Goal: Task Accomplishment & Management: Manage account settings

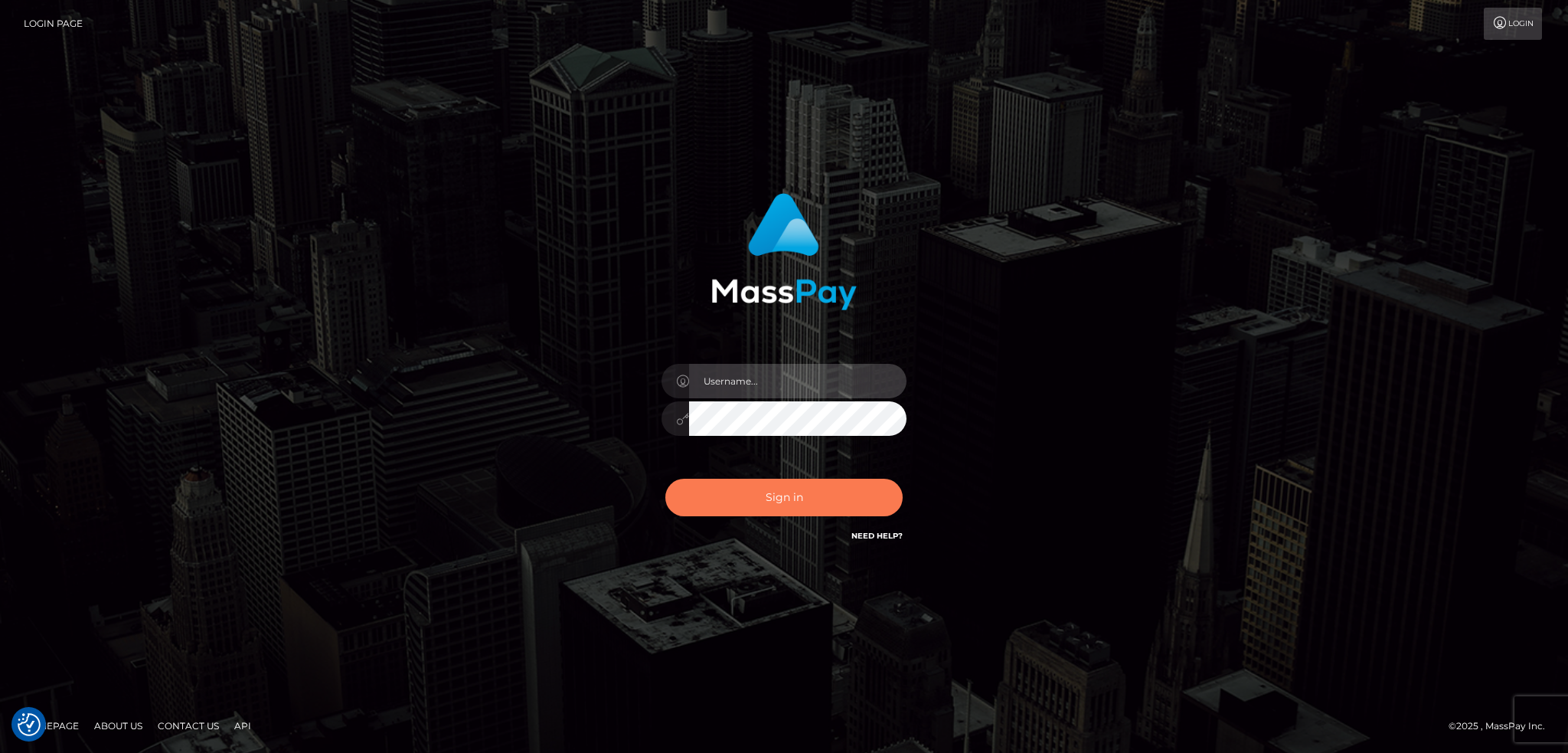
type input "alexstef"
click at [775, 490] on button "Sign in" at bounding box center [784, 497] width 238 height 37
type input "alexstef"
click at [775, 490] on button "Sign in" at bounding box center [784, 497] width 238 height 37
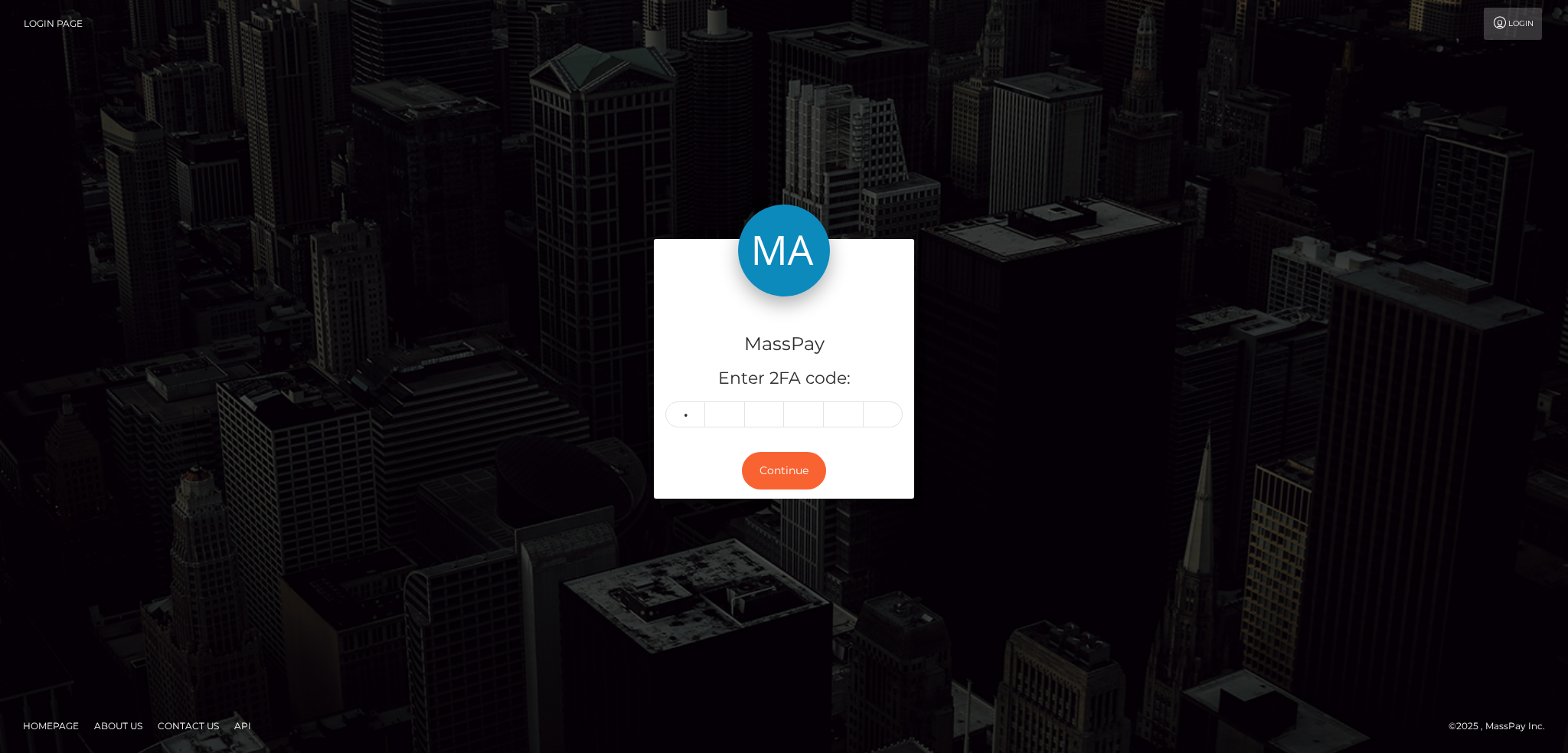
type input "0"
type input "8"
type input "6"
type input "8"
type input "7"
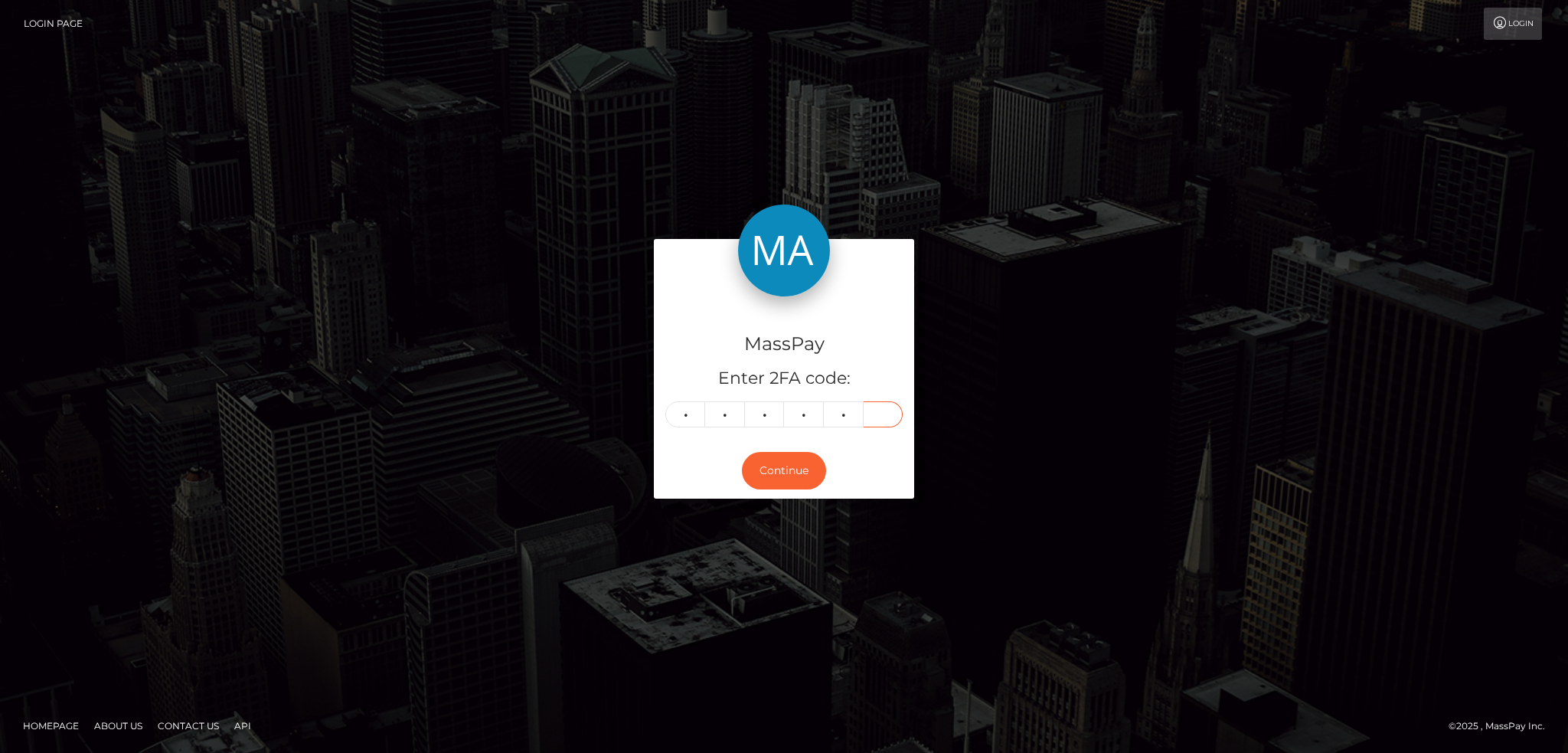
type input "0"
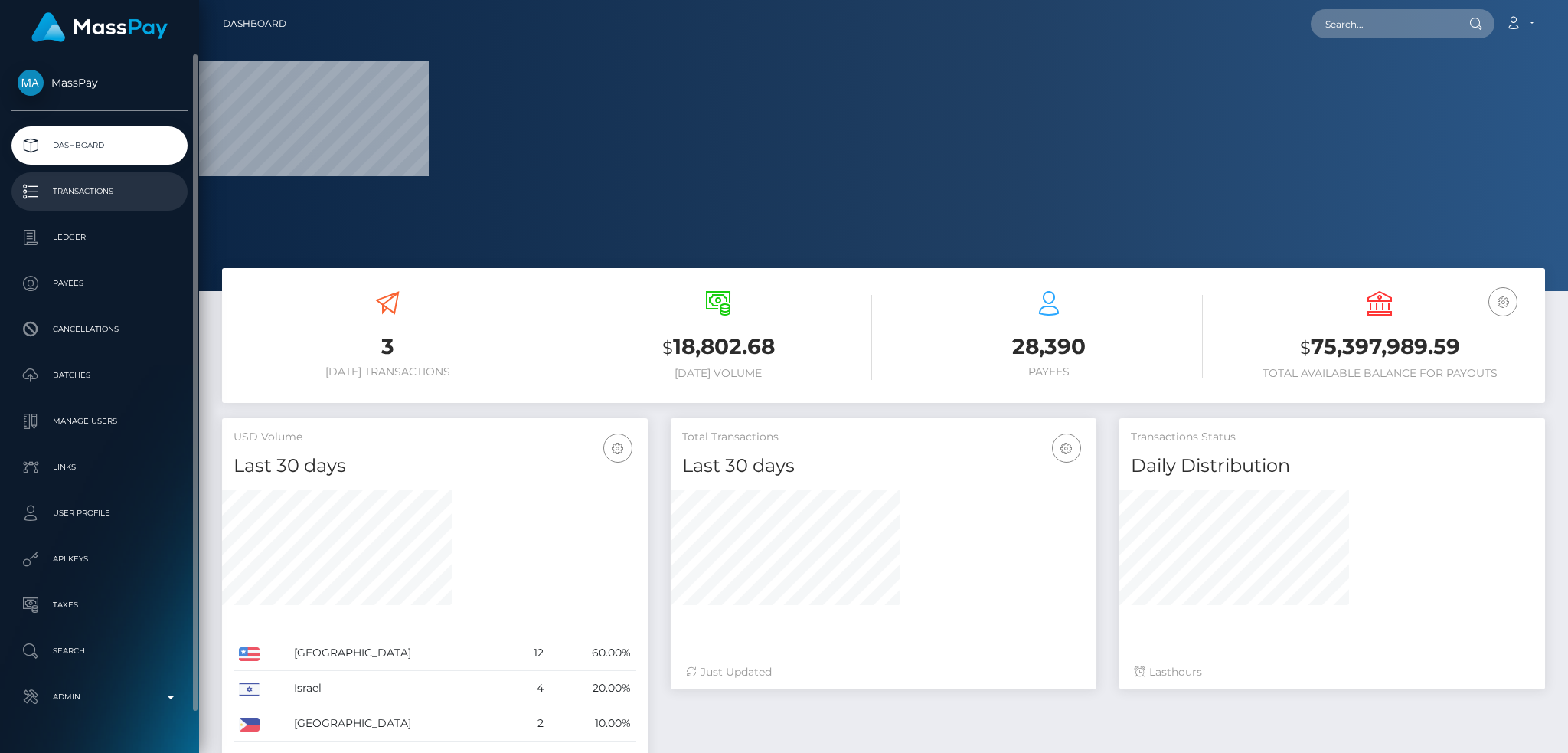
click at [119, 197] on p "Transactions" at bounding box center [99, 191] width 164 height 23
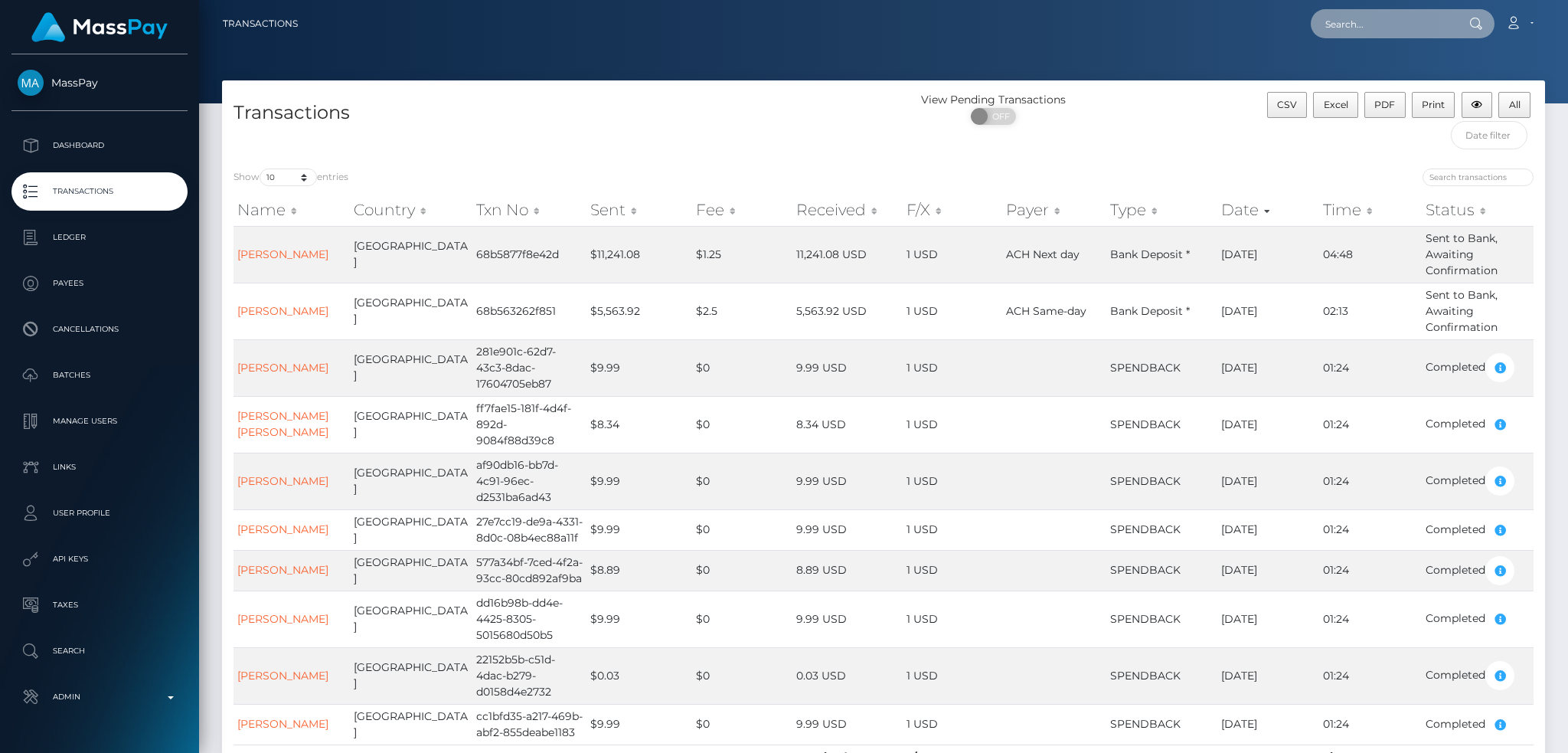
click at [1406, 17] on input "text" at bounding box center [1383, 23] width 144 height 29
paste input "poact_K3YEMlG1UAuP"
type input "poact_K3YEMlG1UAuP"
click at [1376, 74] on link "Awareness LLC" at bounding box center [1371, 80] width 123 height 28
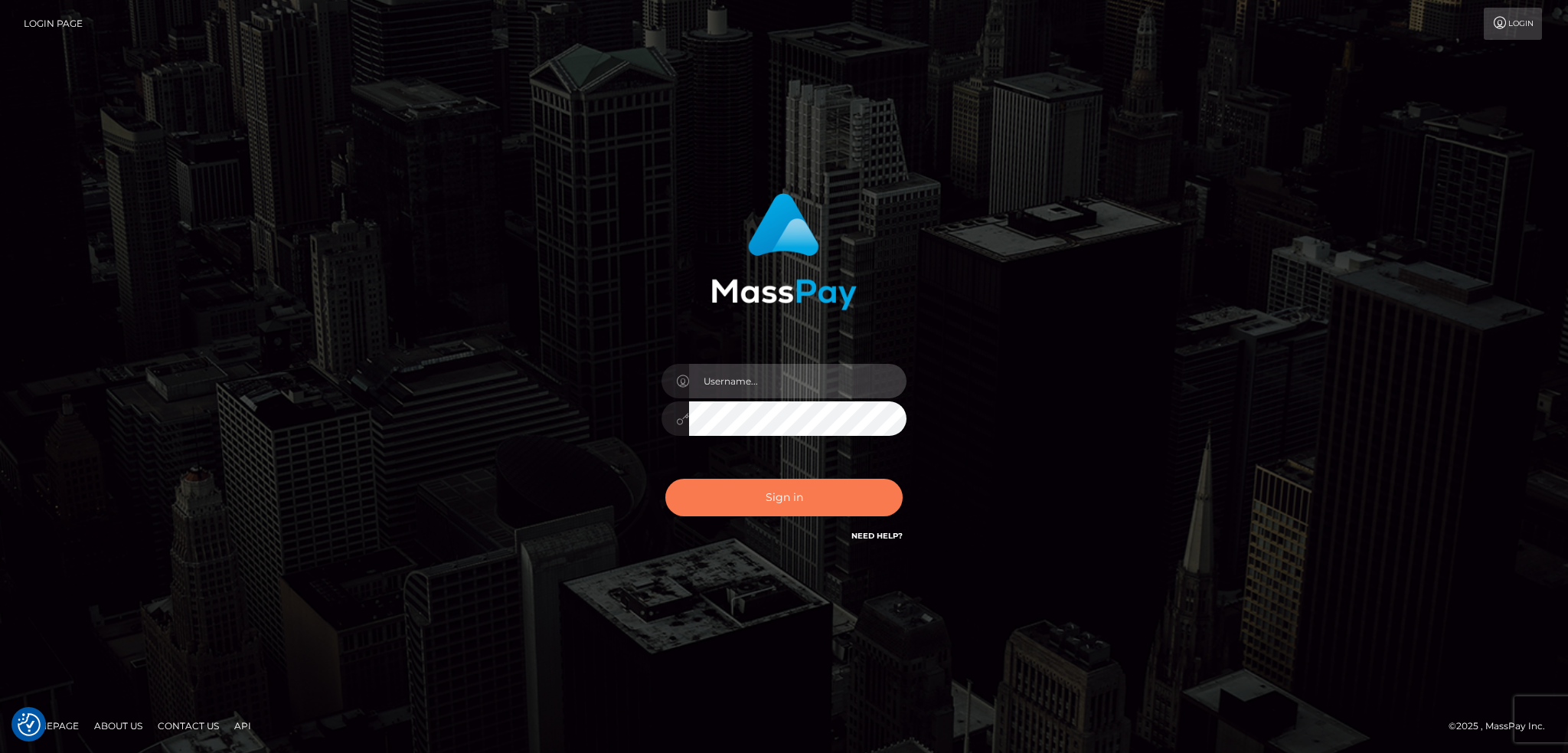
type input "alexstef"
click at [739, 508] on button "Sign in" at bounding box center [784, 497] width 238 height 37
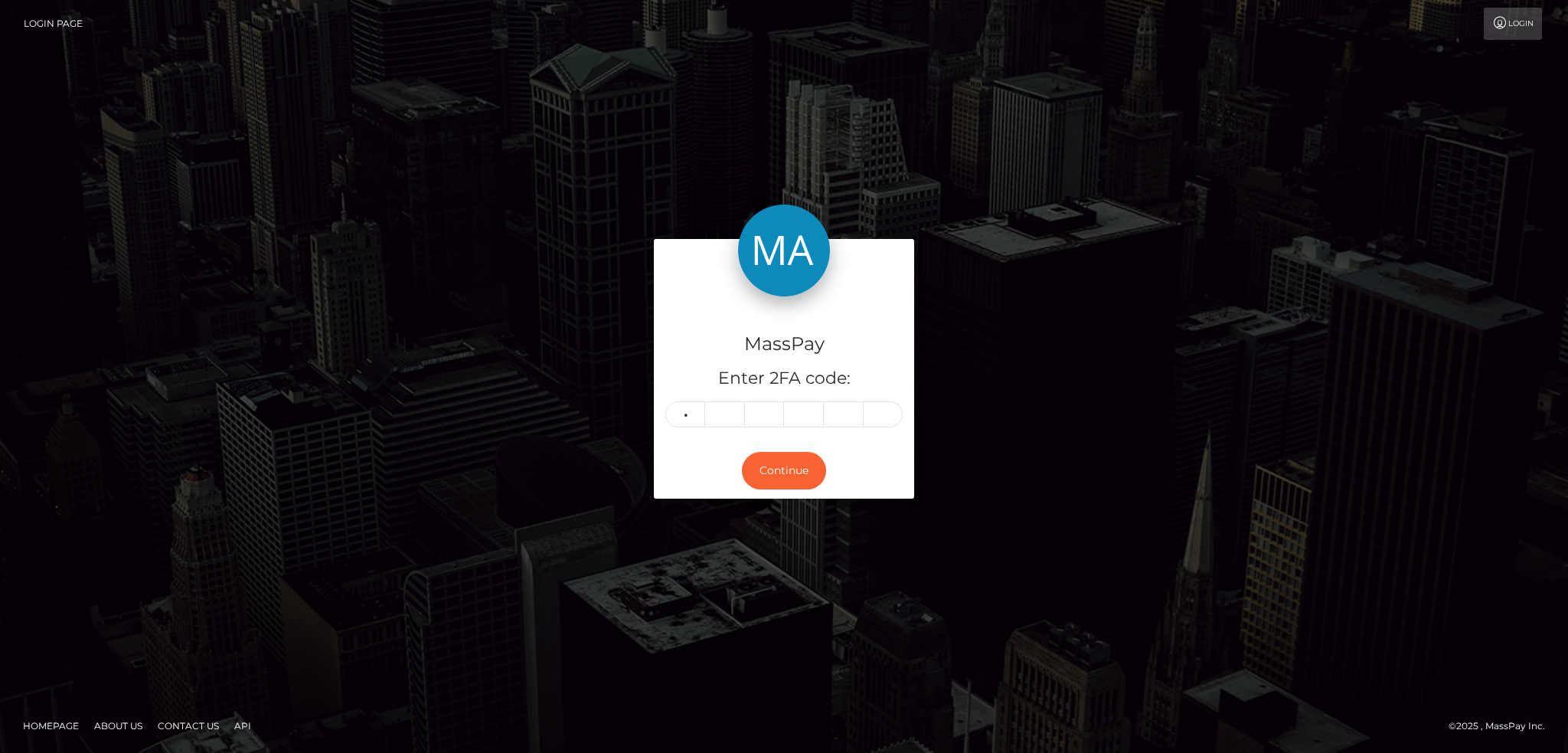
type input "6"
type input "7"
type input "9"
type input "1"
type input "0"
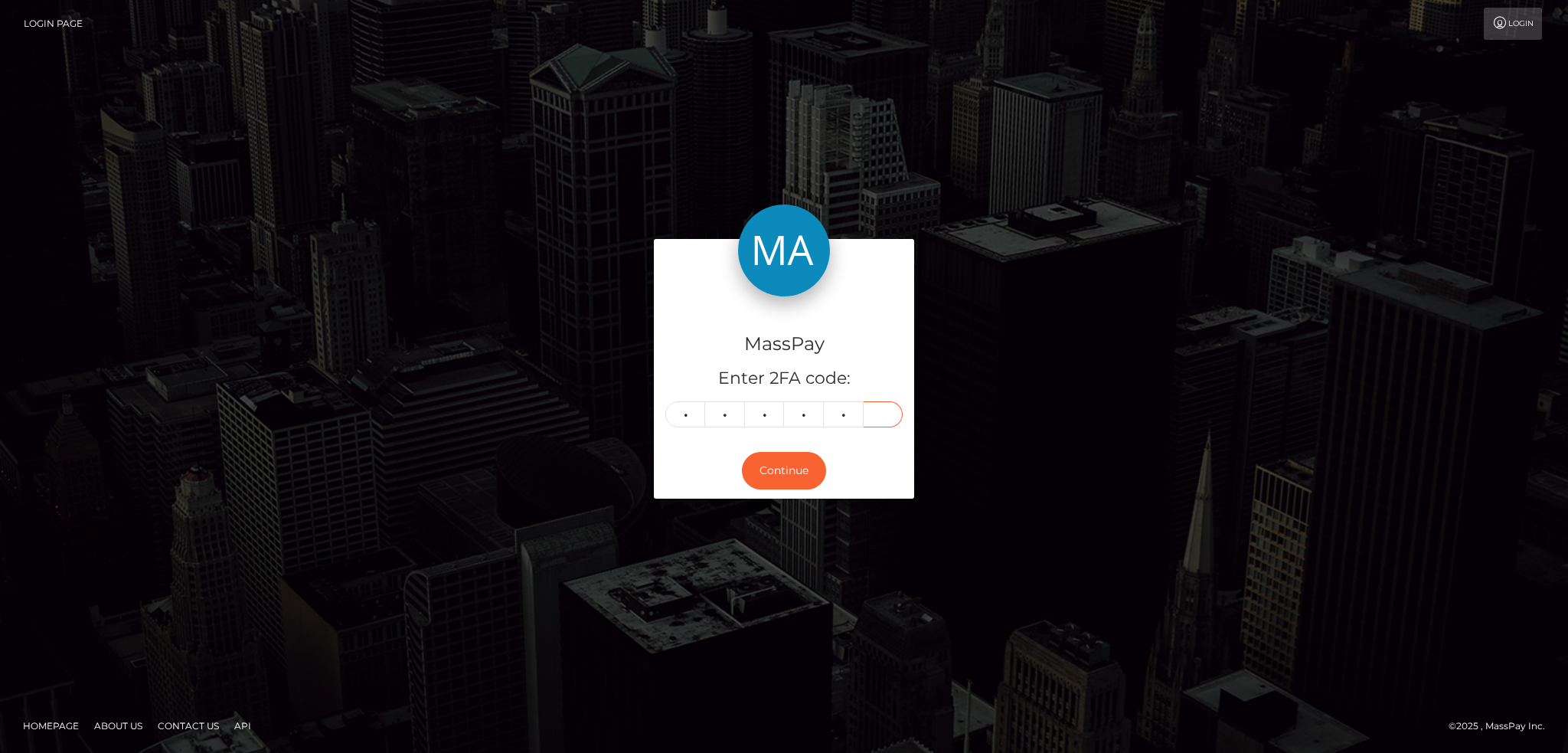
type input "1"
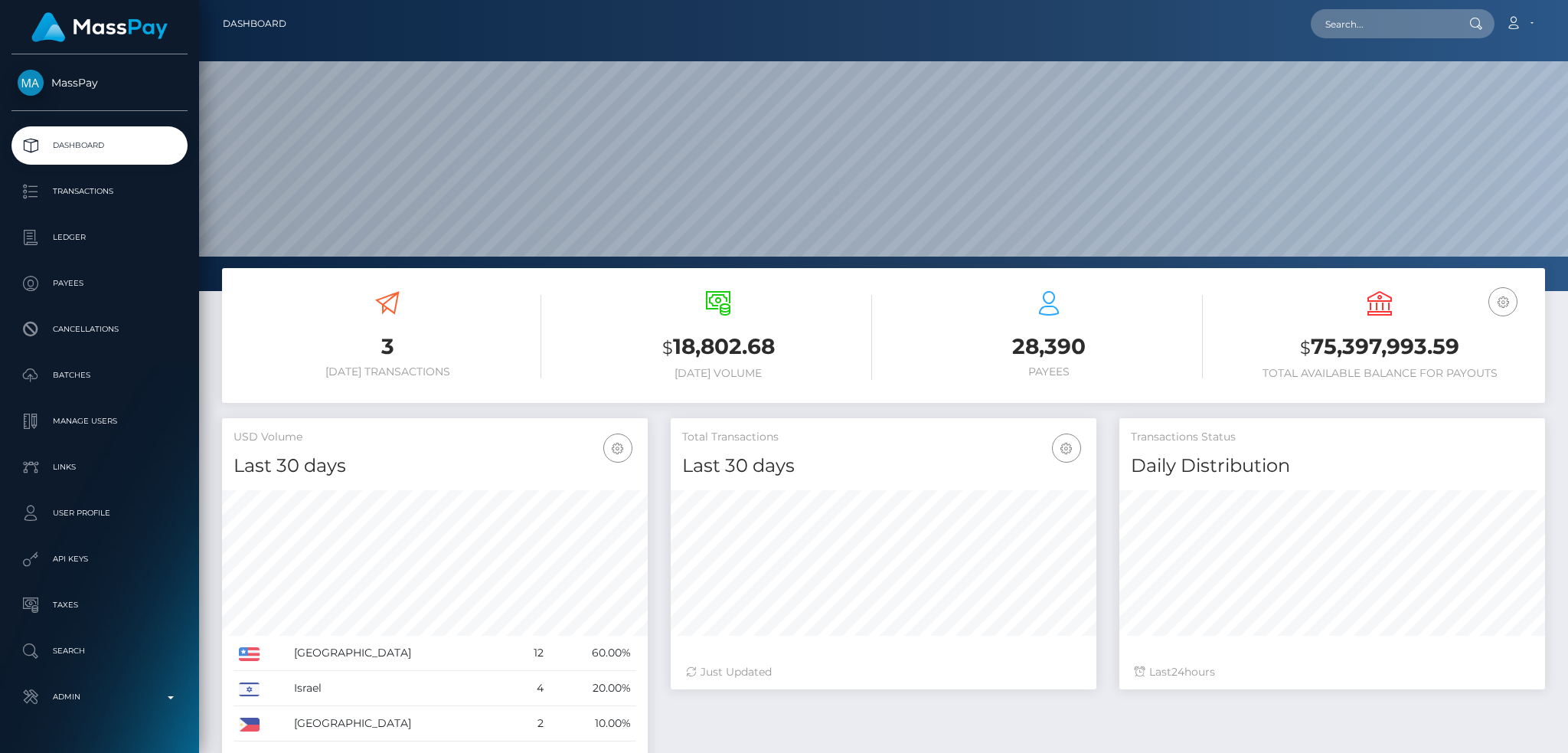
scroll to position [291, 1369]
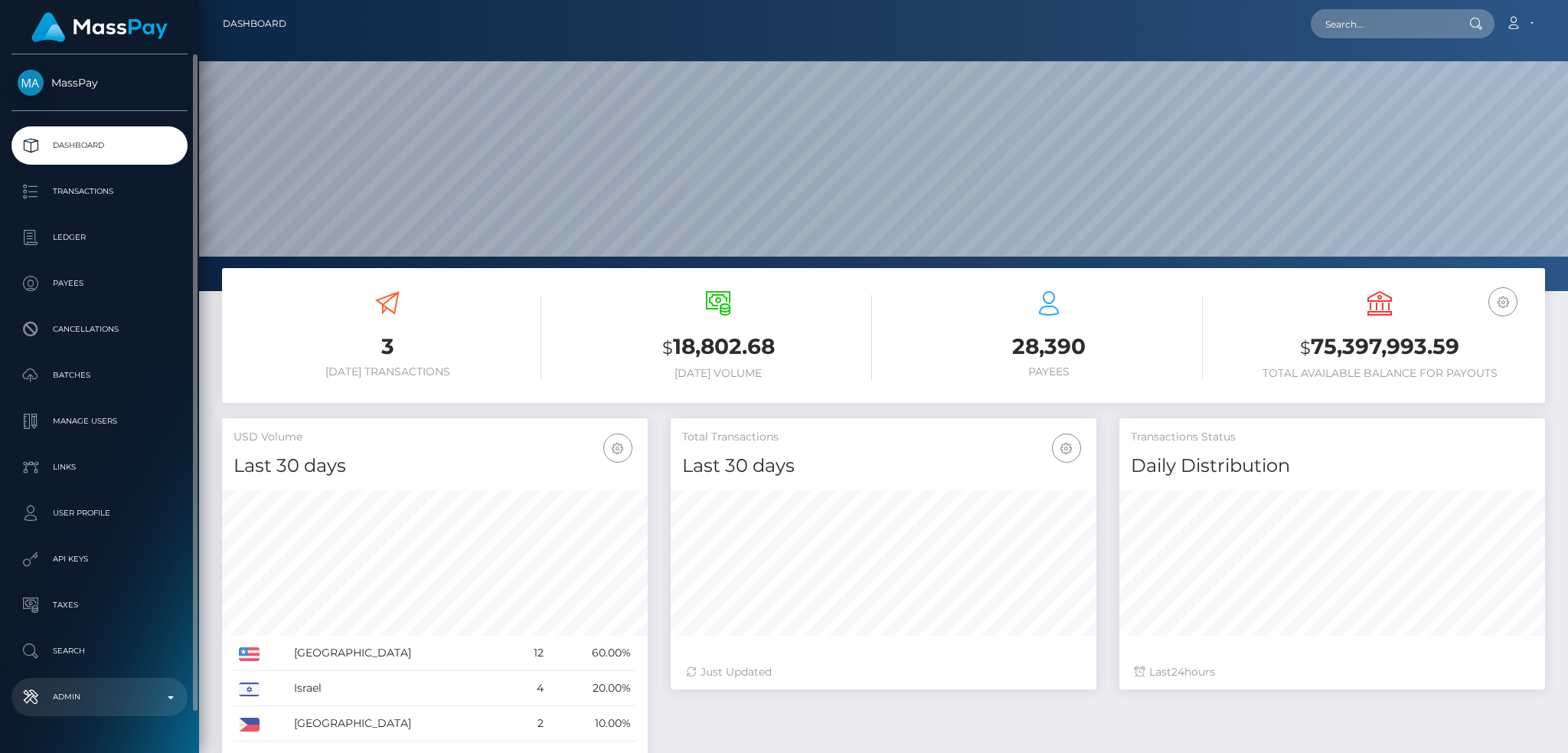
click at [139, 708] on p "Admin" at bounding box center [99, 697] width 164 height 23
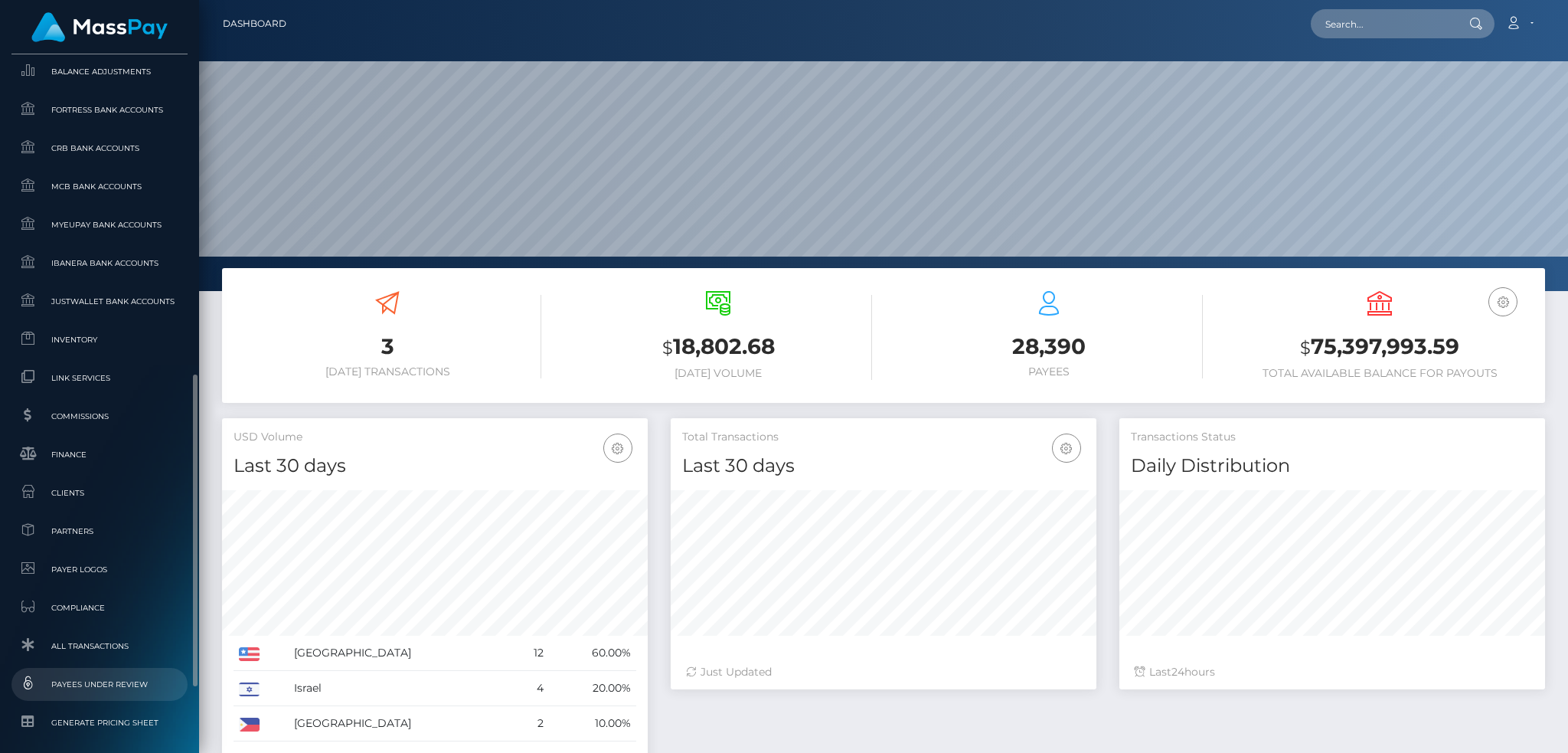
scroll to position [856, 0]
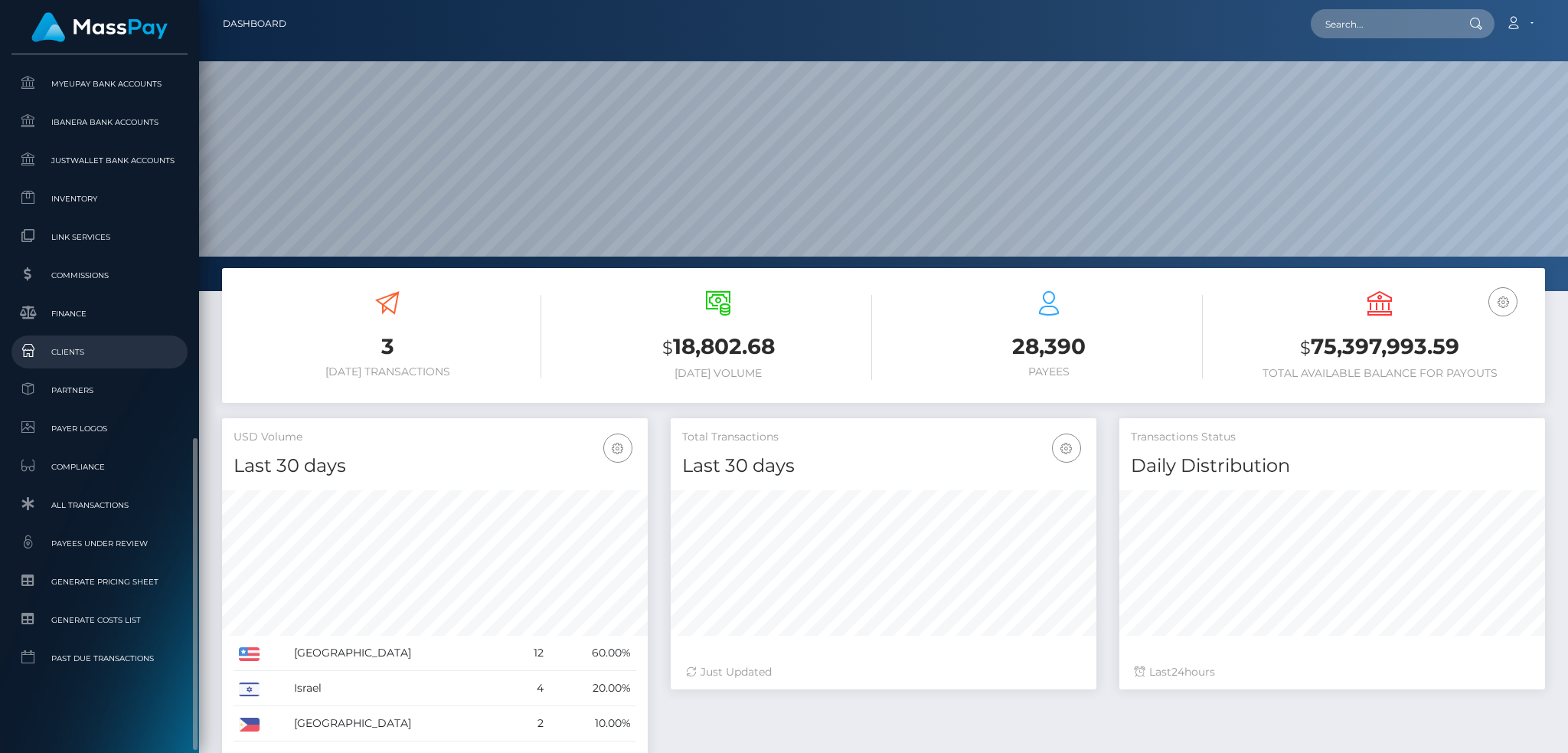
click at [115, 347] on span "Clients" at bounding box center [99, 351] width 164 height 18
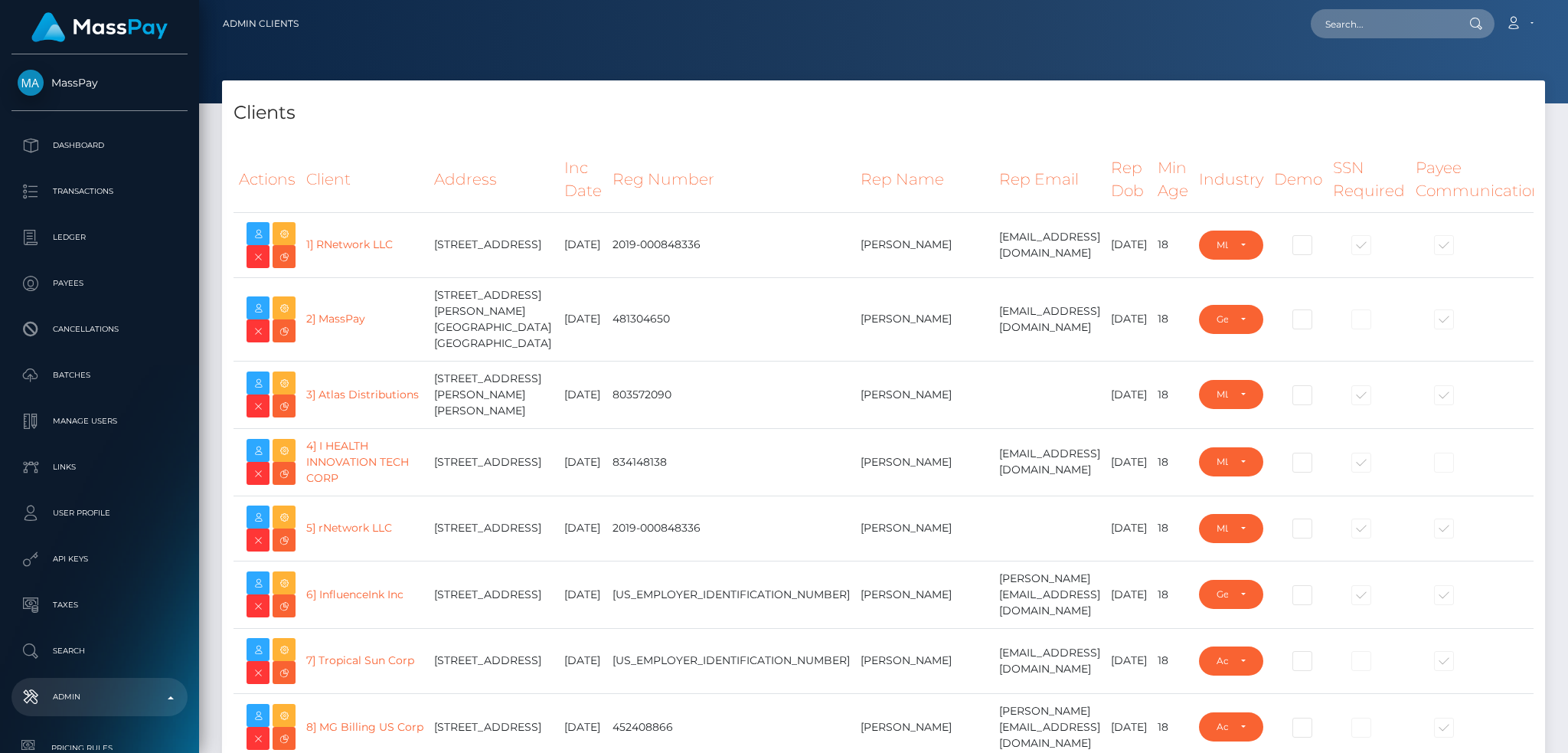
select select "223"
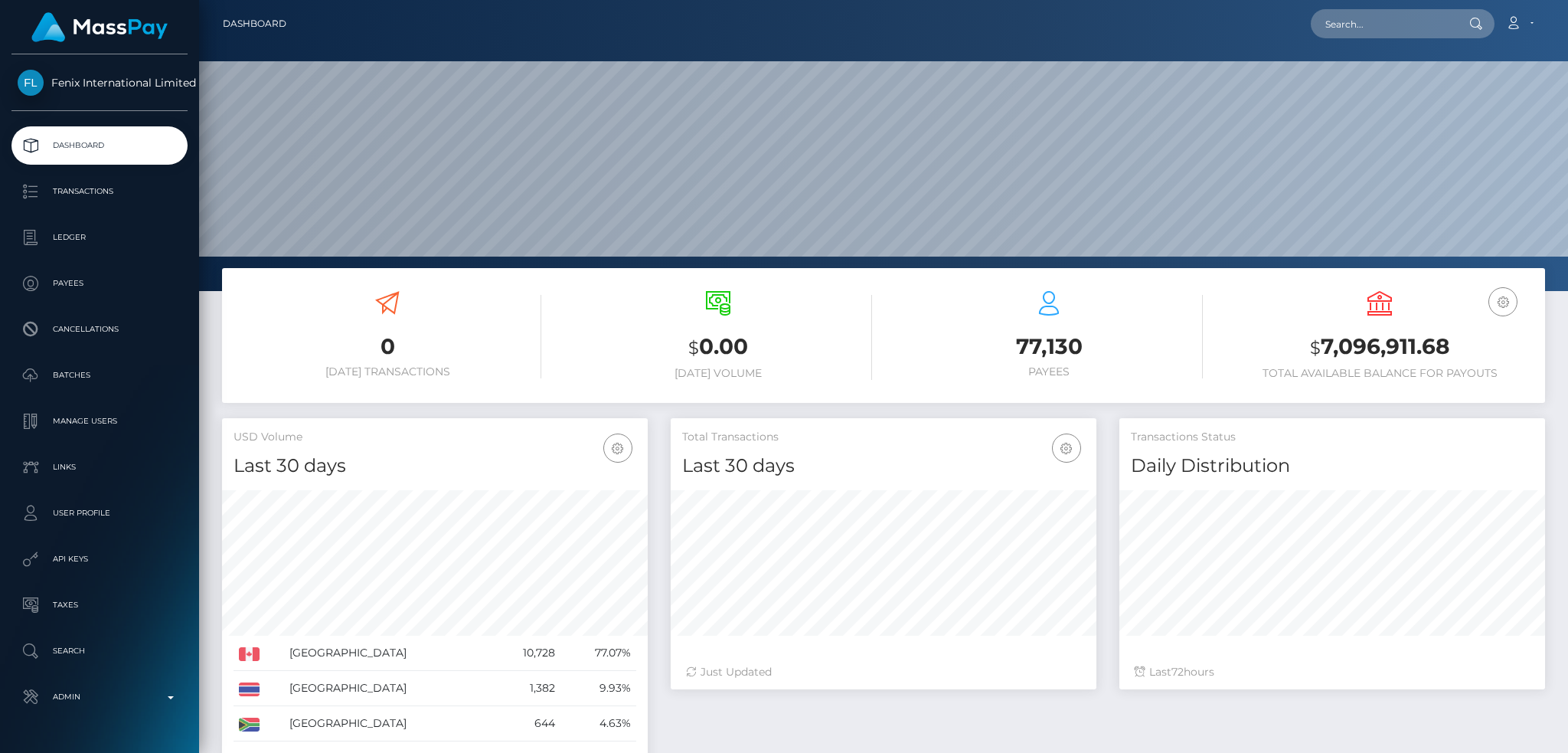
scroll to position [272, 425]
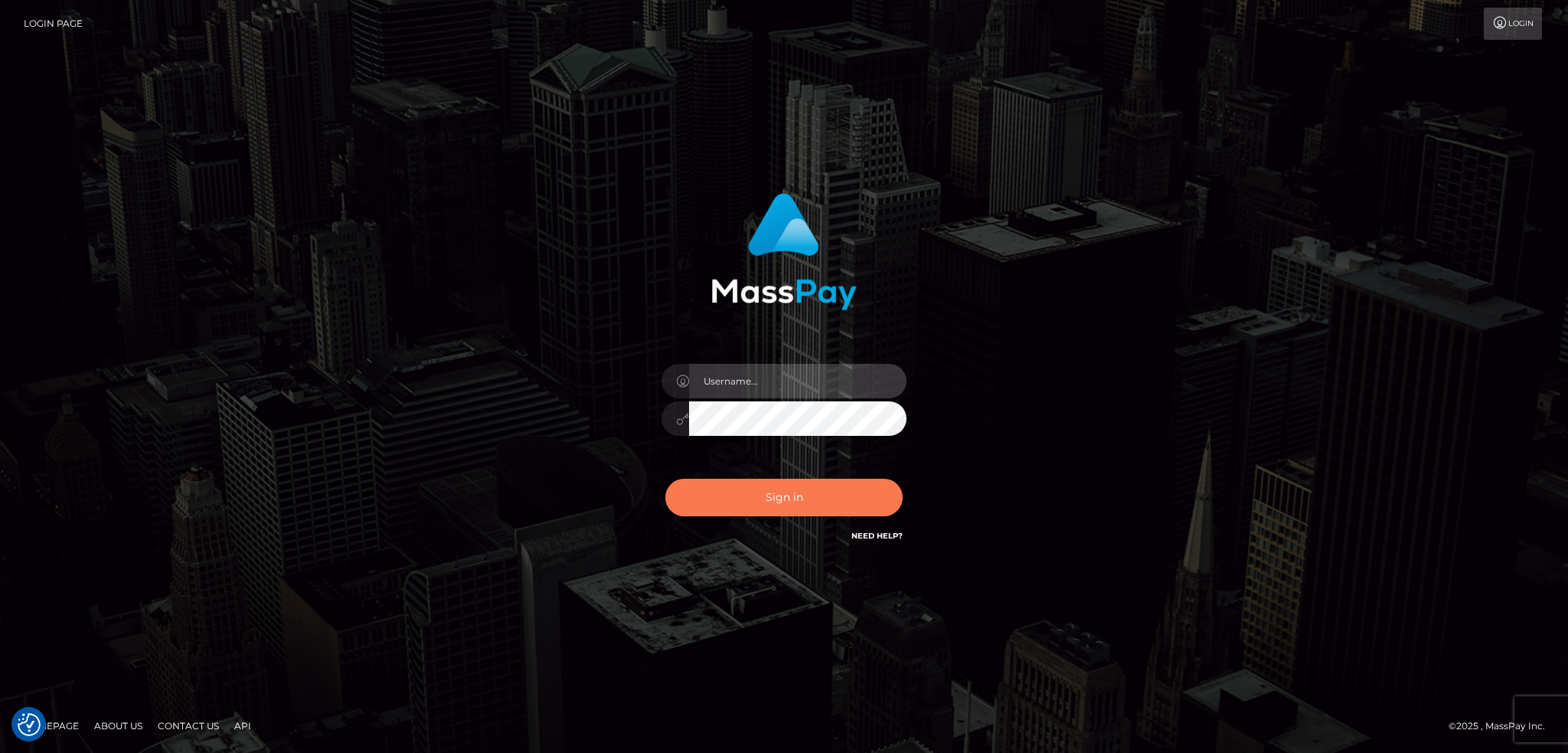
type input "alexstef"
click at [758, 491] on button "Sign in" at bounding box center [784, 497] width 238 height 37
type input "alexstef"
click at [758, 484] on button "Sign in" at bounding box center [784, 497] width 238 height 37
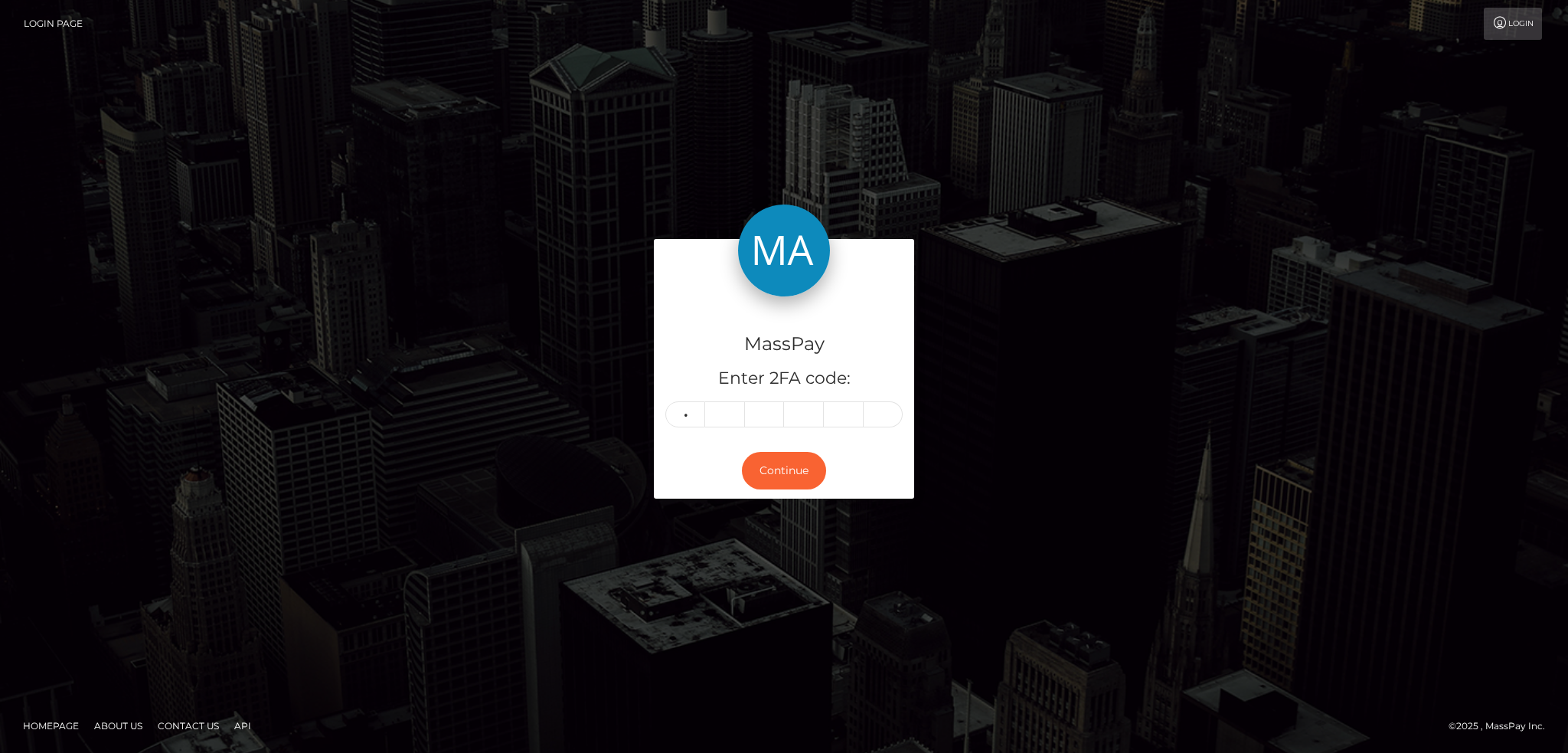
type input "3"
type input "9"
type input "2"
type input "5"
type input "2"
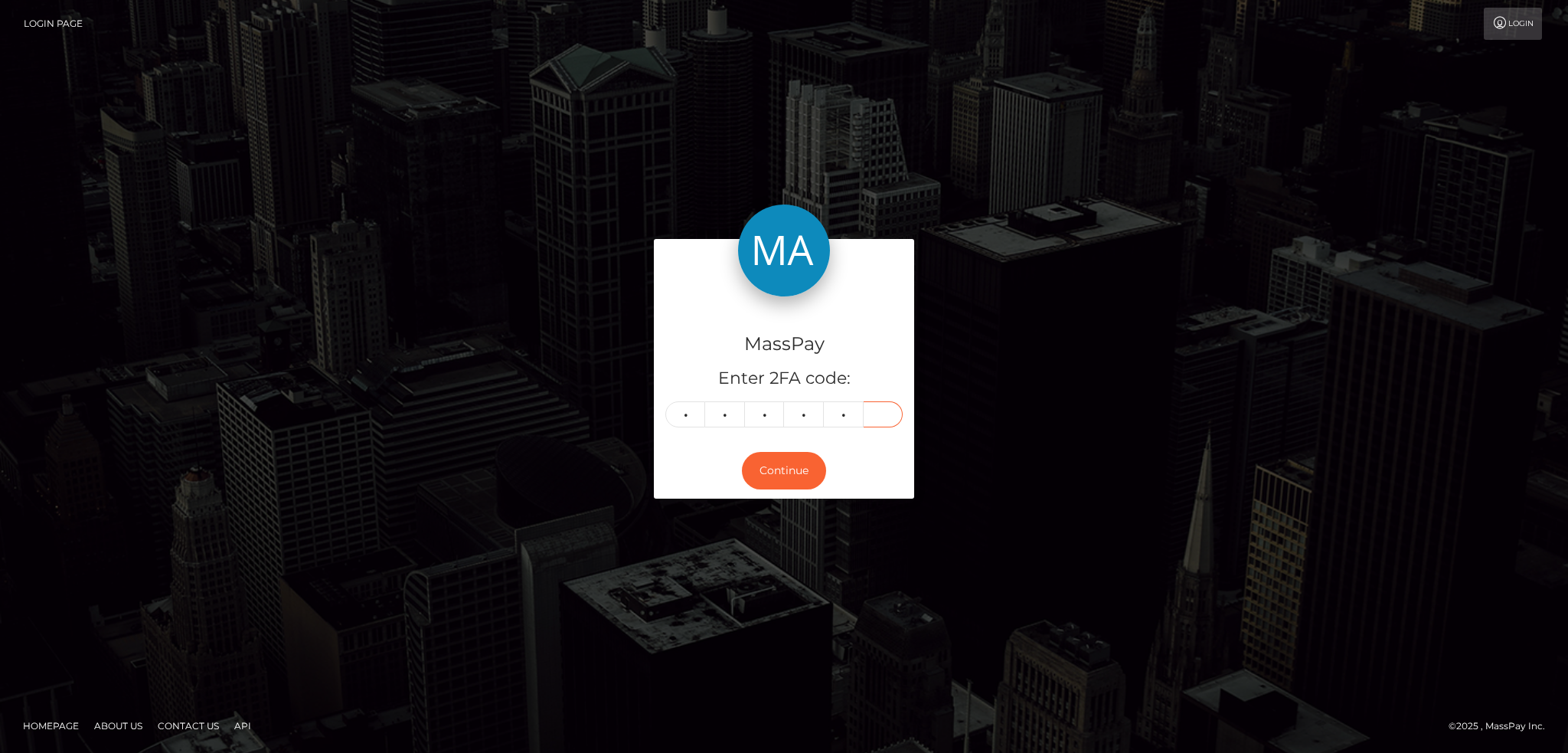
type input "0"
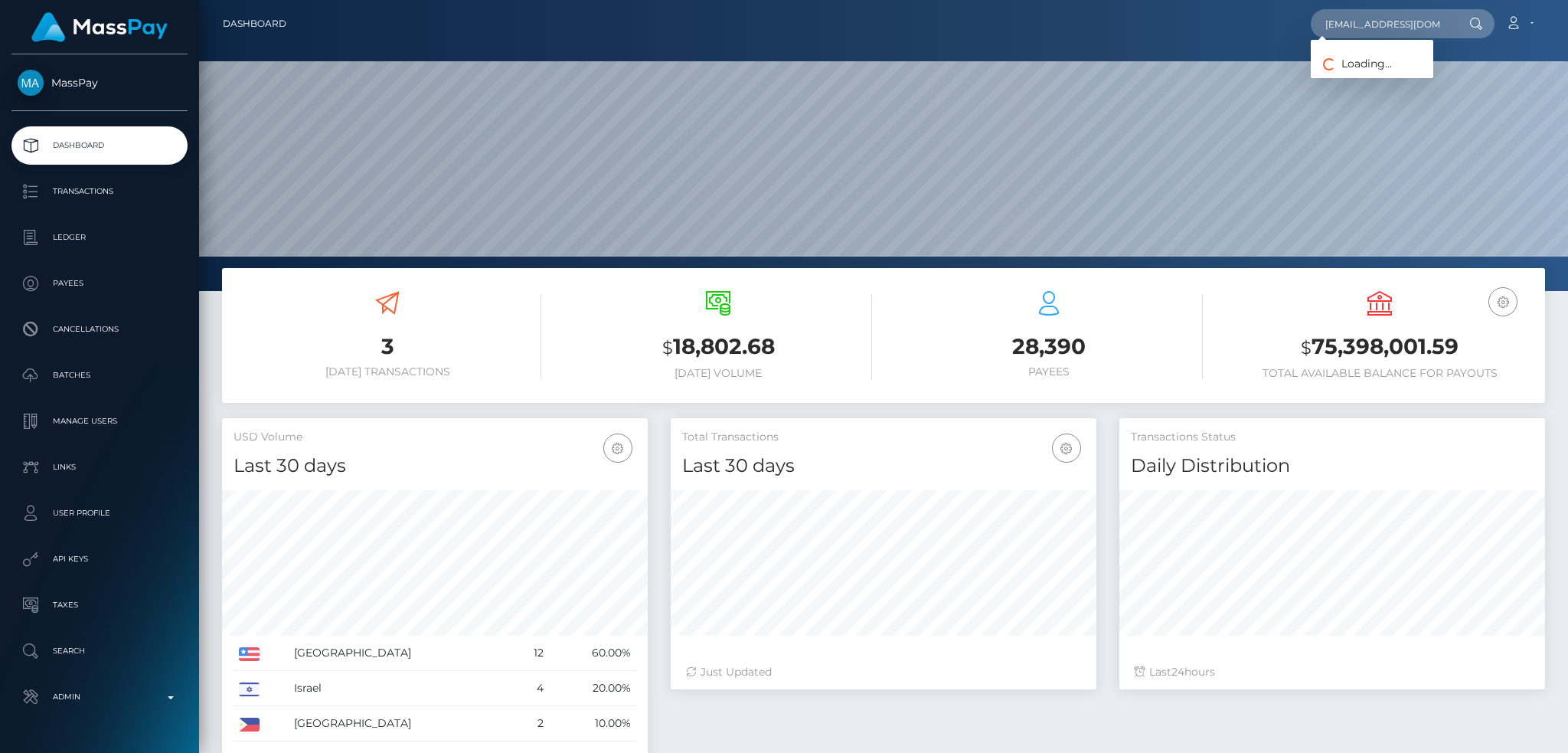
scroll to position [272, 425]
type input "[EMAIL_ADDRESS][DOMAIN_NAME]"
click at [1389, 71] on link "INNA MOSKVICHOVA" at bounding box center [1371, 80] width 123 height 28
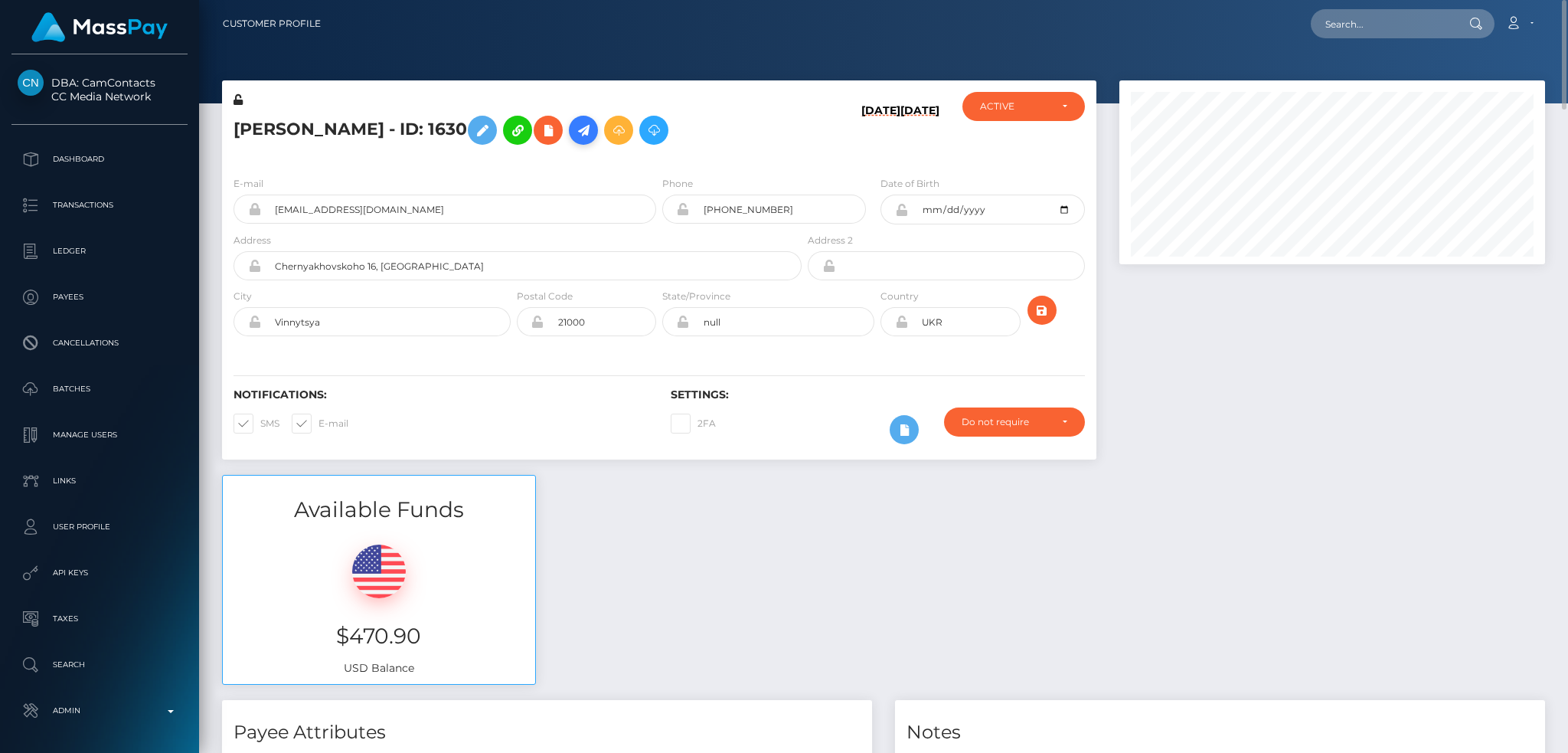
click at [593, 128] on icon at bounding box center [583, 130] width 19 height 19
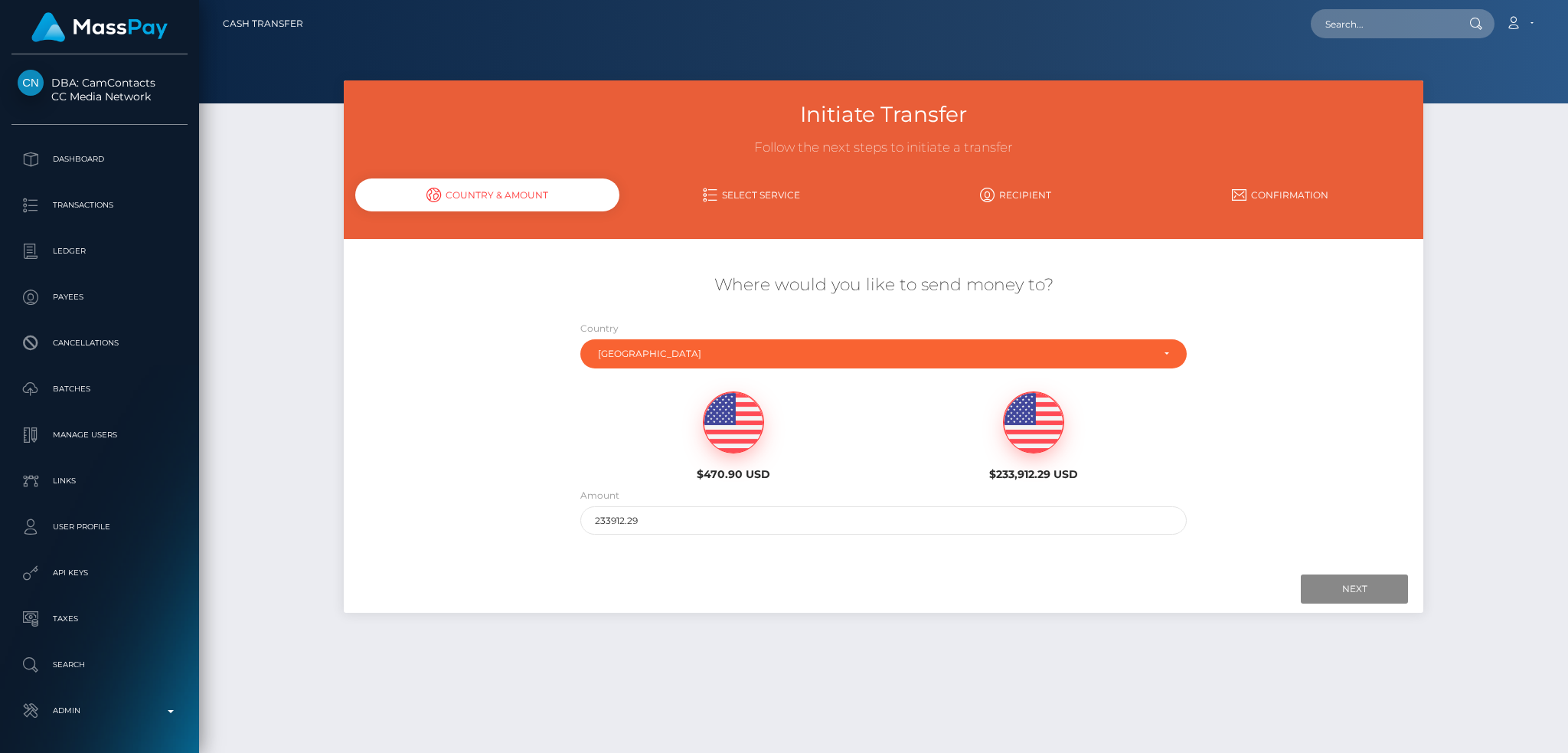
click at [748, 442] on img at bounding box center [734, 422] width 60 height 61
type input "470.9"
click at [1353, 590] on input "Next" at bounding box center [1354, 588] width 107 height 29
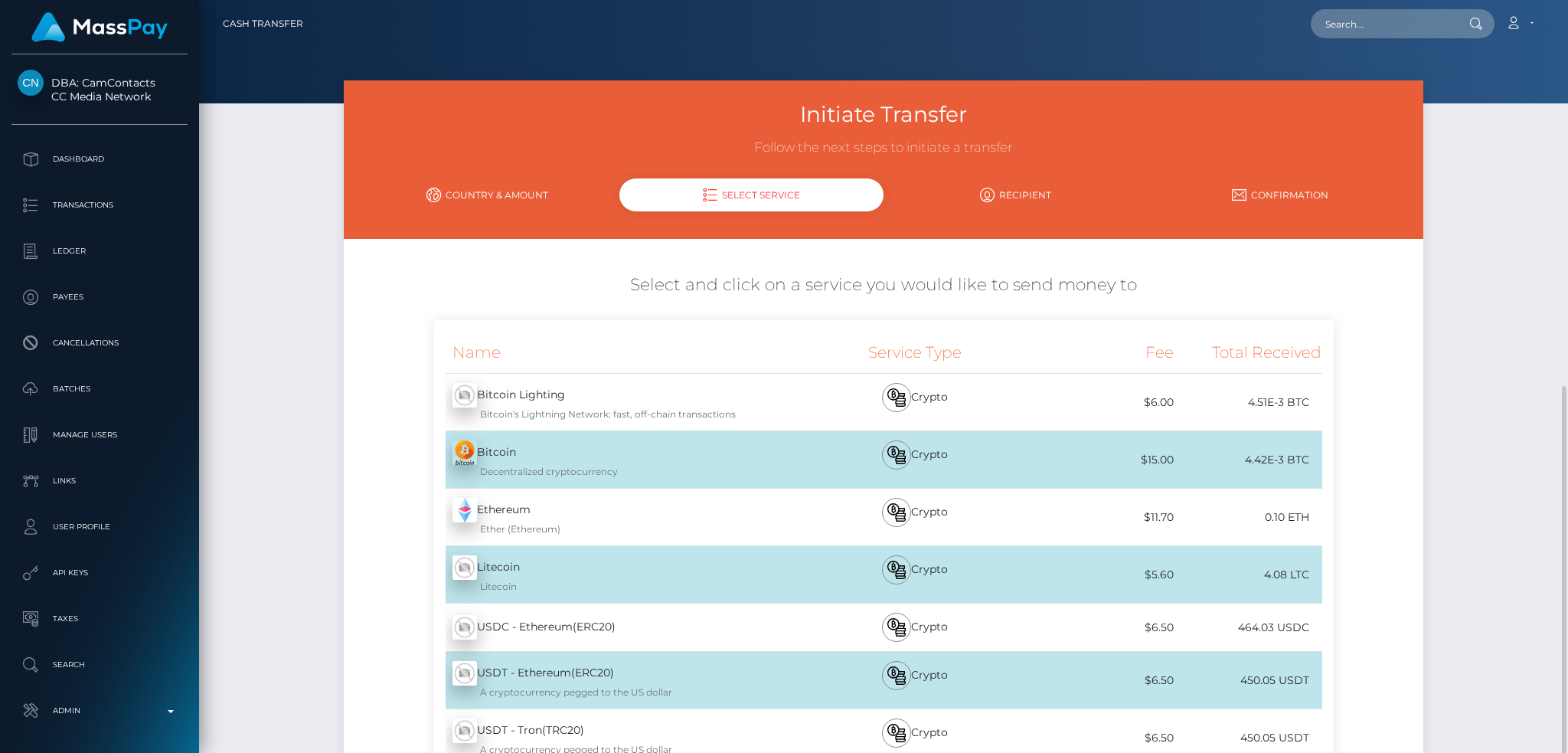
scroll to position [217, 0]
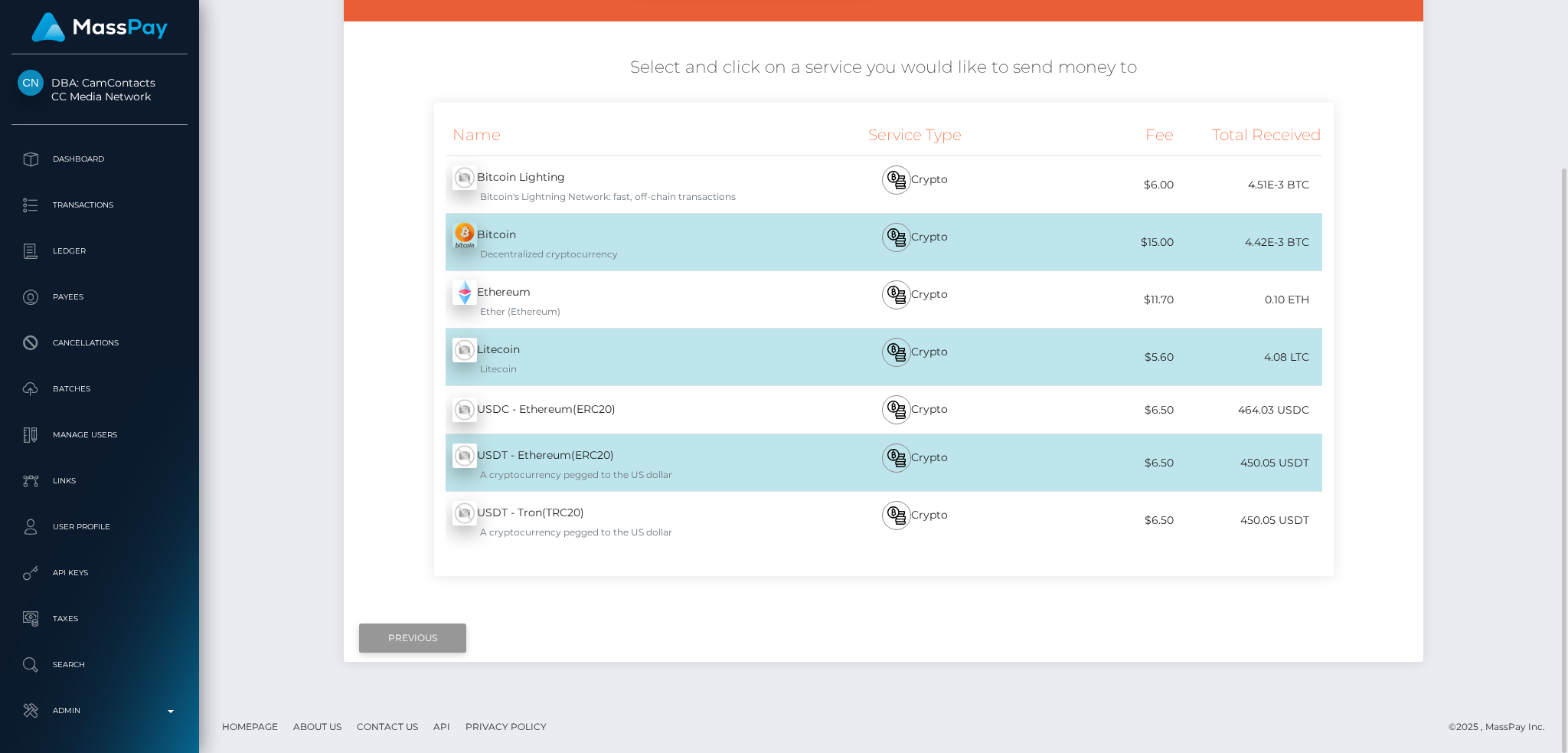
click at [418, 628] on input "Previous" at bounding box center [413, 638] width 107 height 29
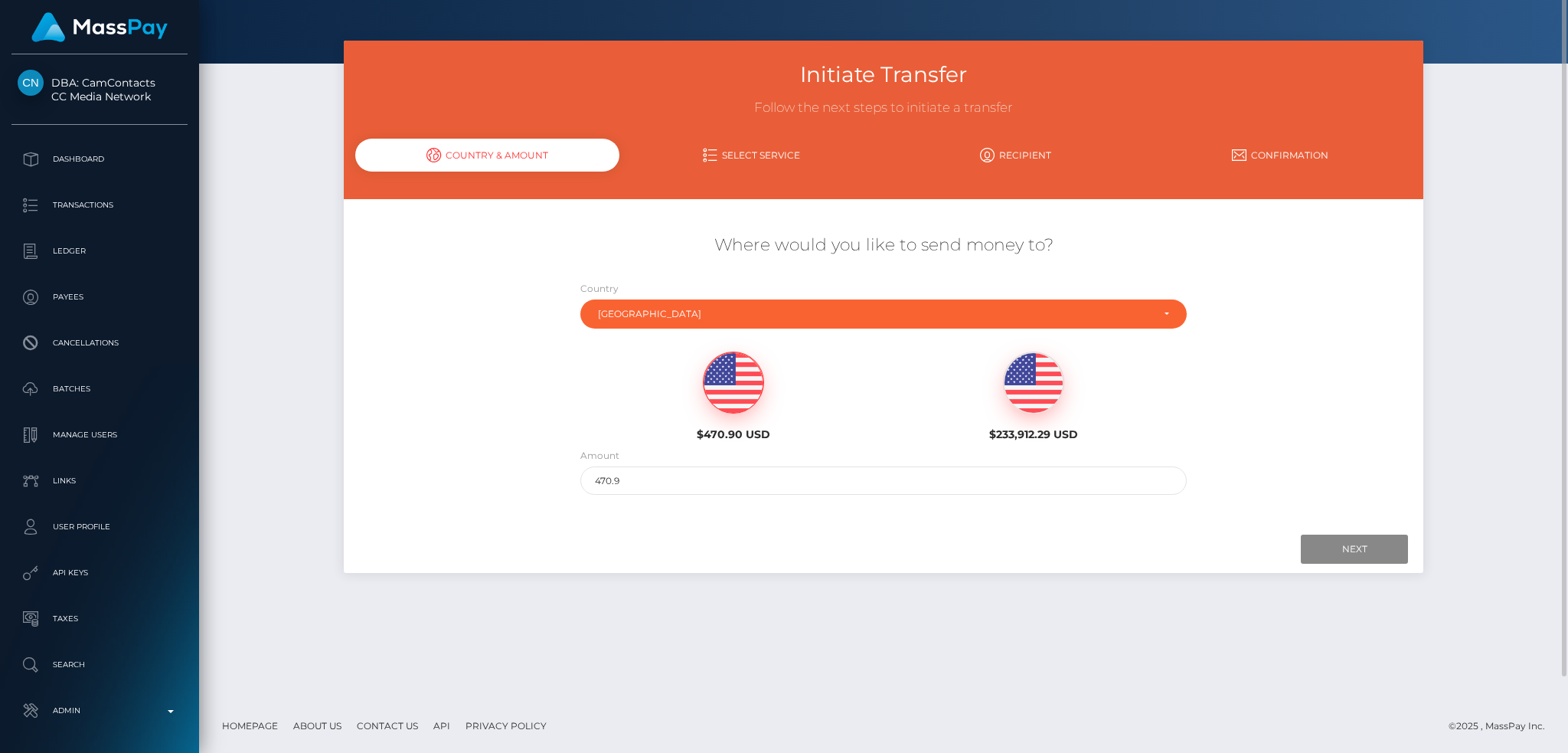
scroll to position [0, 0]
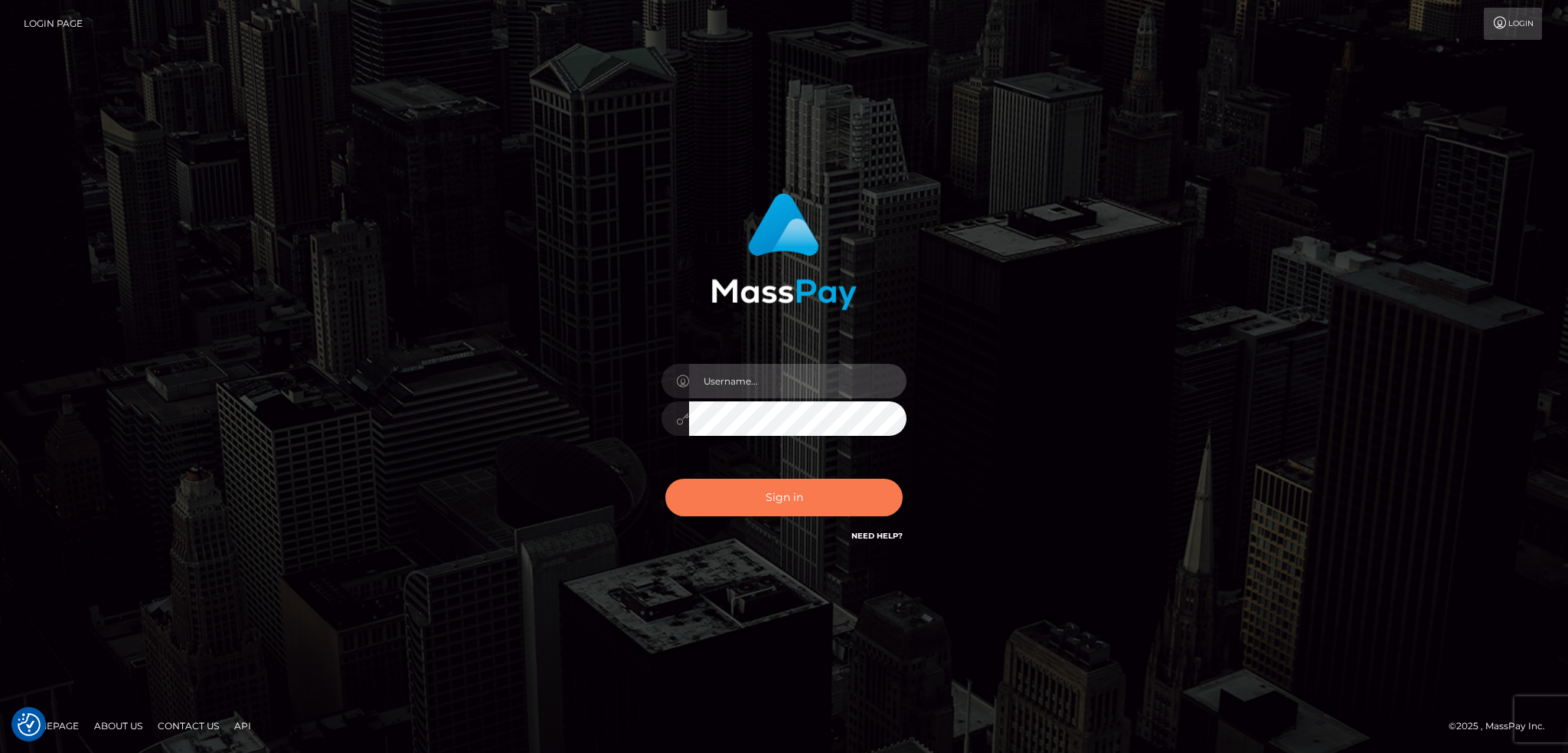
type input "alexstef"
click at [750, 494] on button "Sign in" at bounding box center [784, 497] width 238 height 37
type input "alexstef"
click at [747, 485] on button "Sign in" at bounding box center [784, 497] width 238 height 37
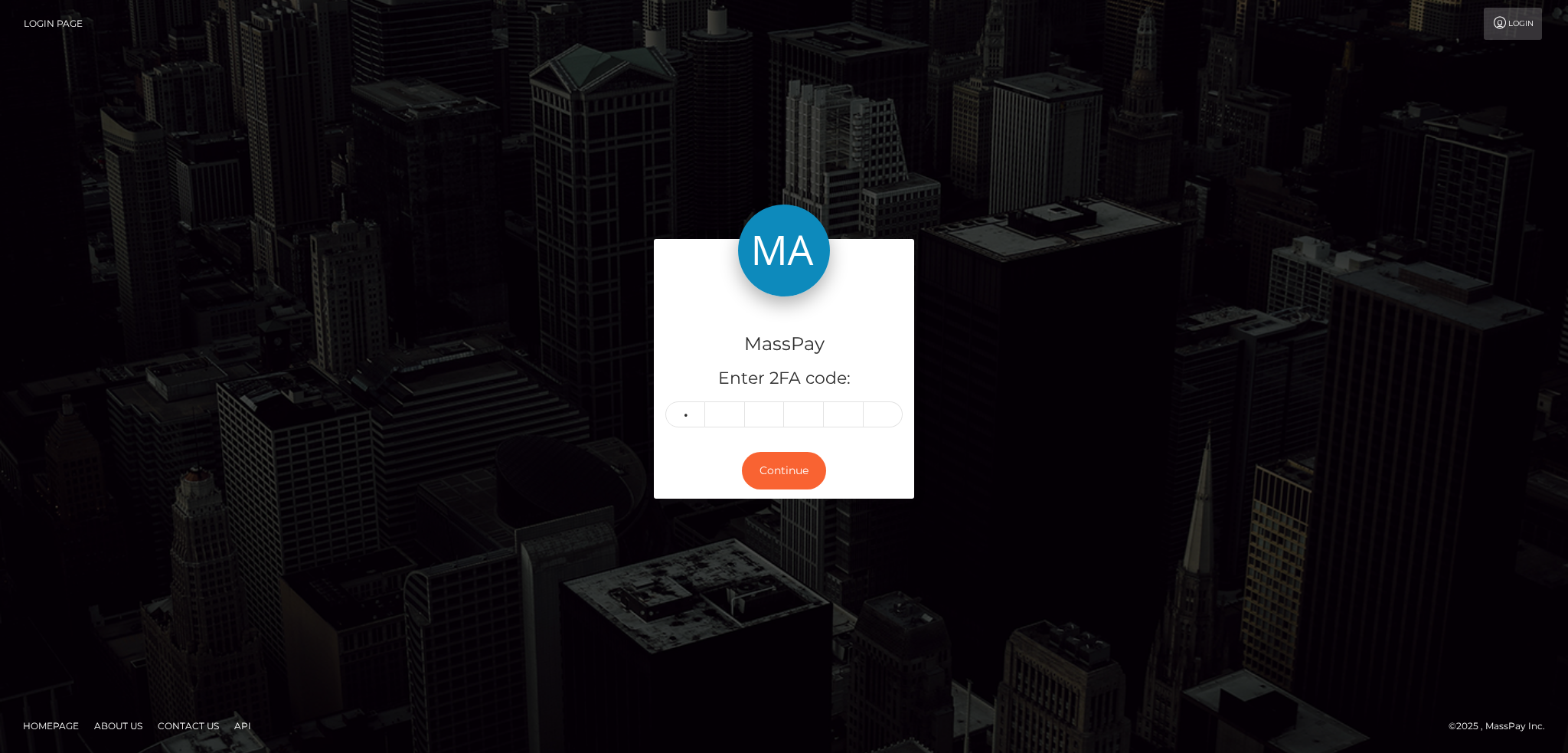
type input "1"
type input "2"
type input "6"
type input "3"
type input "8"
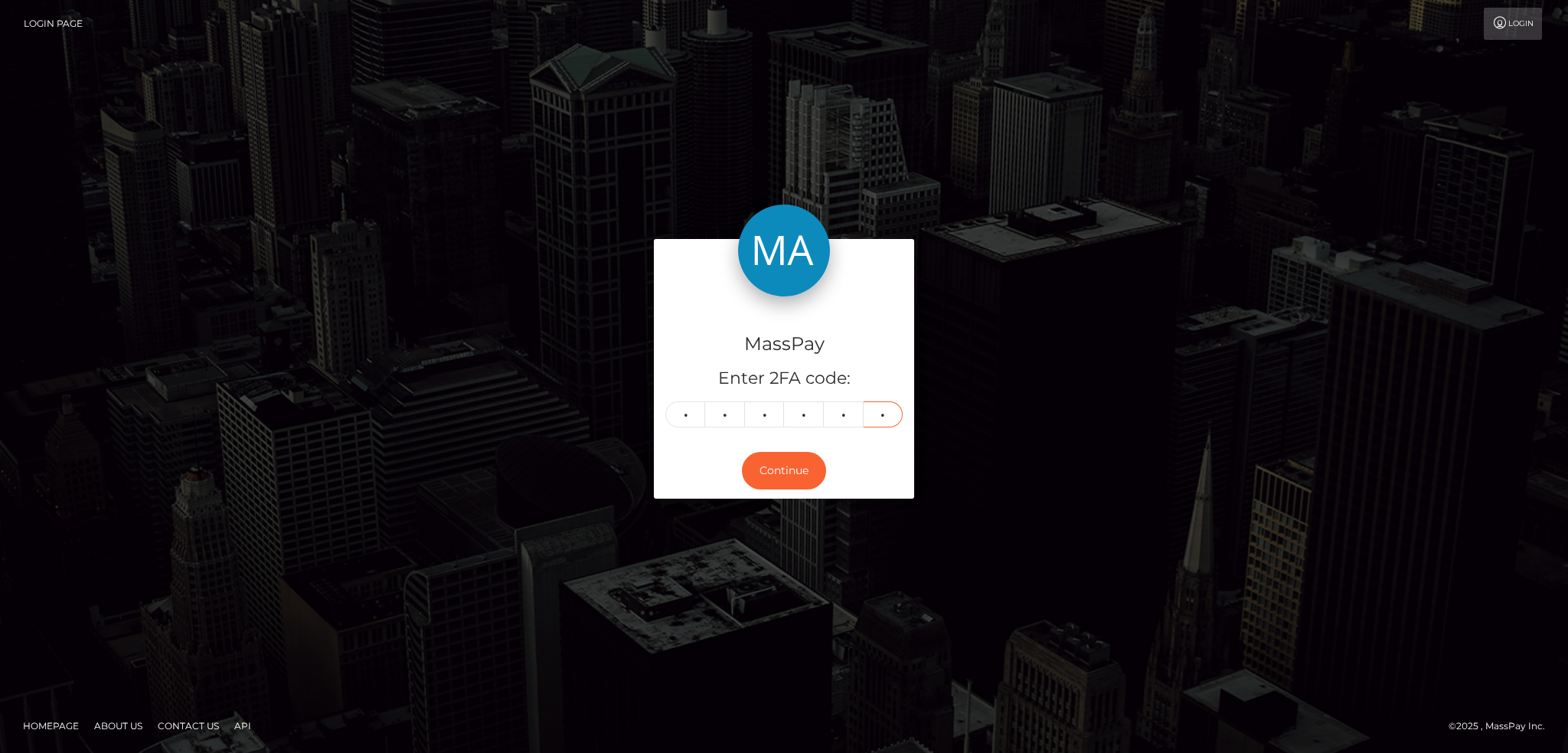
type input "3"
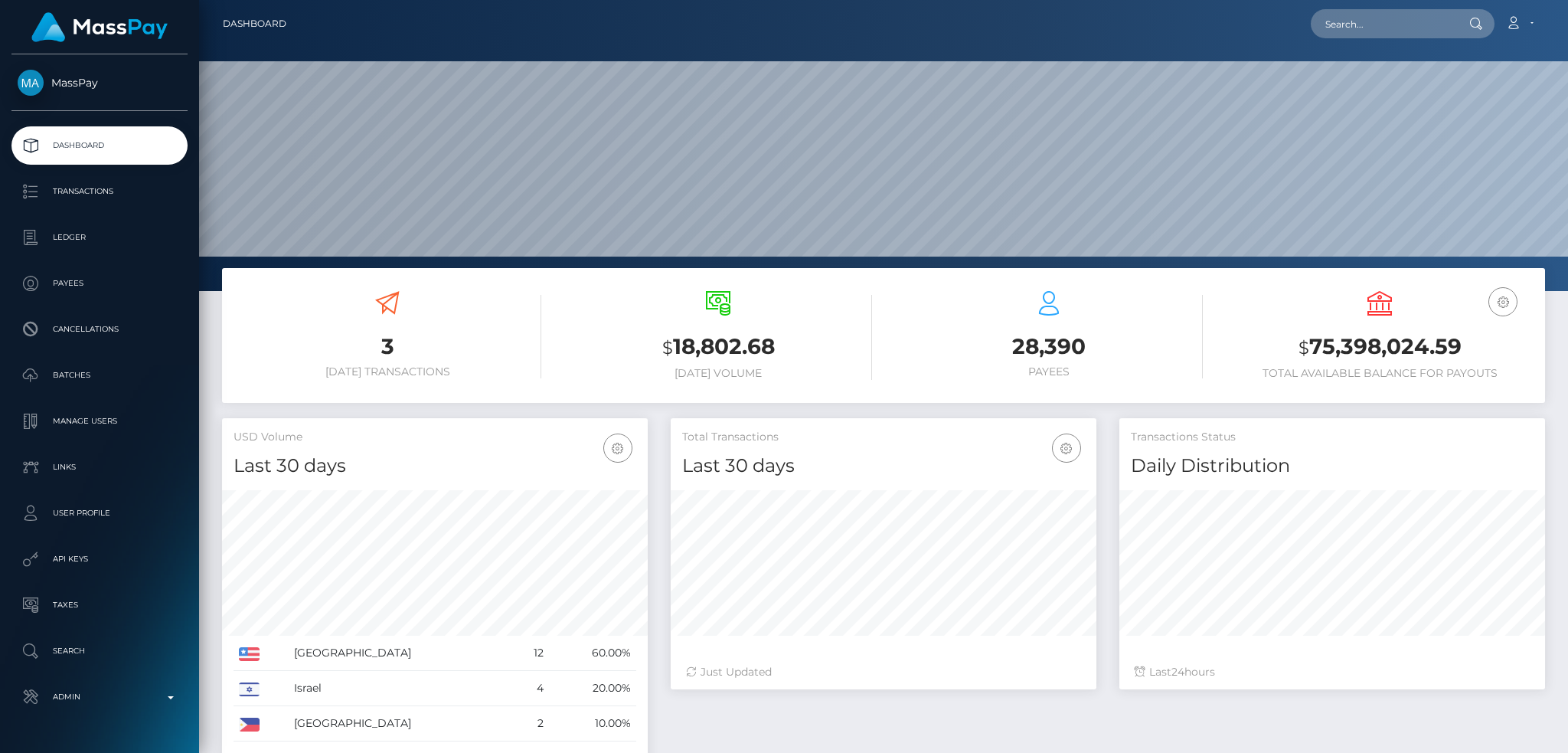
scroll to position [272, 425]
drag, startPoint x: 1349, startPoint y: 18, endPoint x: 1332, endPoint y: 22, distance: 17.5
click at [1349, 18] on input "text" at bounding box center [1383, 23] width 144 height 29
paste input "c24f6cf31a6a4017b9bde5b49b7e2b2e"
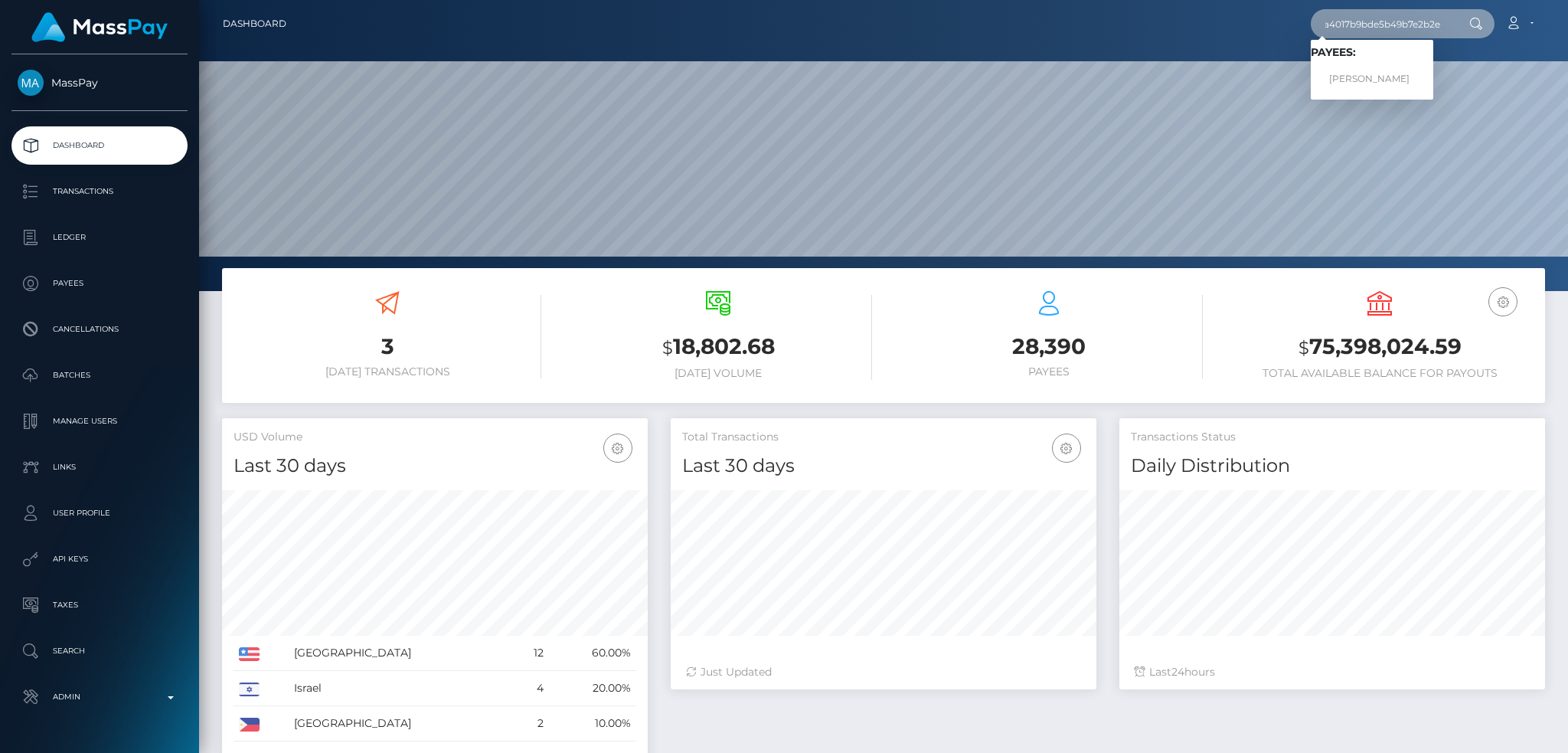
type input "c24f6cf31a6a4017b9bde5b49b7e2b2e"
click at [1383, 73] on link "Kelly Evans" at bounding box center [1371, 80] width 123 height 28
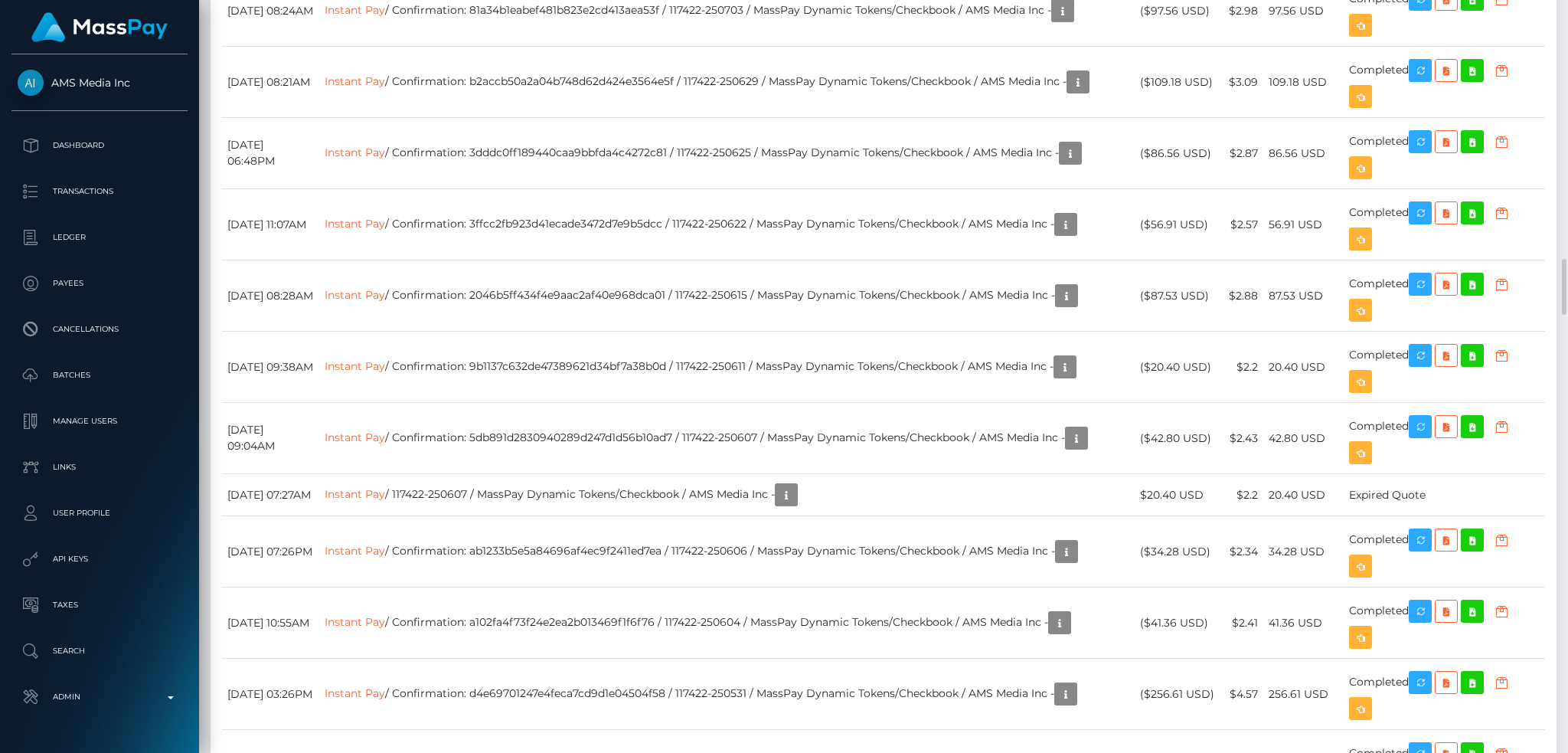
scroll to position [184, 425]
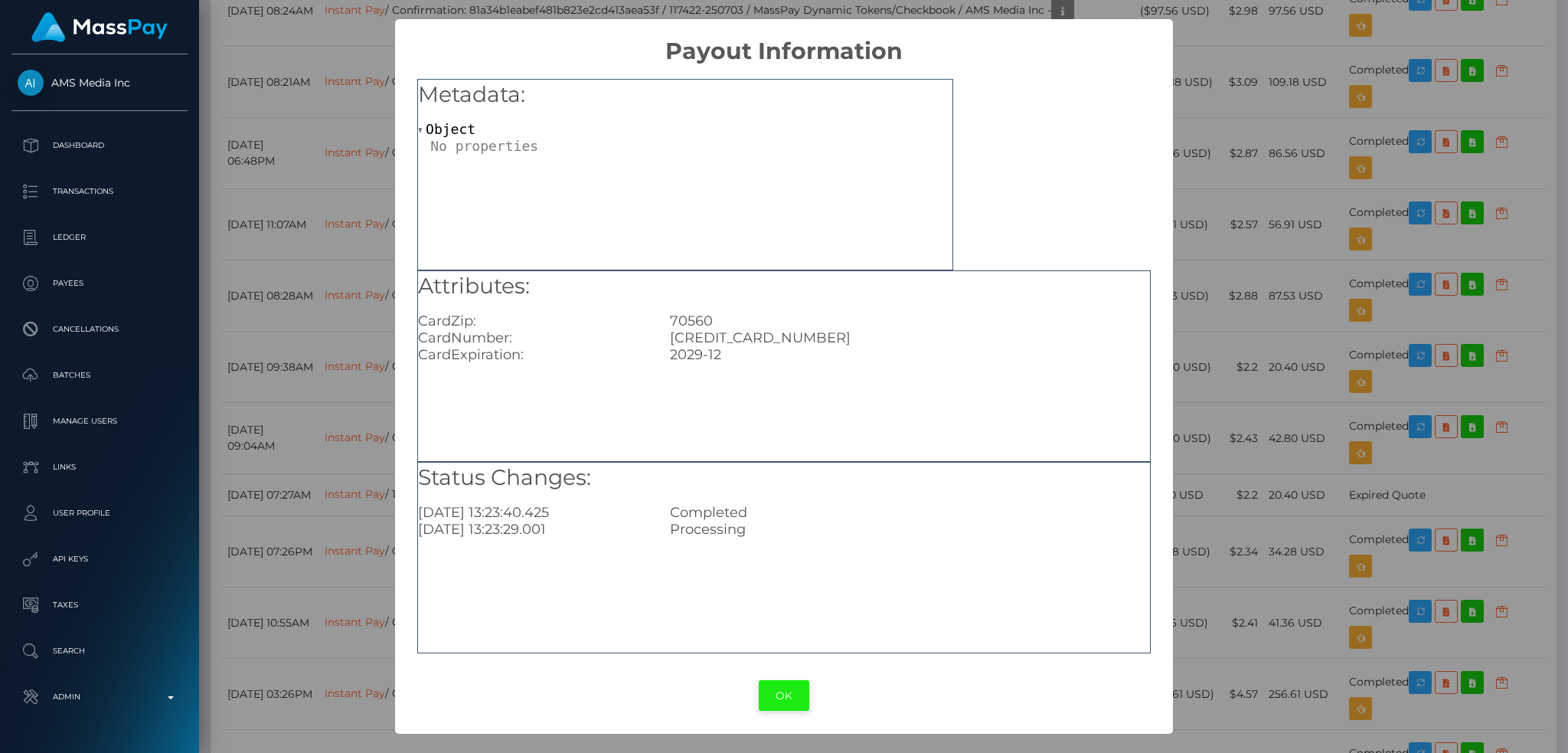
click at [785, 697] on button "OK" at bounding box center [784, 696] width 51 height 32
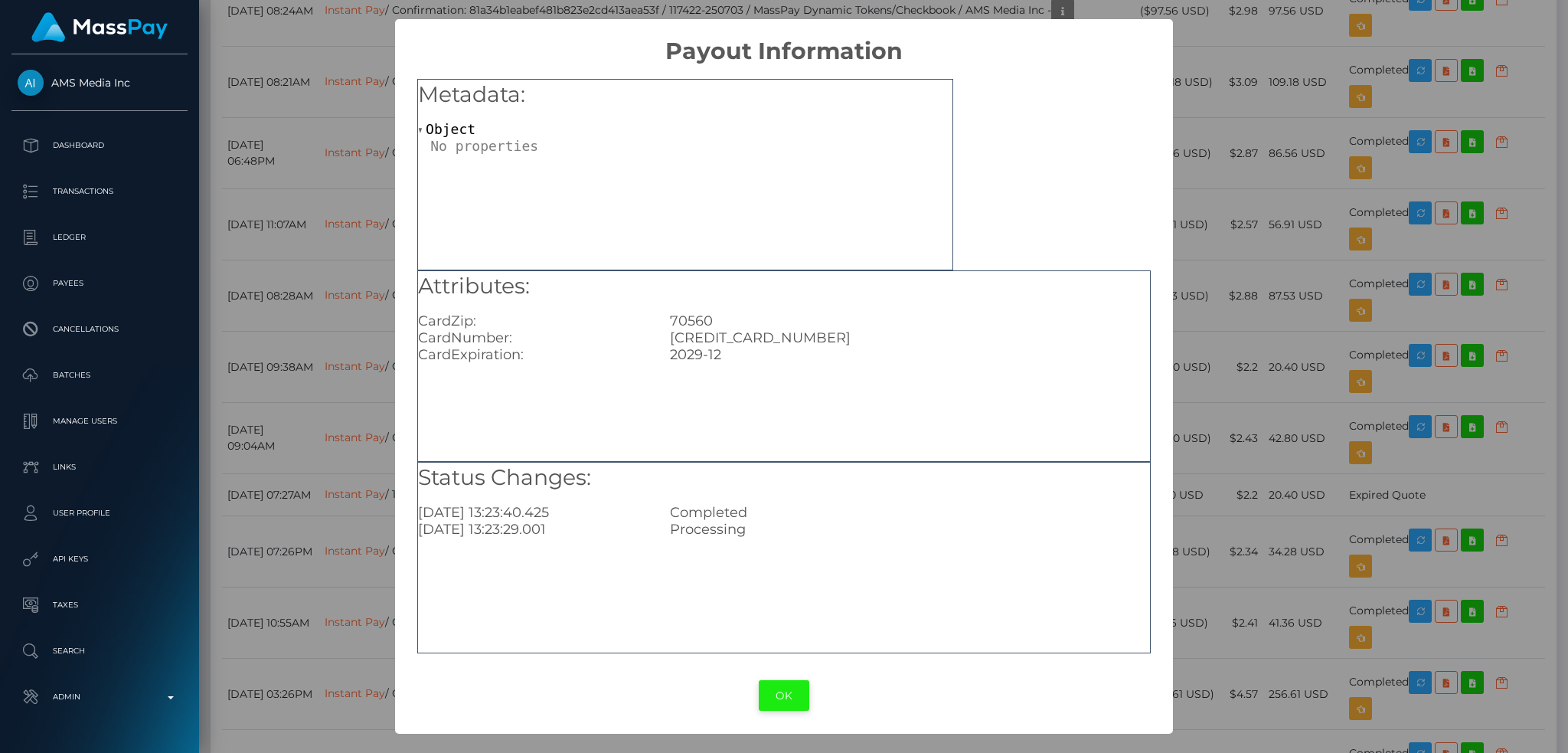
click at [788, 700] on button "OK" at bounding box center [784, 696] width 51 height 32
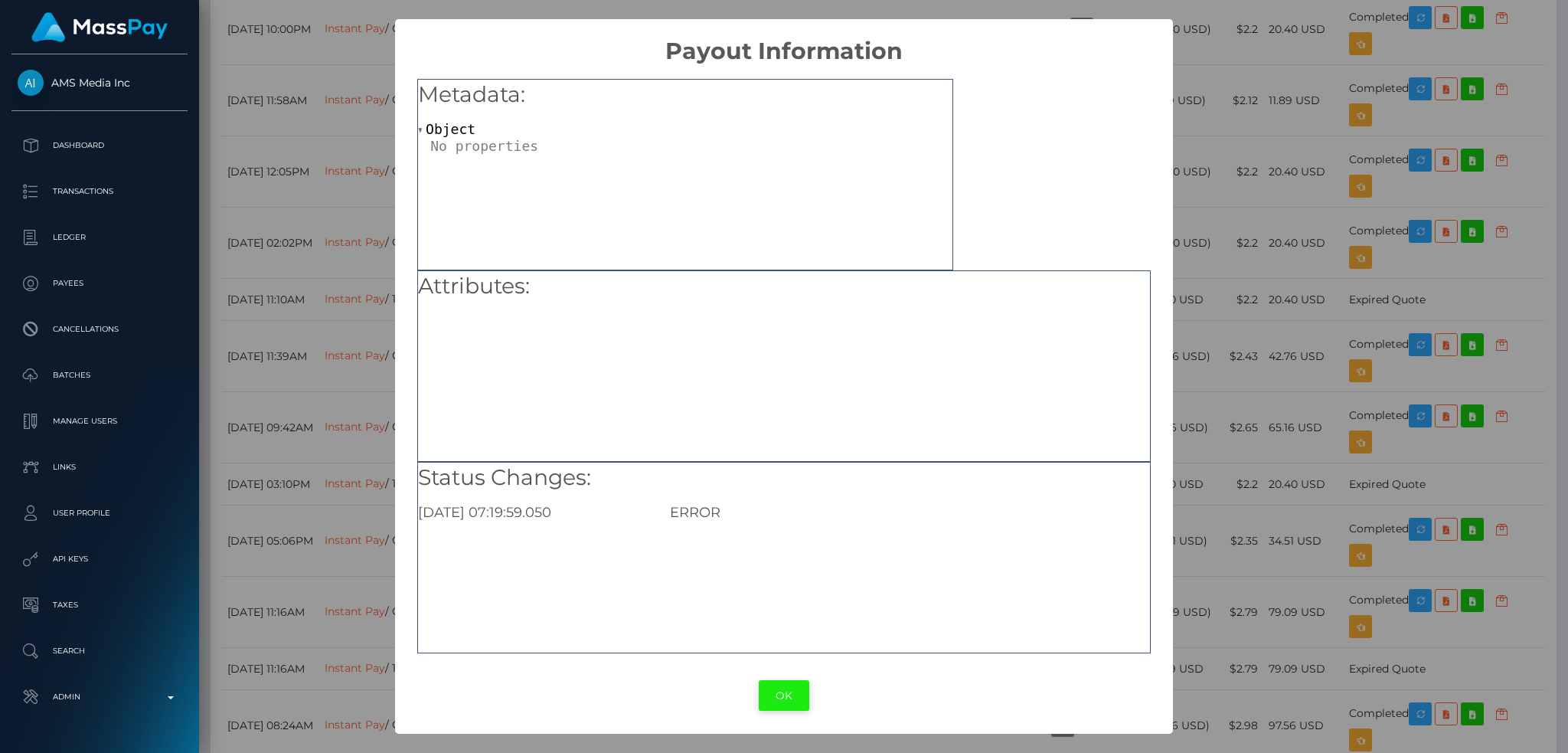
click at [783, 690] on button "OK" at bounding box center [784, 696] width 51 height 32
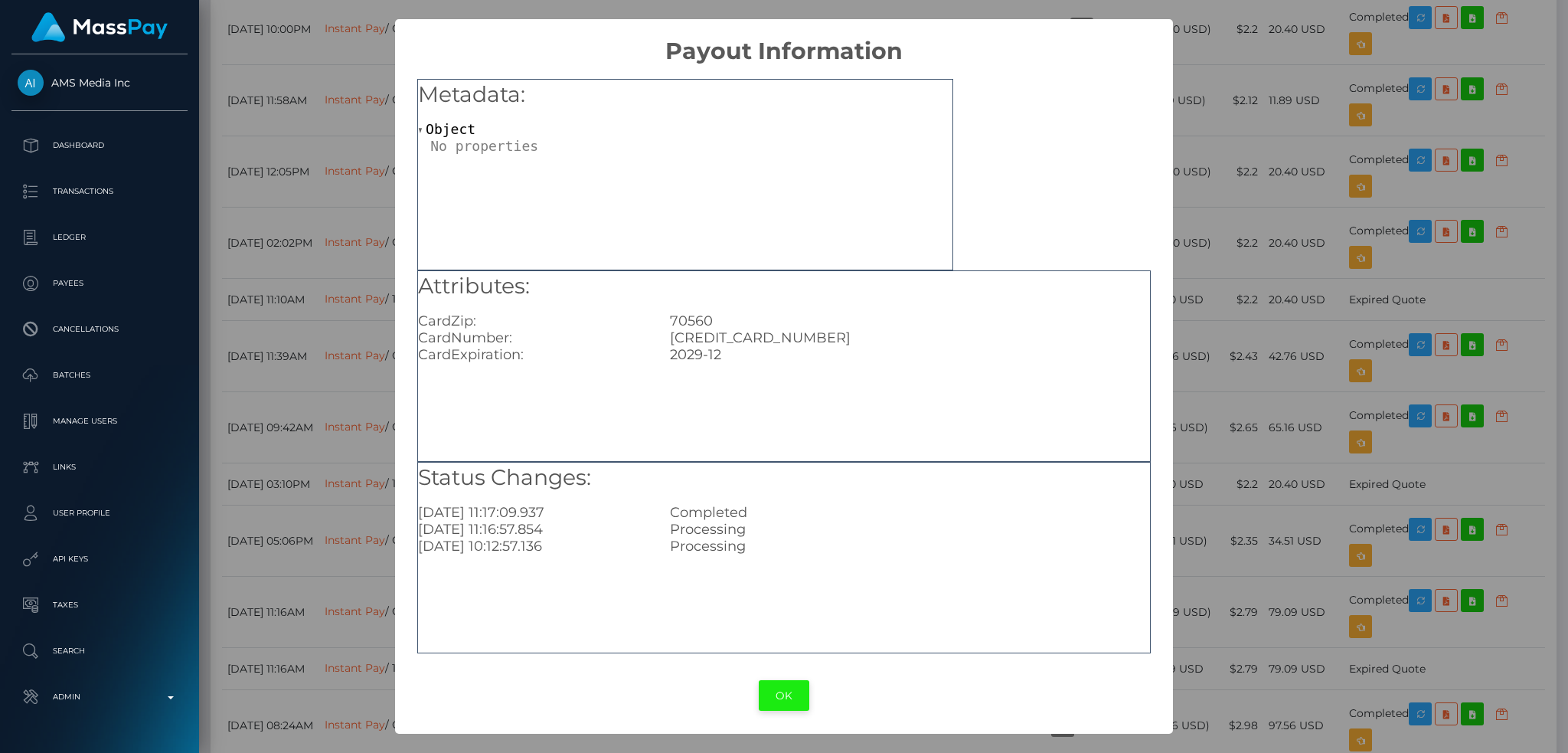
click at [797, 704] on button "OK" at bounding box center [784, 696] width 51 height 32
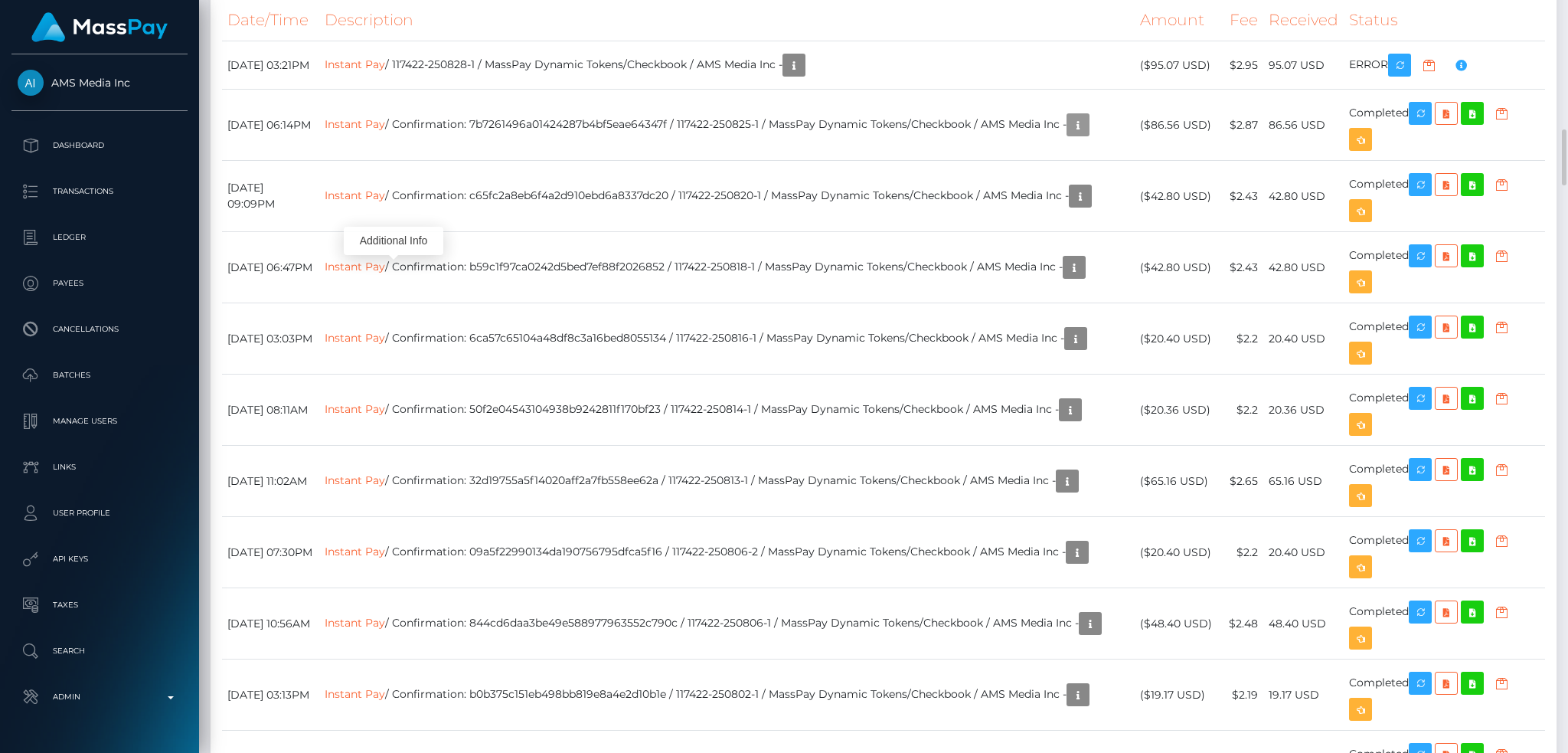
scroll to position [2042, 0]
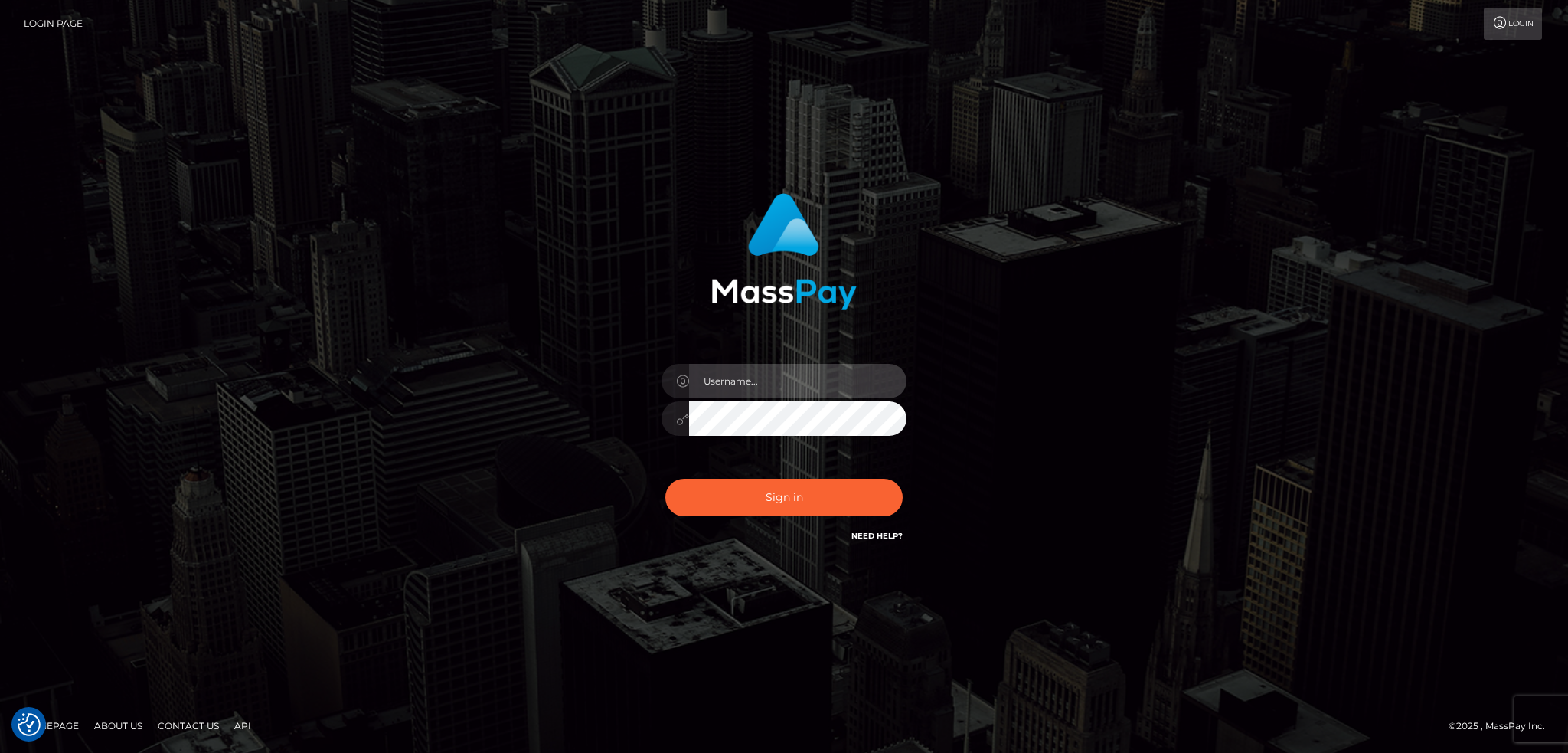
type input "alexstef"
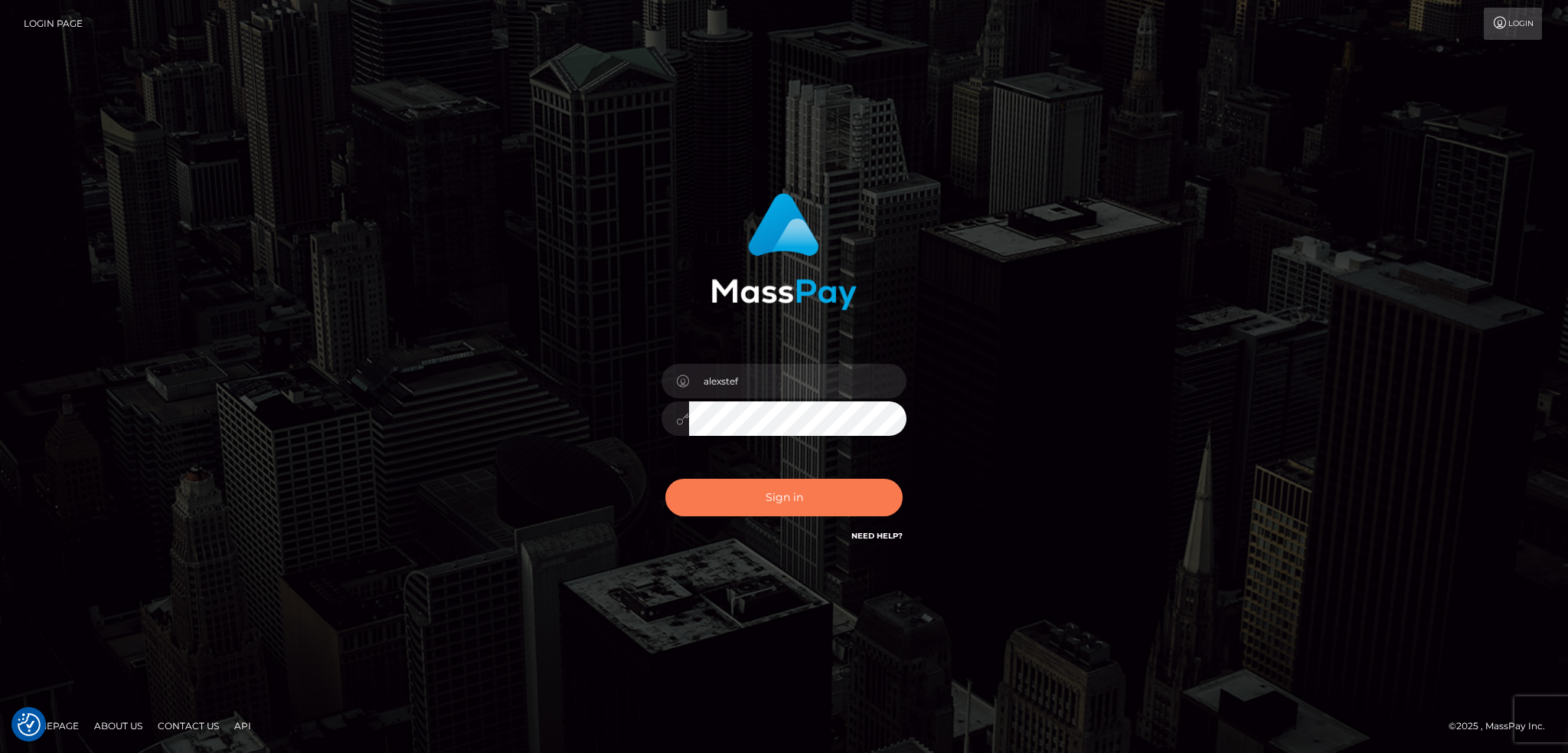
click at [806, 490] on button "Sign in" at bounding box center [784, 497] width 238 height 37
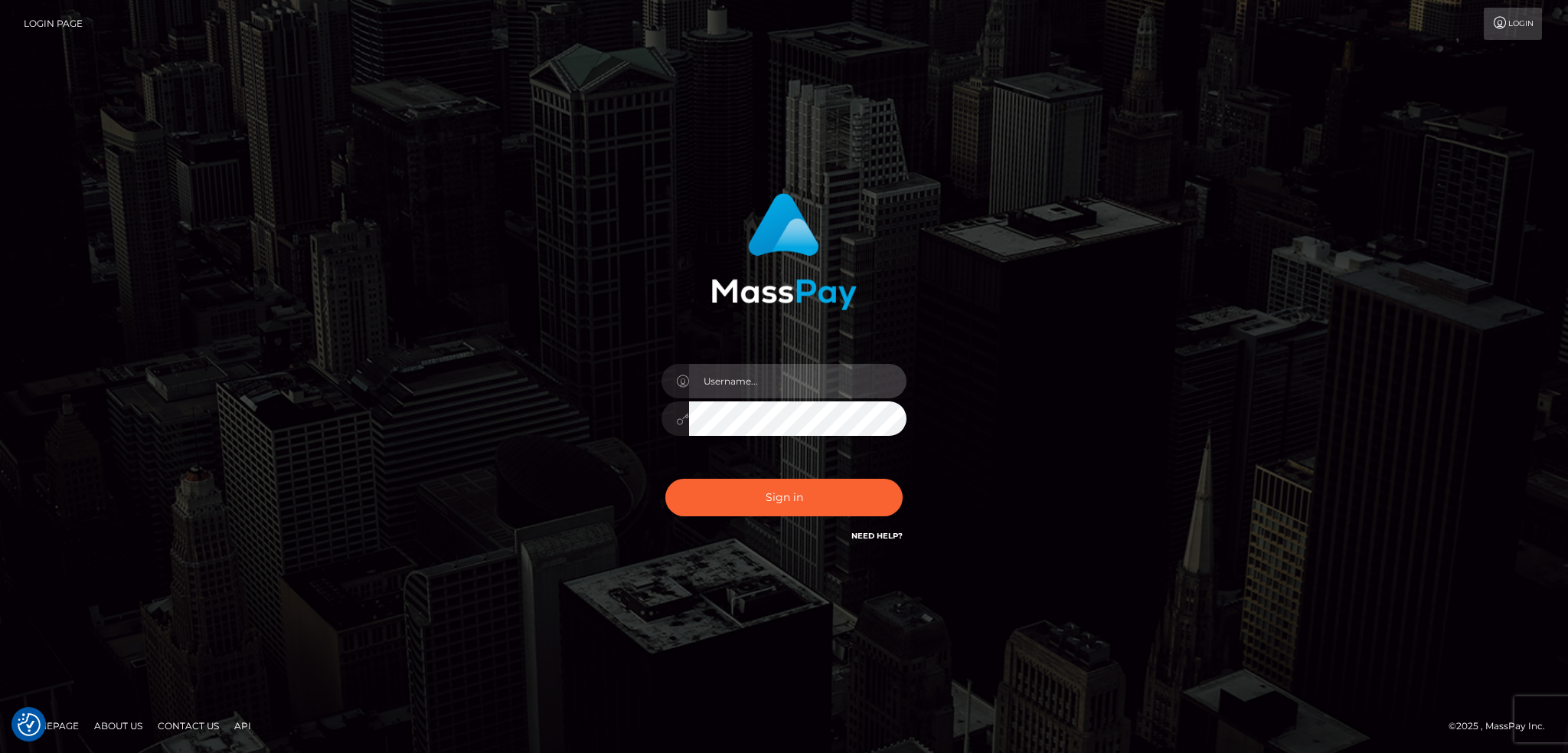
type input "alexstef"
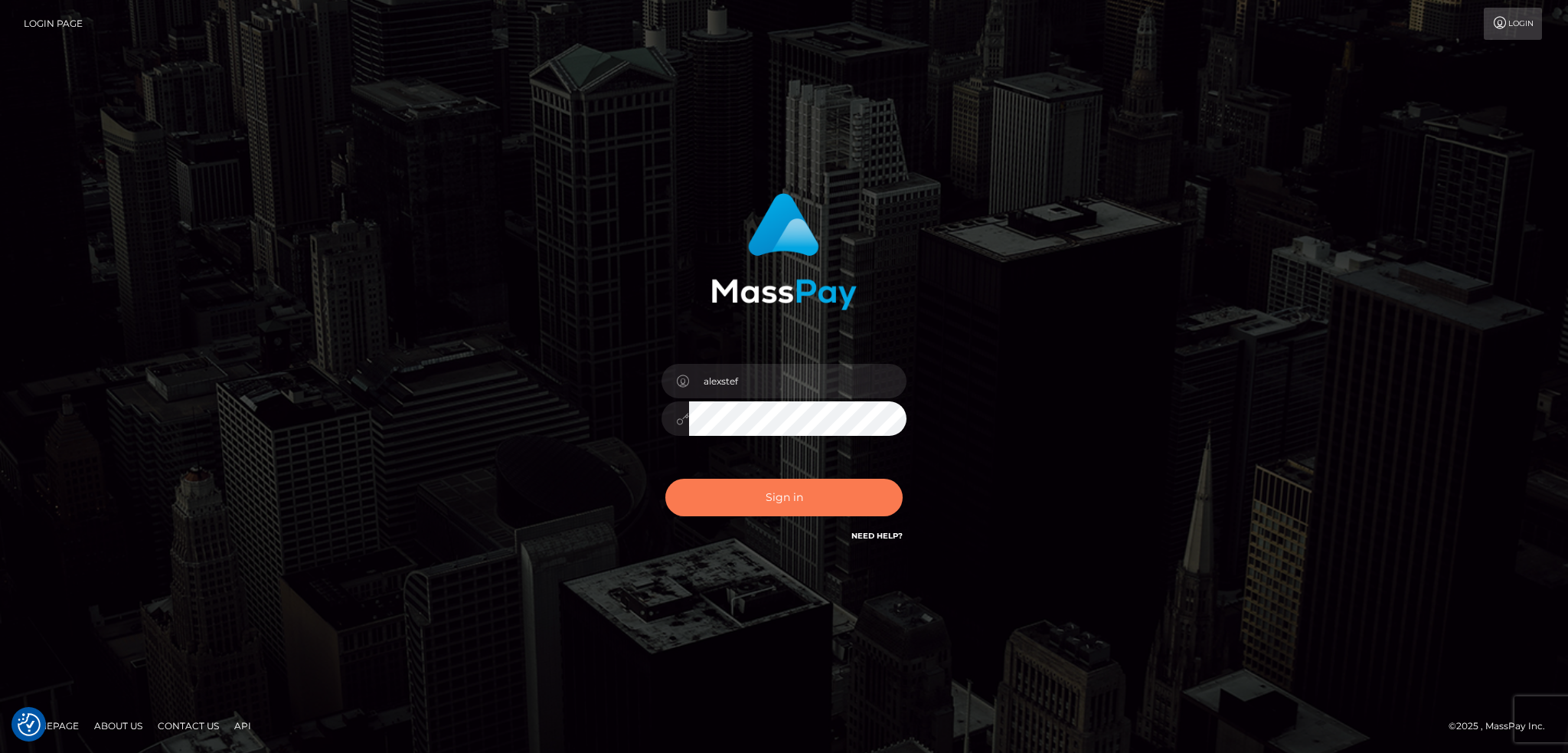
click at [804, 487] on button "Sign in" at bounding box center [784, 497] width 238 height 37
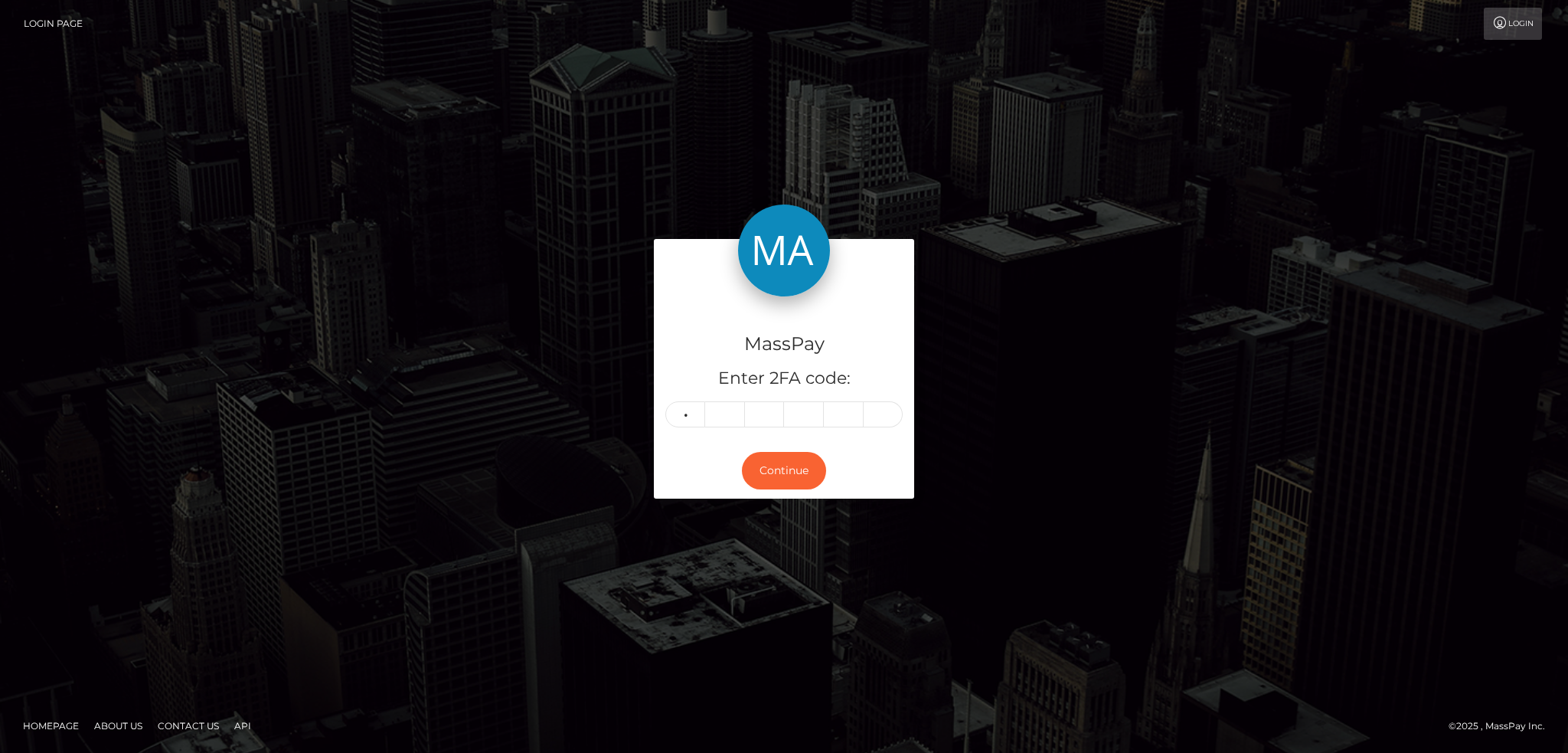
type input "6"
type input "3"
type input "2"
type input "5"
type input "0"
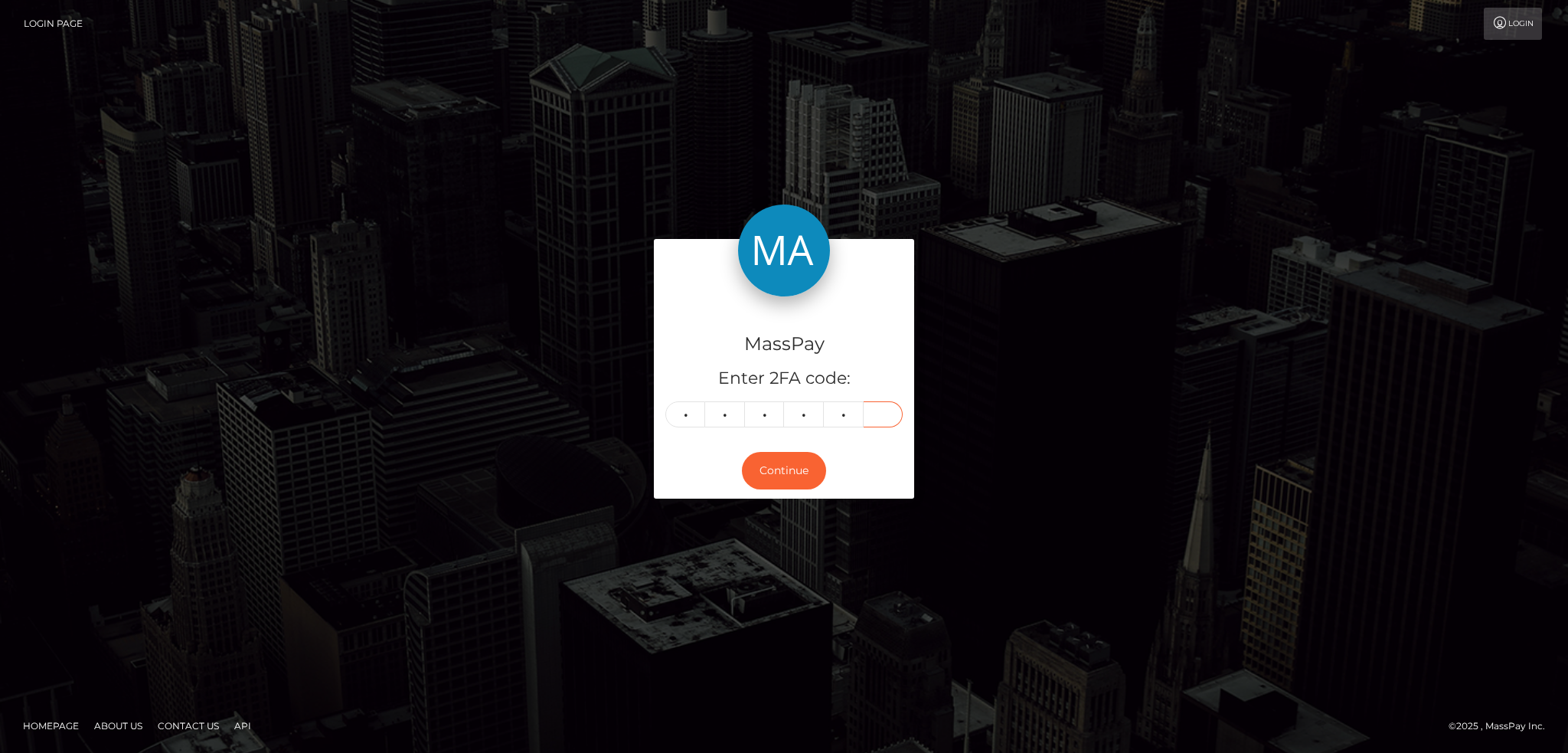
type input "2"
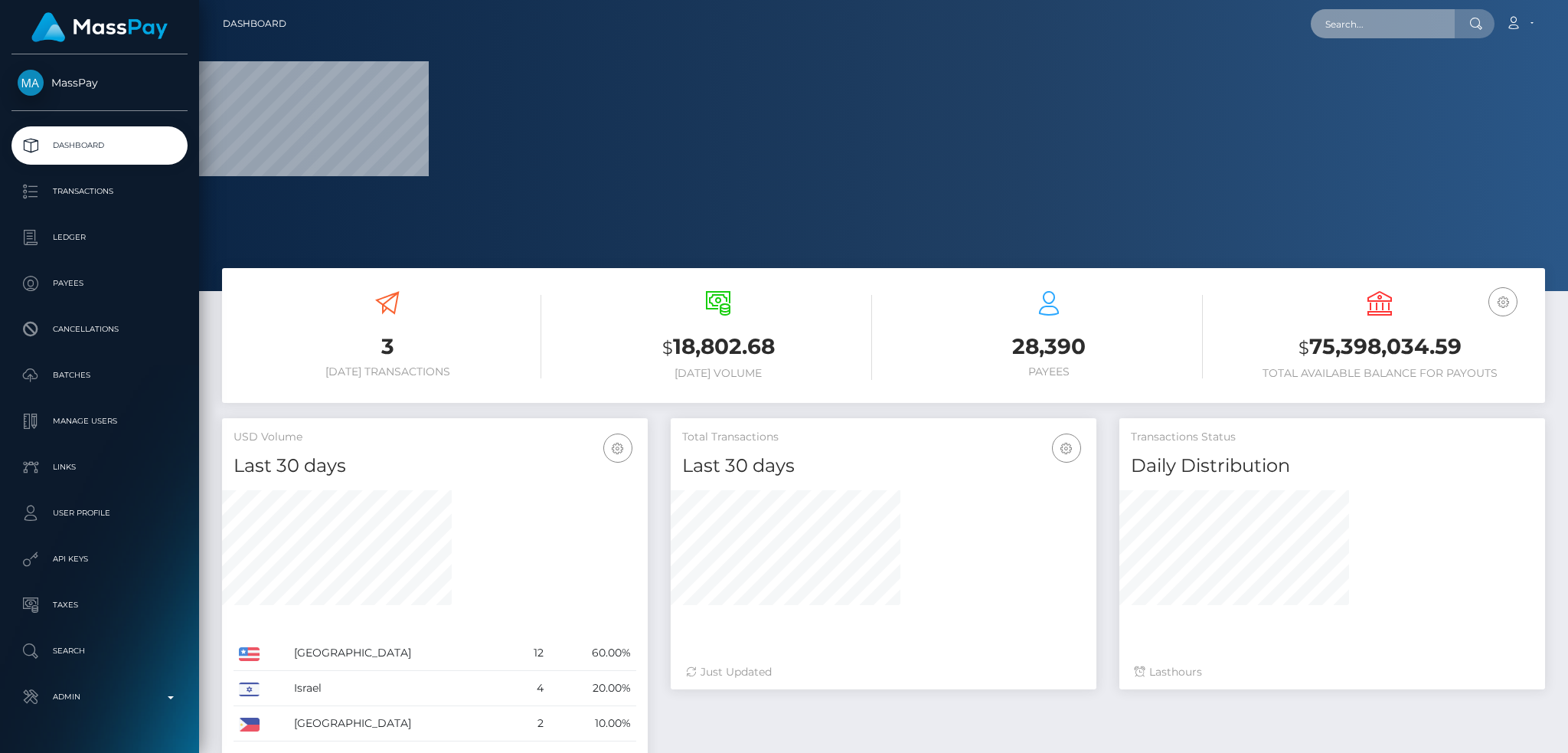
click at [1364, 25] on input "text" at bounding box center [1383, 23] width 144 height 29
paste input "pout_Aicww5HEdUpFm"
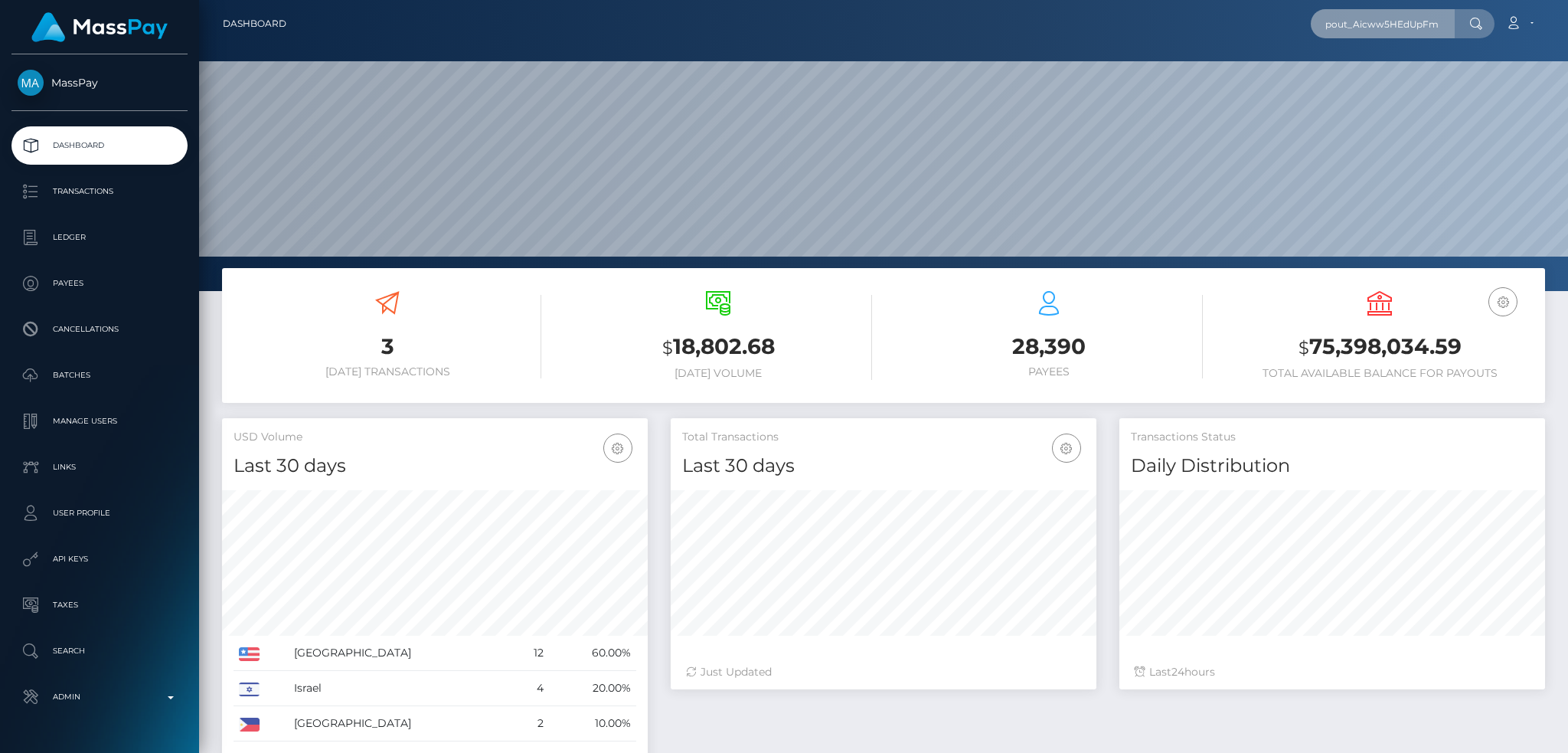
scroll to position [272, 425]
type input "pout_Aicww5HEdUpFm"
click at [1380, 76] on link "Divine (Whop Inc - )" at bounding box center [1374, 80] width 128 height 28
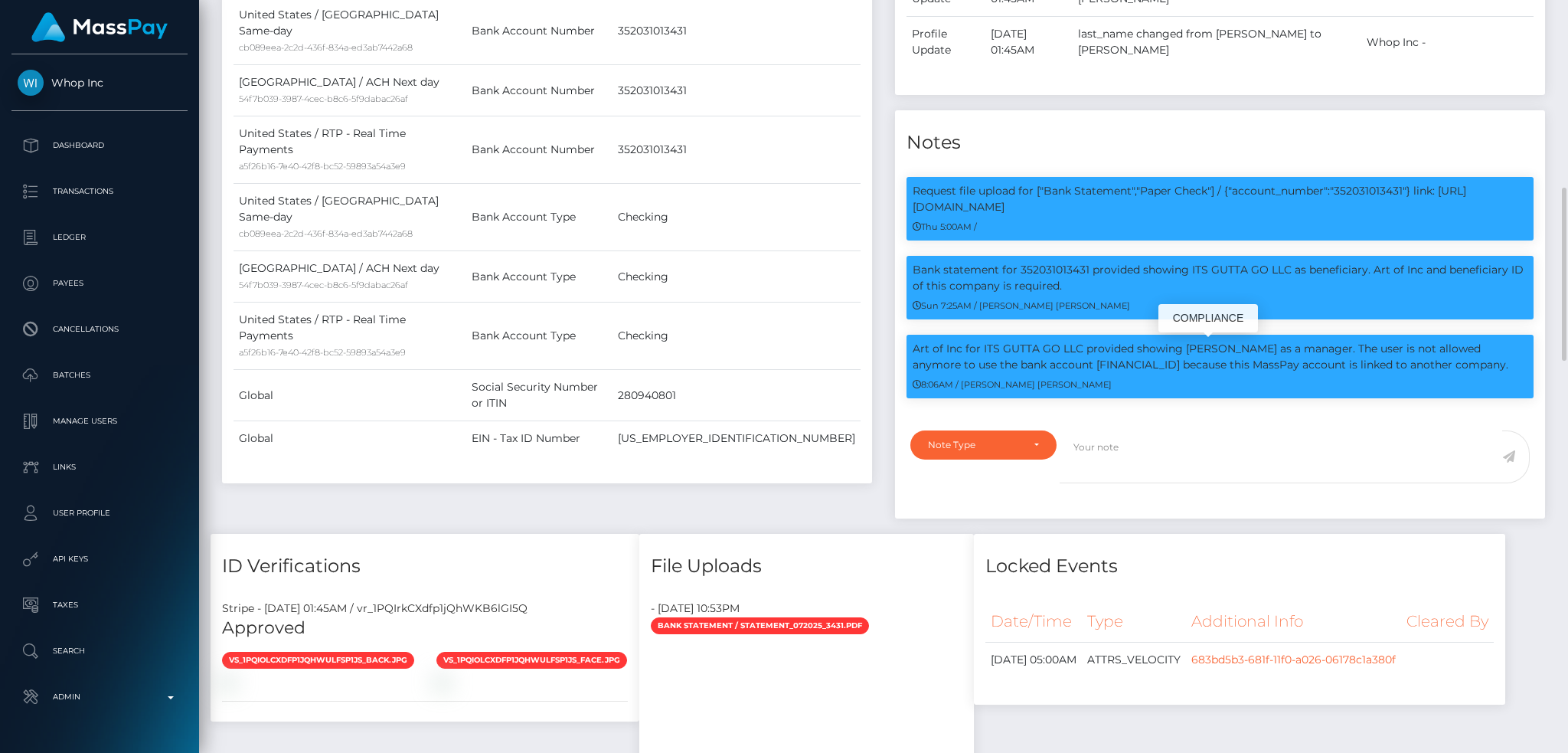
scroll to position [184, 425]
drag, startPoint x: 981, startPoint y: 347, endPoint x: 1078, endPoint y: 348, distance: 97.0
click at [1078, 348] on p "Art of Inc for ITS GUTTA GO LLC provided showing VINCENT EDWARD SMITHBURGER as …" at bounding box center [1220, 357] width 615 height 32
copy p "ITS GUTTA GO LLC"
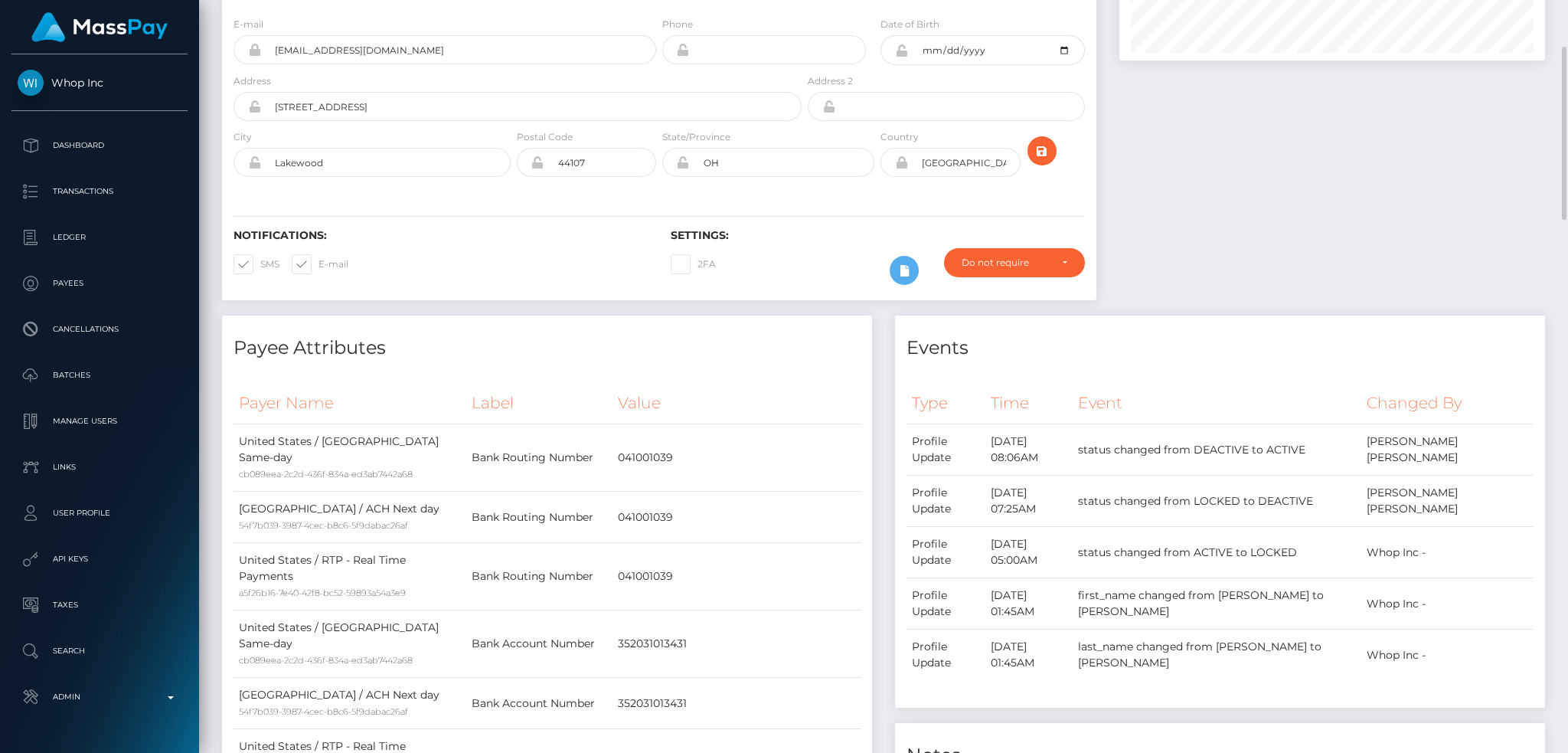
scroll to position [0, 0]
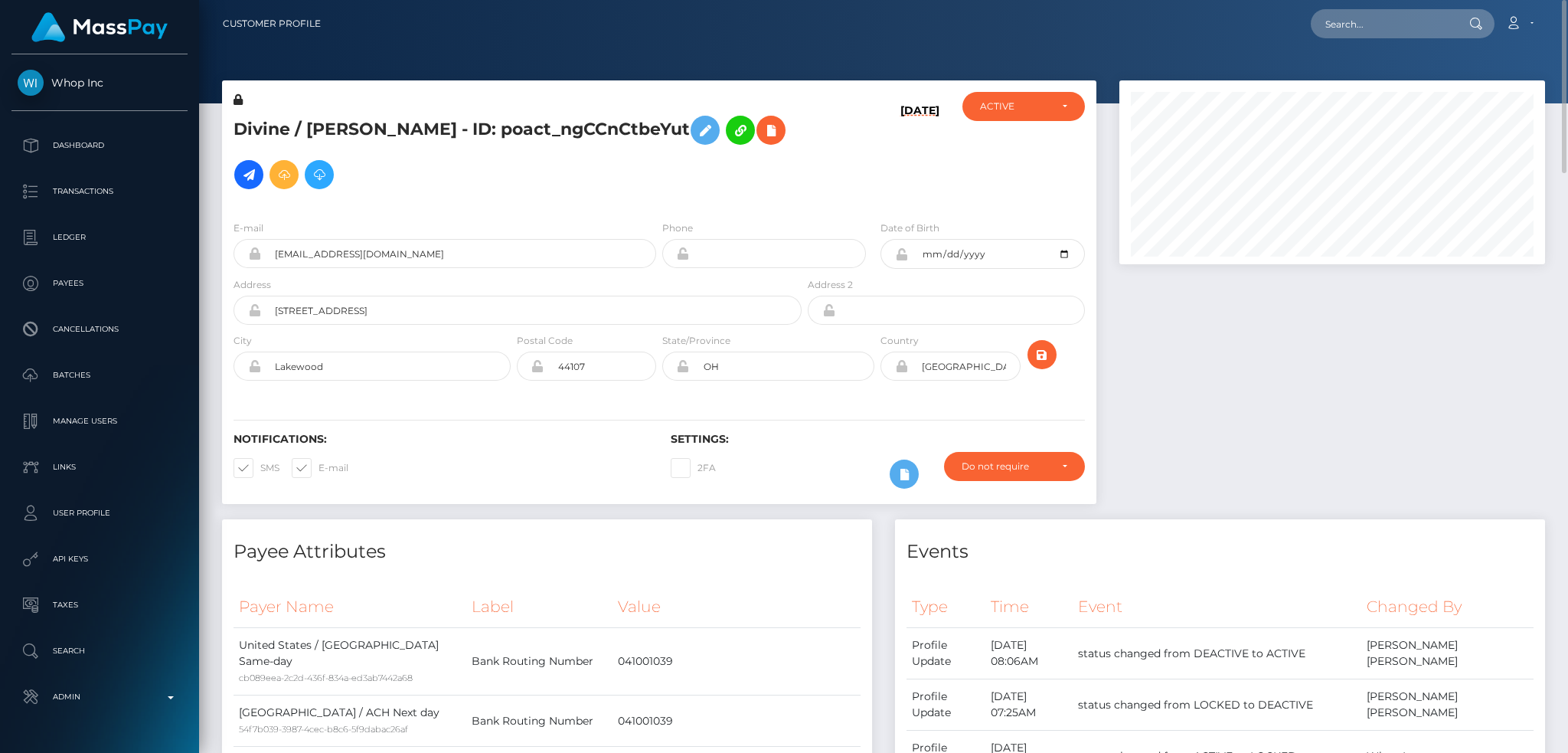
click at [1271, 348] on div at bounding box center [1331, 300] width 448 height 439
click at [1361, 27] on input "text" at bounding box center [1383, 23] width 144 height 29
paste input "baddiewafattyy@gmail.com"
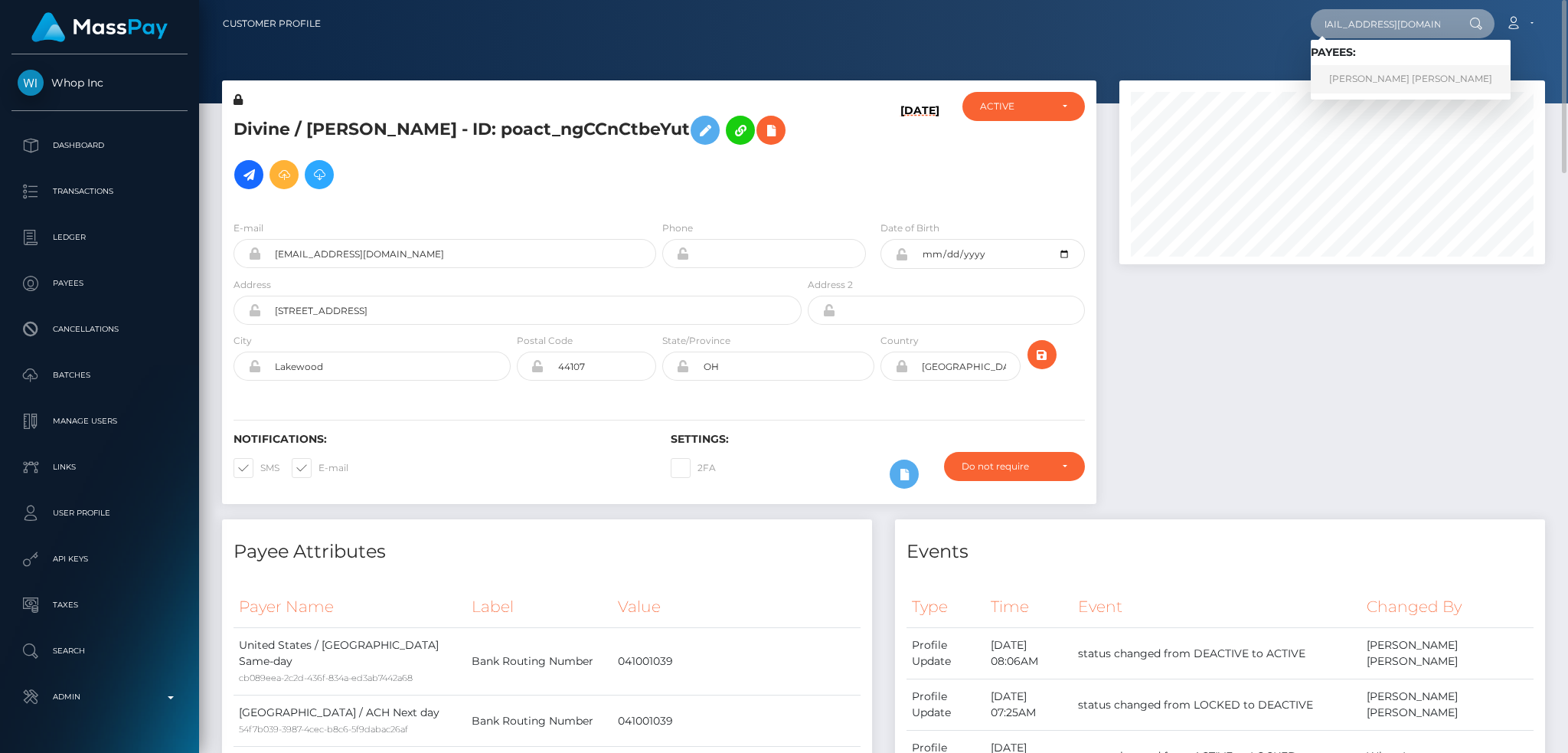
type input "baddiewafattyy@gmail.com"
click at [1360, 75] on link "ALEXIS CHRISTINE AQUINO" at bounding box center [1410, 80] width 199 height 28
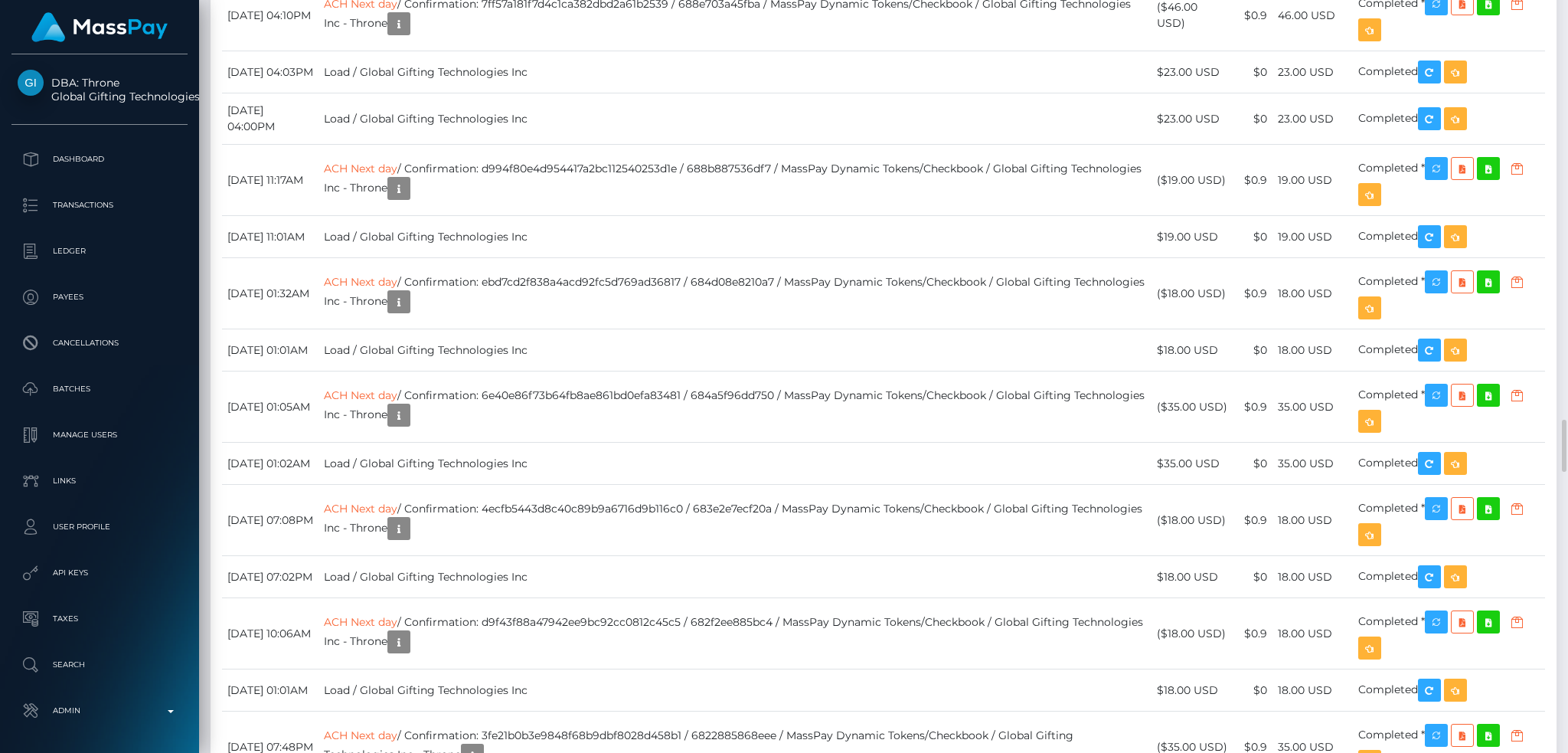
scroll to position [7149, 0]
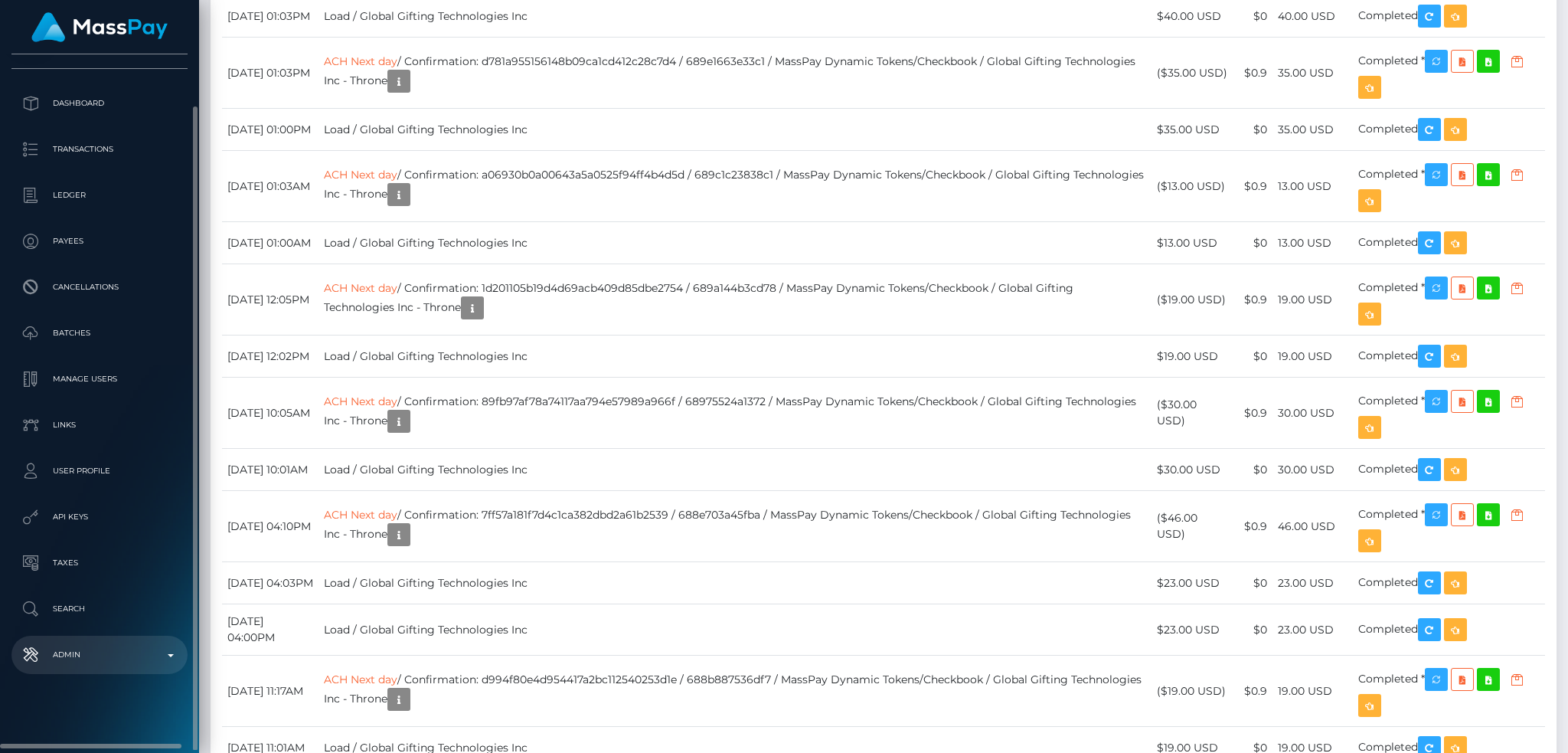
click at [117, 656] on p "Admin" at bounding box center [99, 655] width 164 height 23
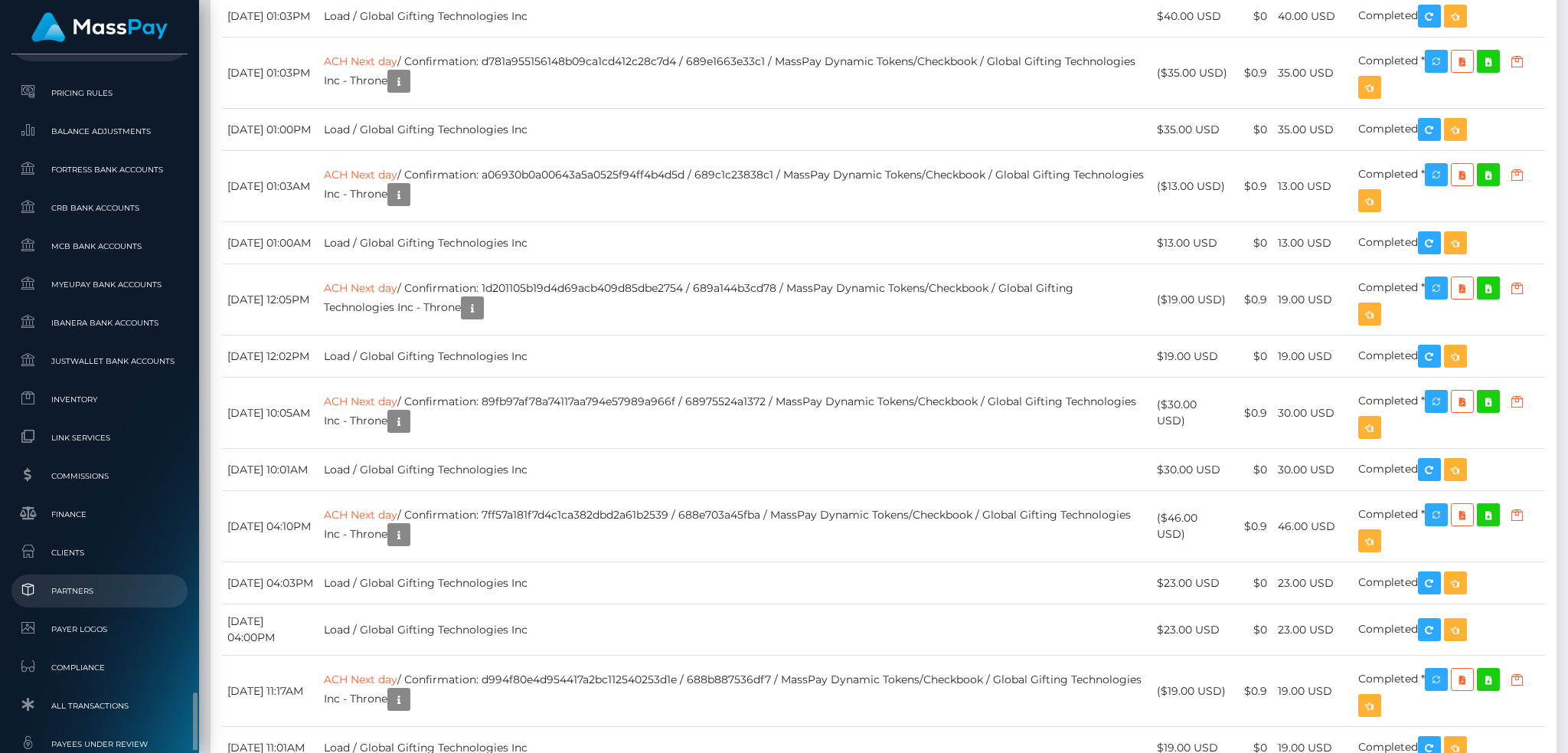
scroll to position [911, 0]
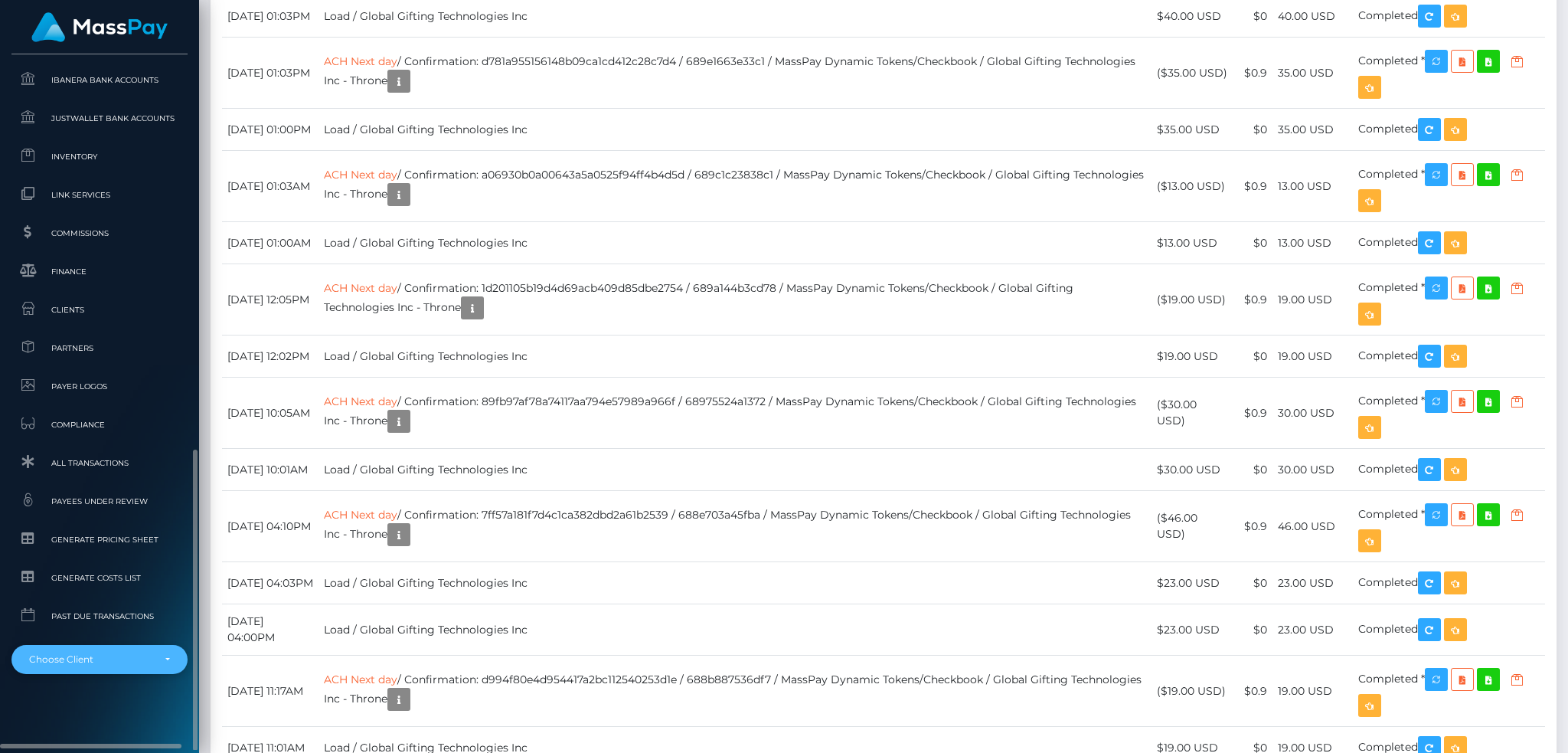
click at [117, 654] on div "Choose Client" at bounding box center [91, 659] width 124 height 12
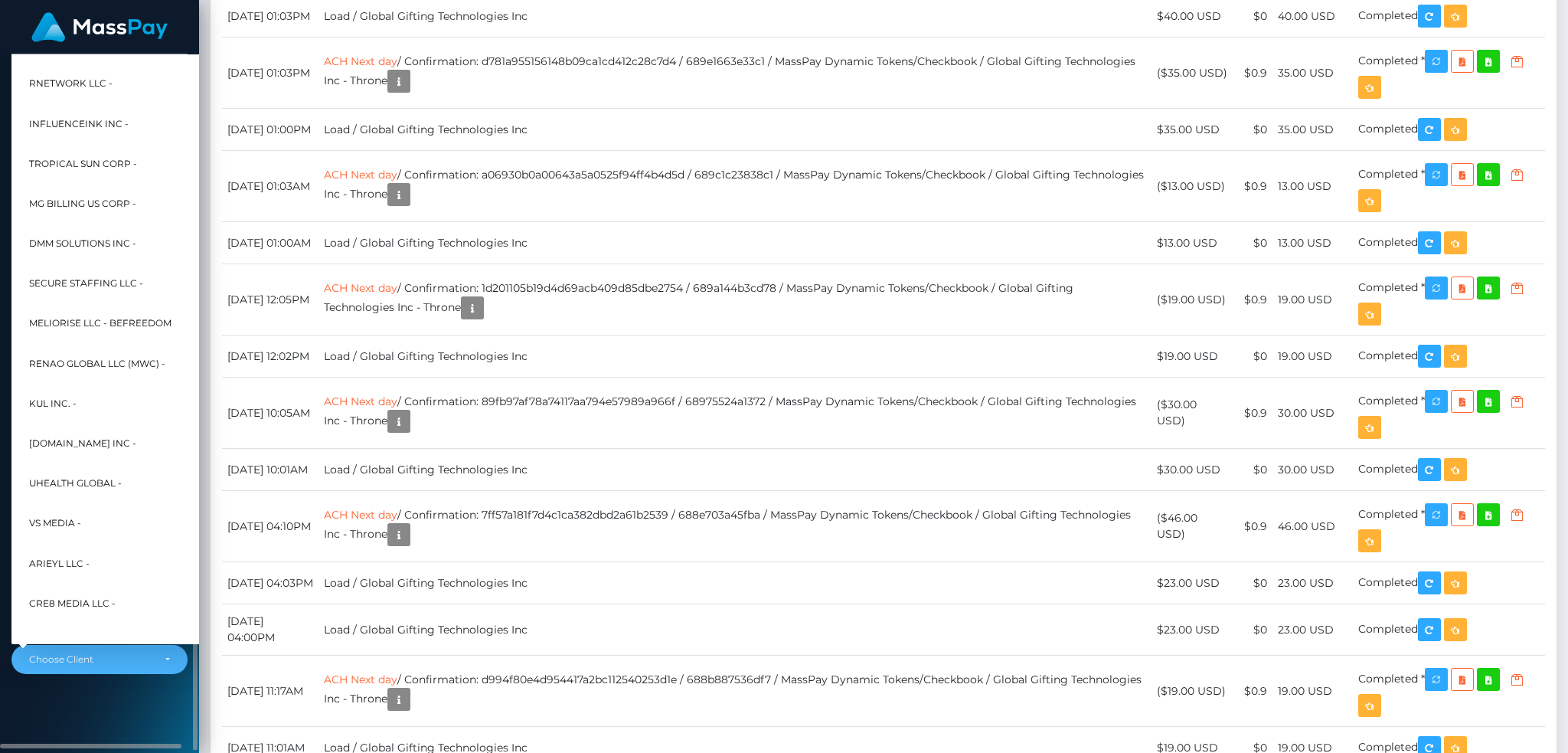
scroll to position [487, 0]
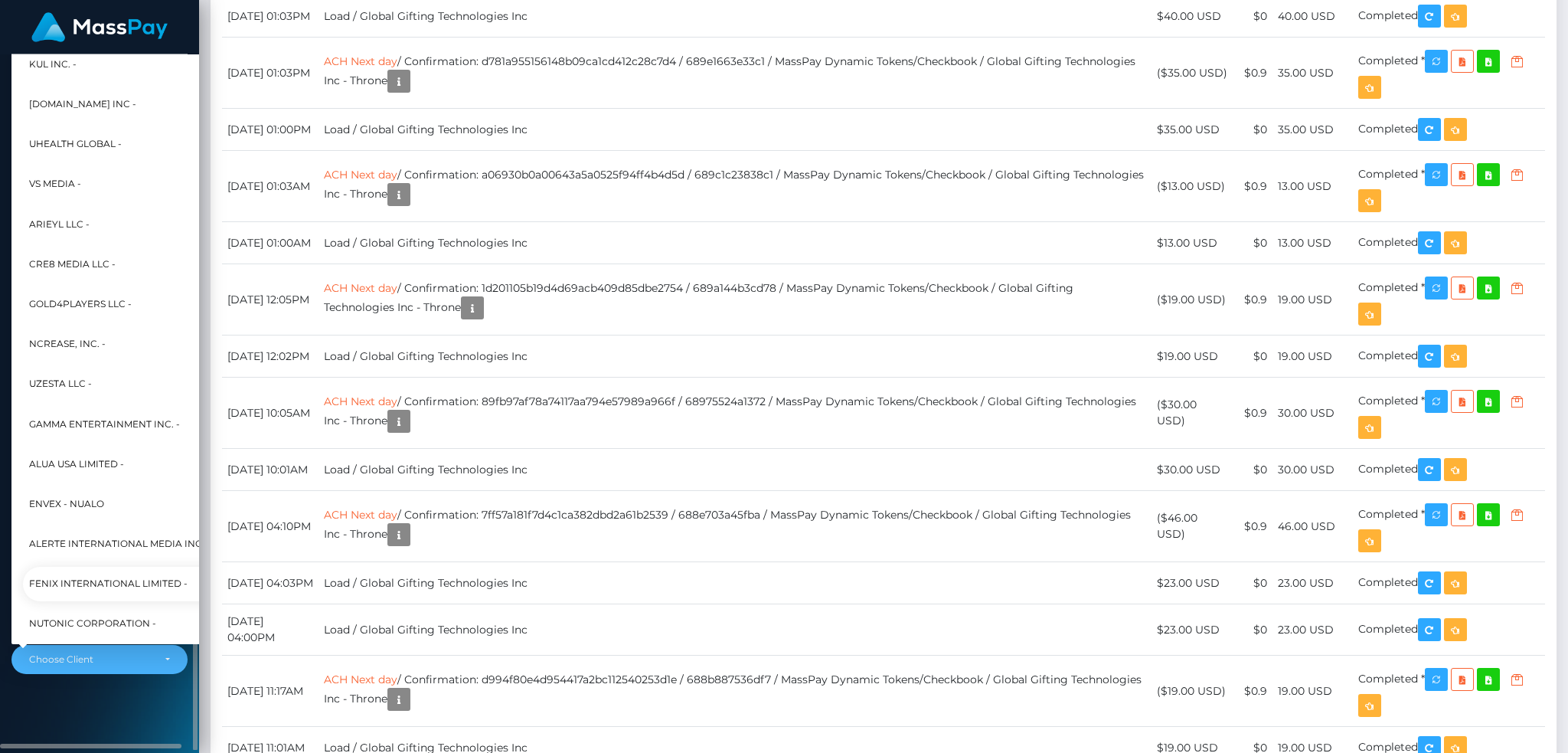
click at [116, 579] on span "Fenix International Limited -" at bounding box center [108, 583] width 158 height 20
select select "26"
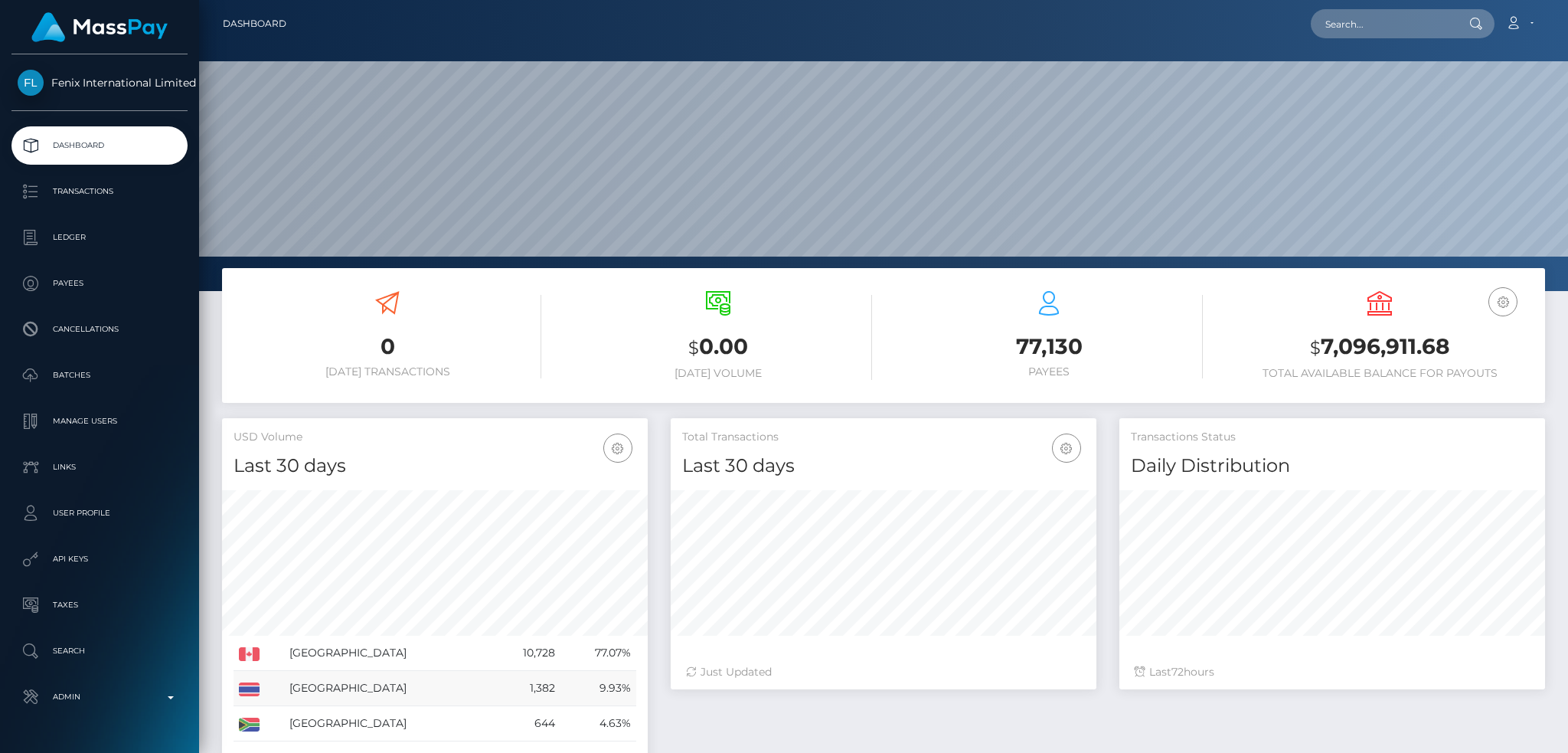
scroll to position [272, 425]
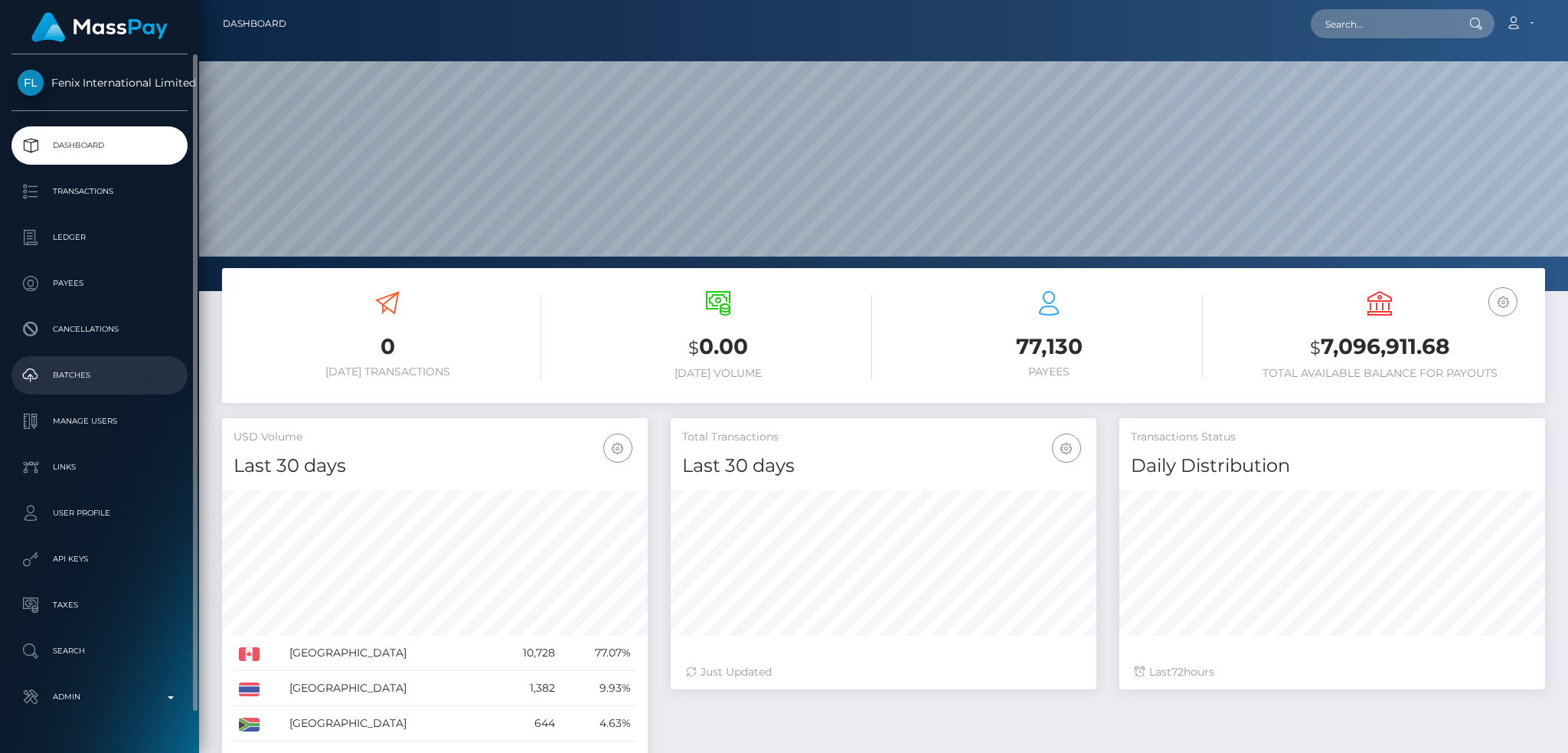
click at [106, 379] on p "Batches" at bounding box center [99, 375] width 164 height 23
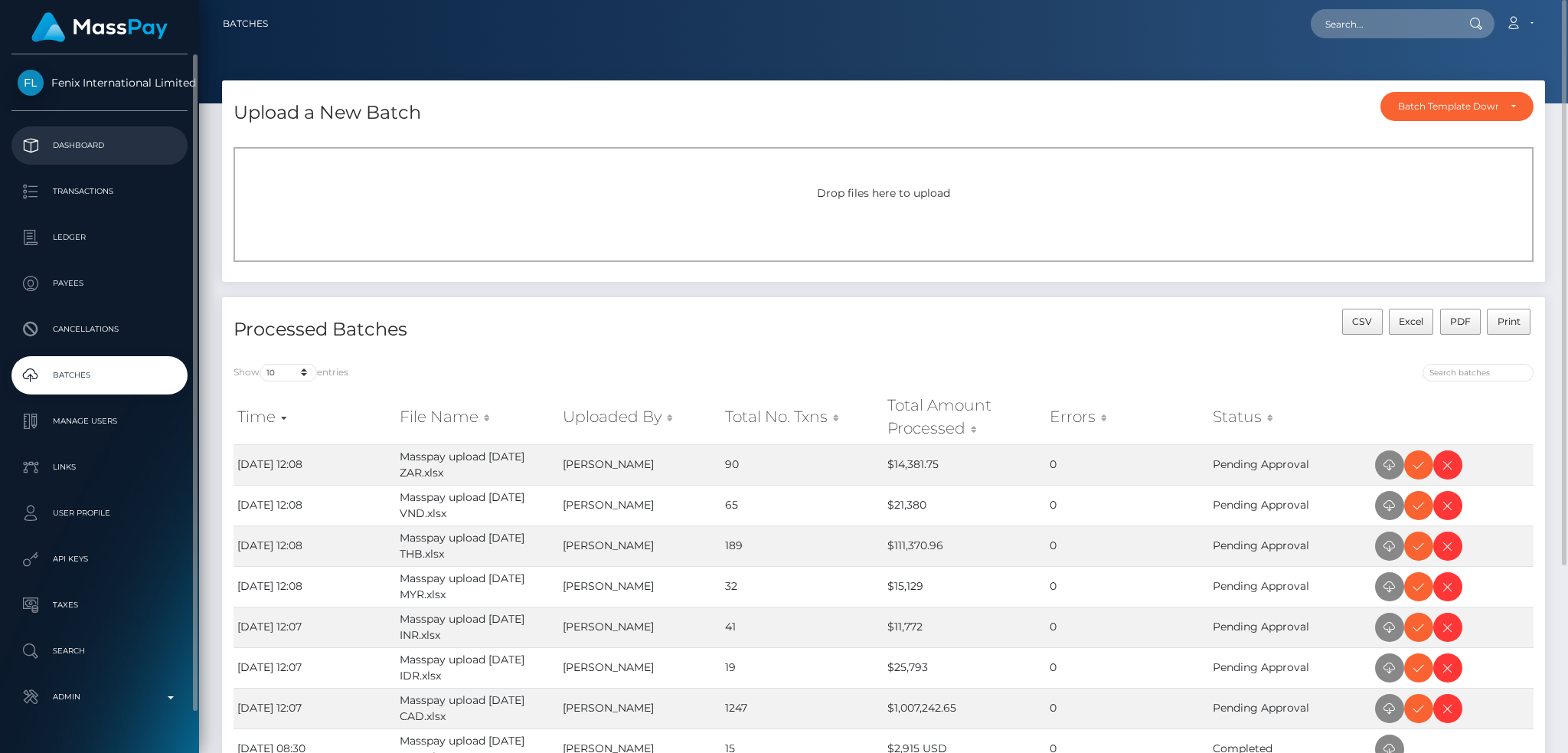
click at [90, 132] on link "Dashboard" at bounding box center [99, 145] width 176 height 38
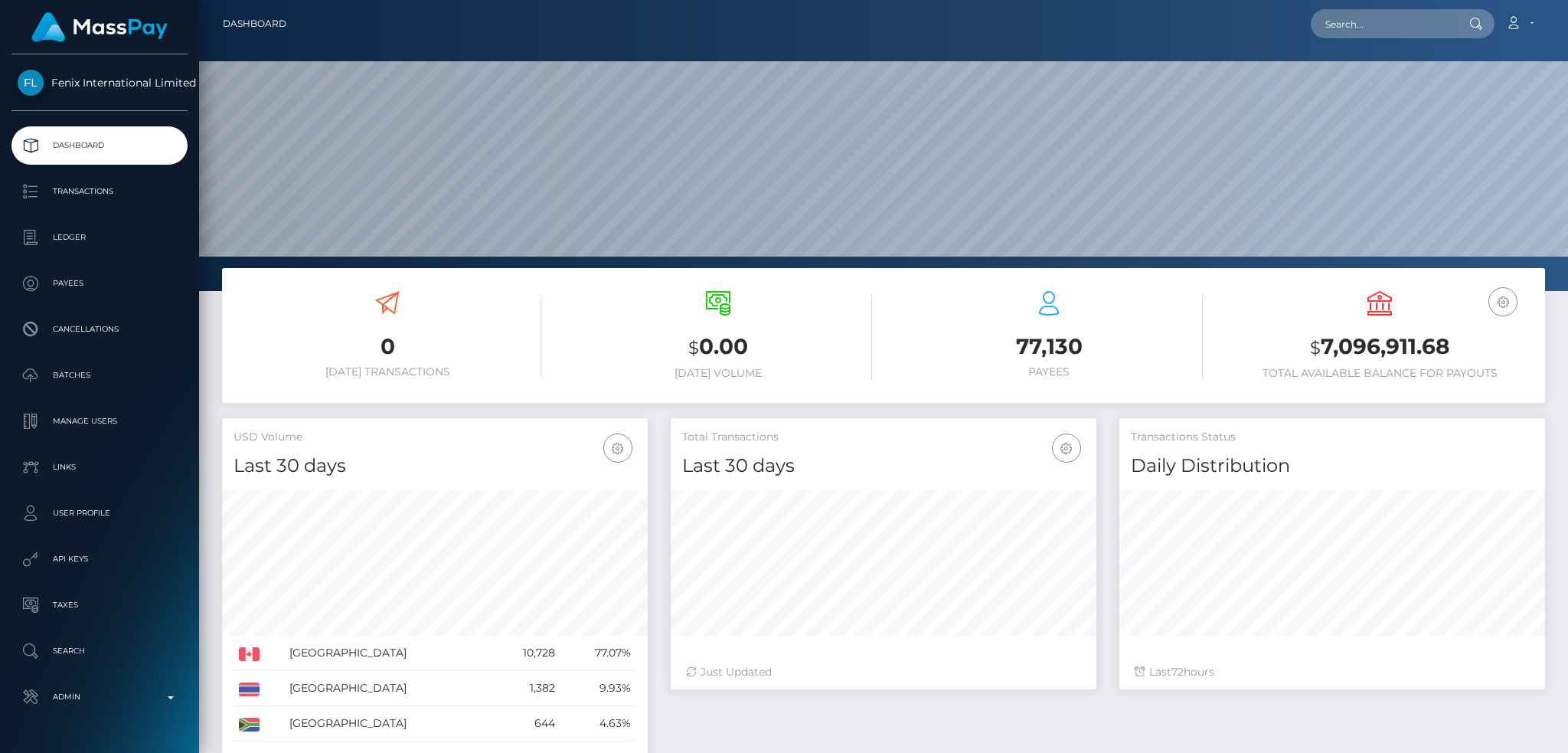
scroll to position [272, 425]
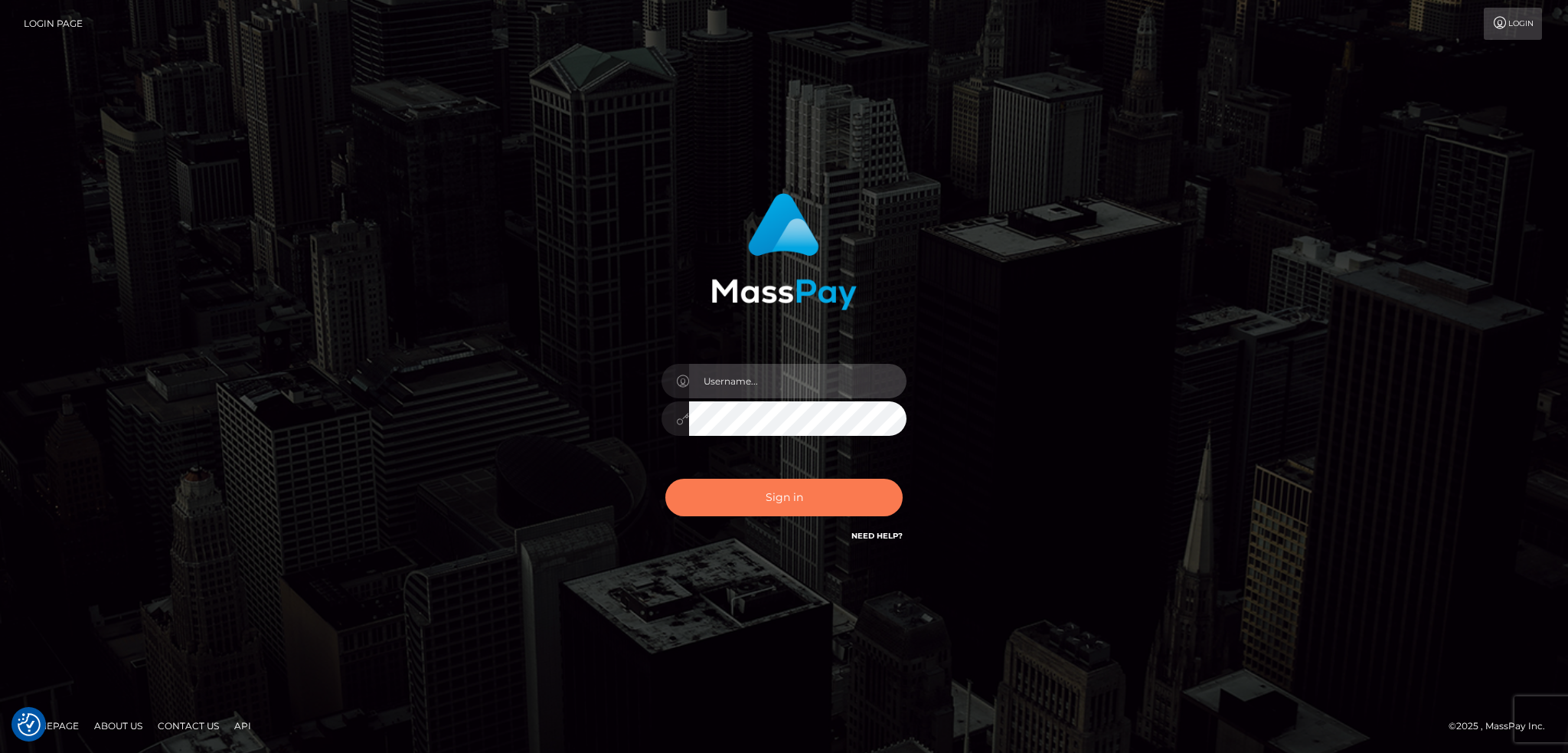
type input "alexstef"
click at [754, 494] on button "Sign in" at bounding box center [784, 497] width 238 height 37
type input "alexstef"
click at [785, 489] on button "Sign in" at bounding box center [784, 497] width 238 height 37
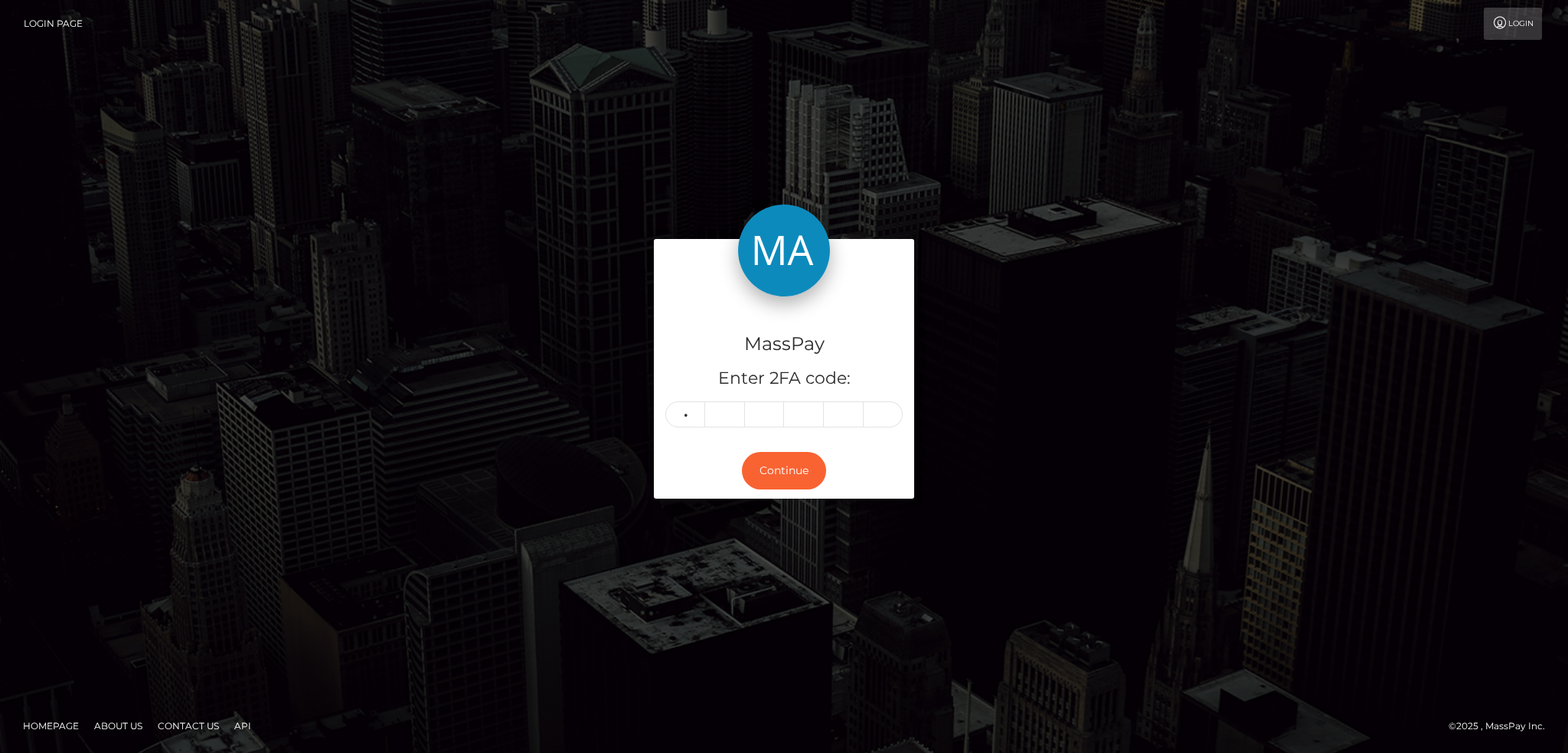
type input "1"
type input "5"
type input "2"
type input "9"
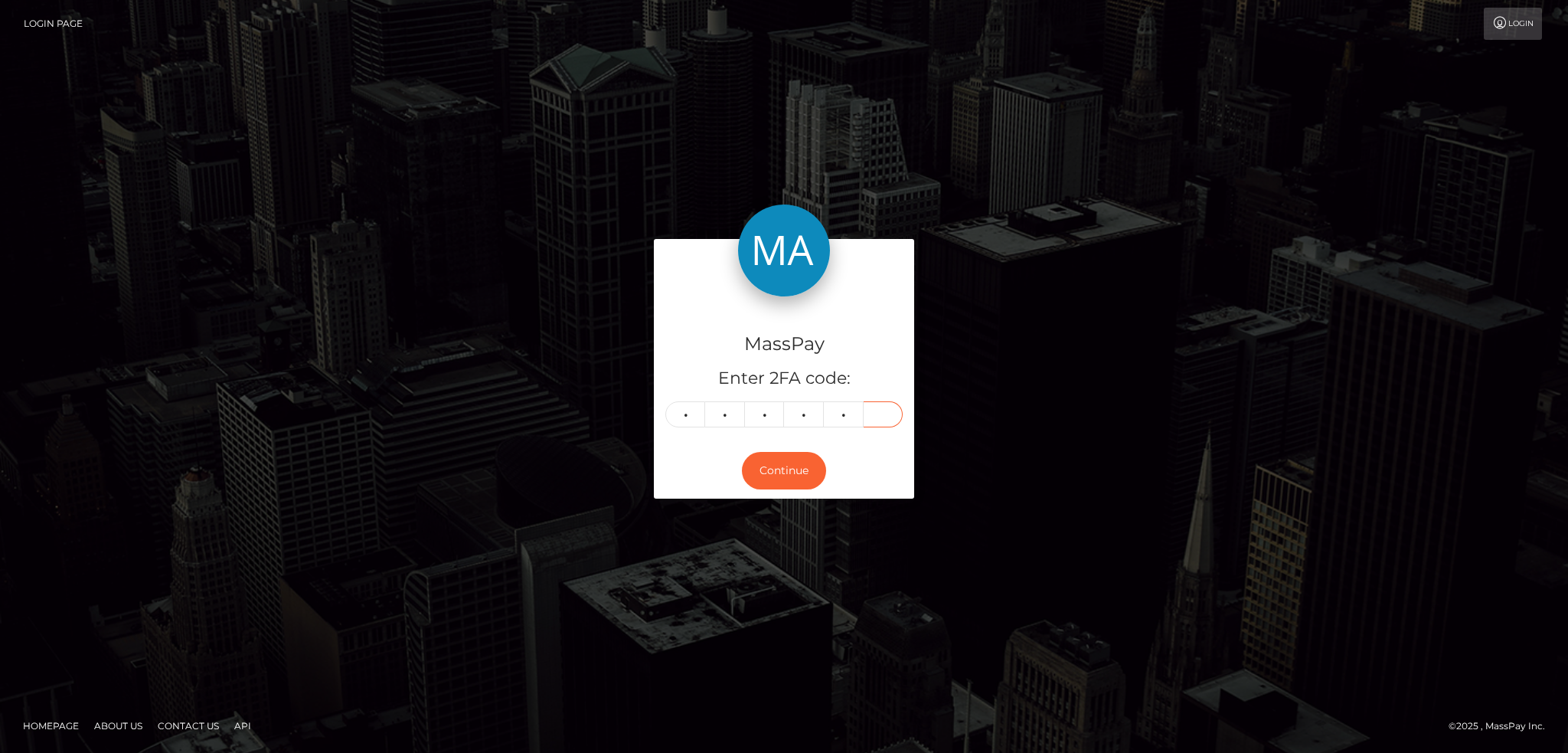
type input "7"
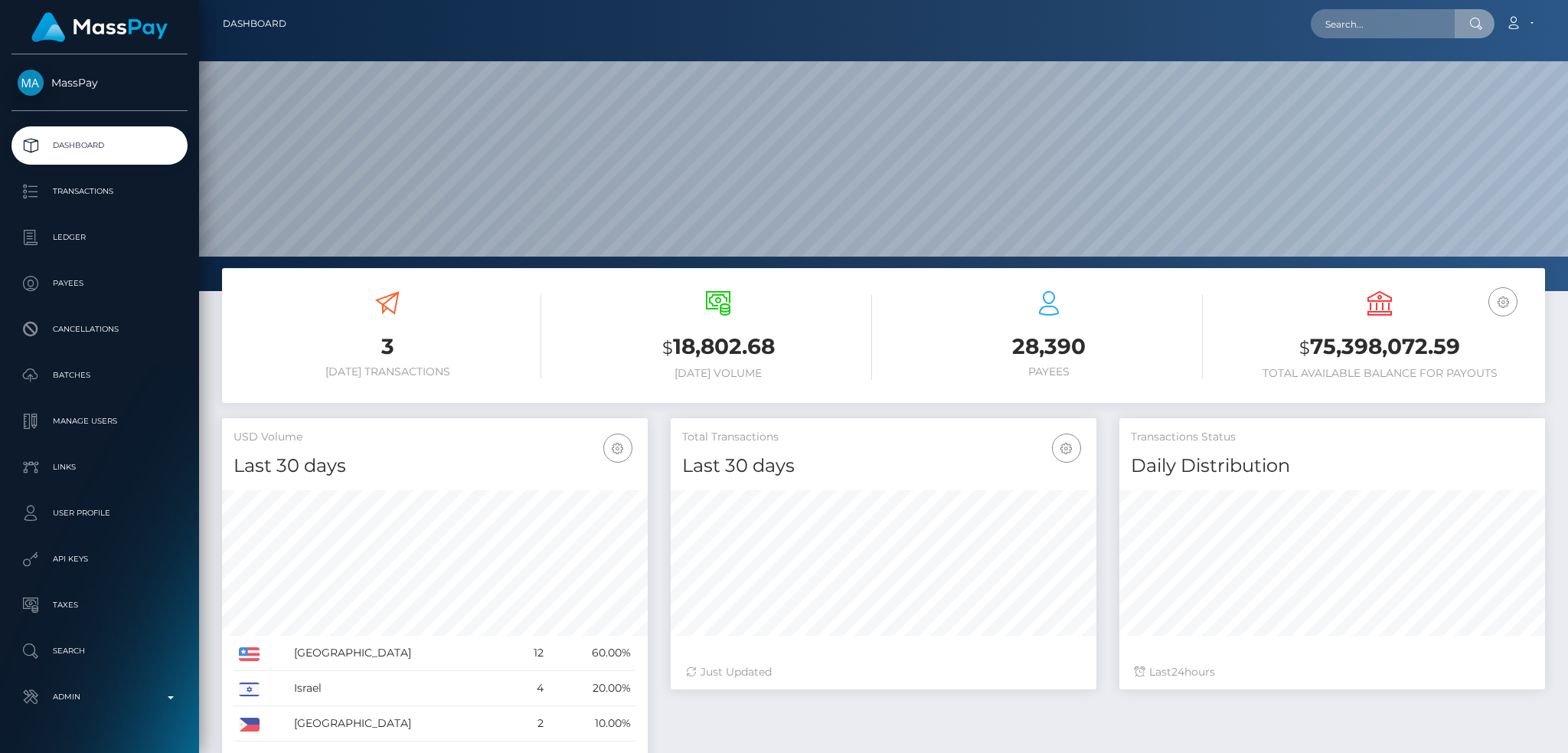
click at [1320, 23] on input "text" at bounding box center [1383, 23] width 144 height 29
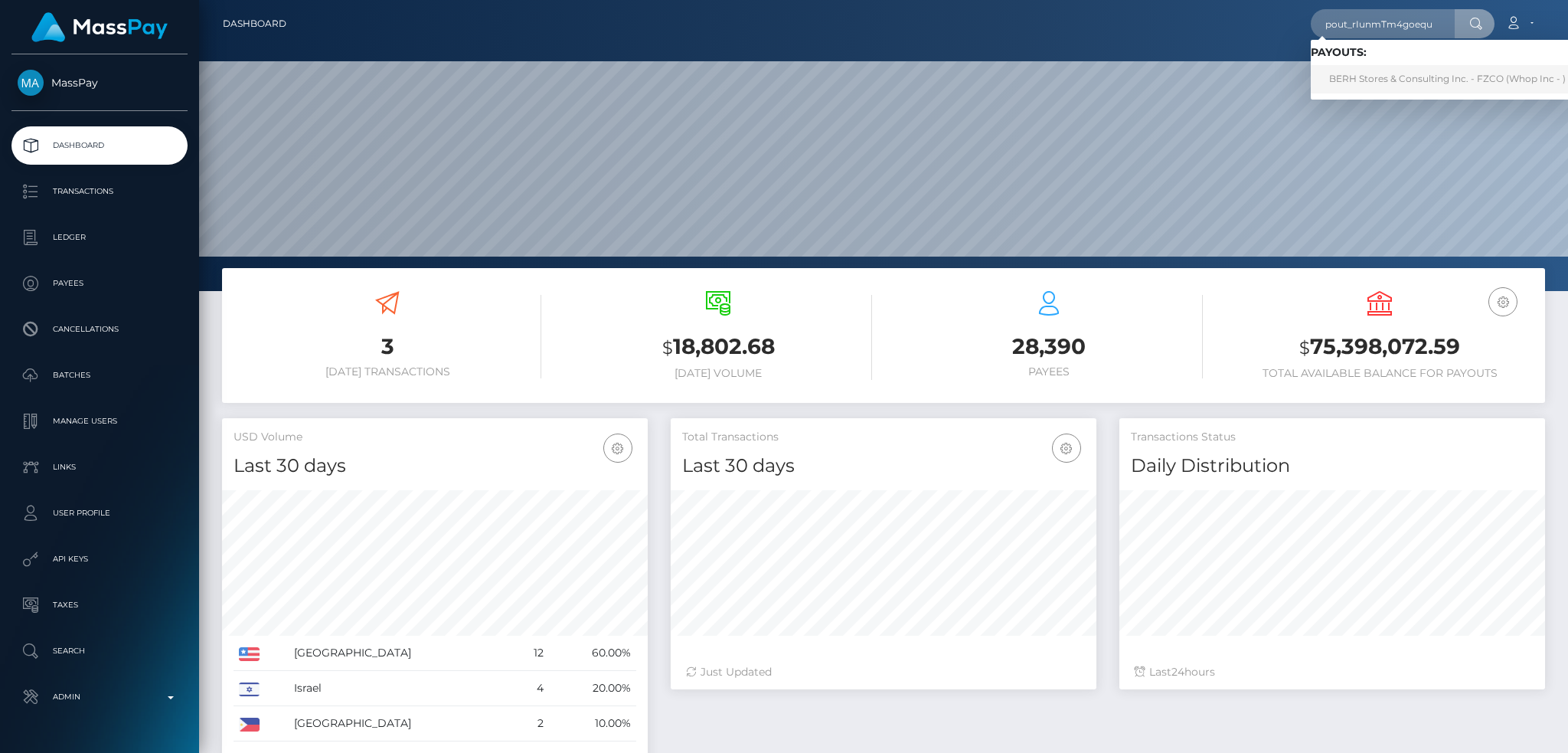
type input "pout_rIunmTm4goequ"
click at [1401, 77] on link "BERH Stores & Consulting Inc. - FZCO (Whop Inc - )" at bounding box center [1447, 80] width 273 height 28
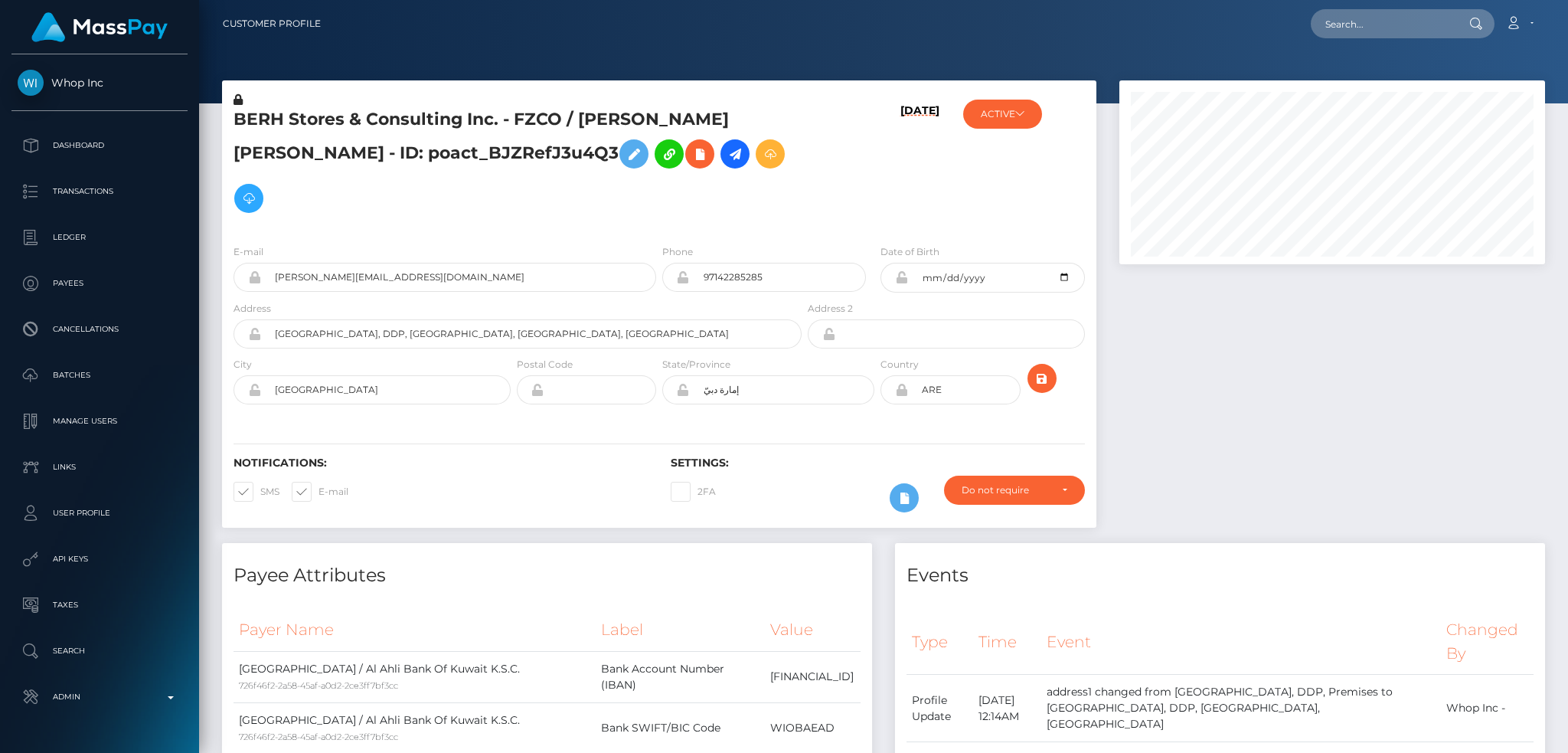
scroll to position [184, 425]
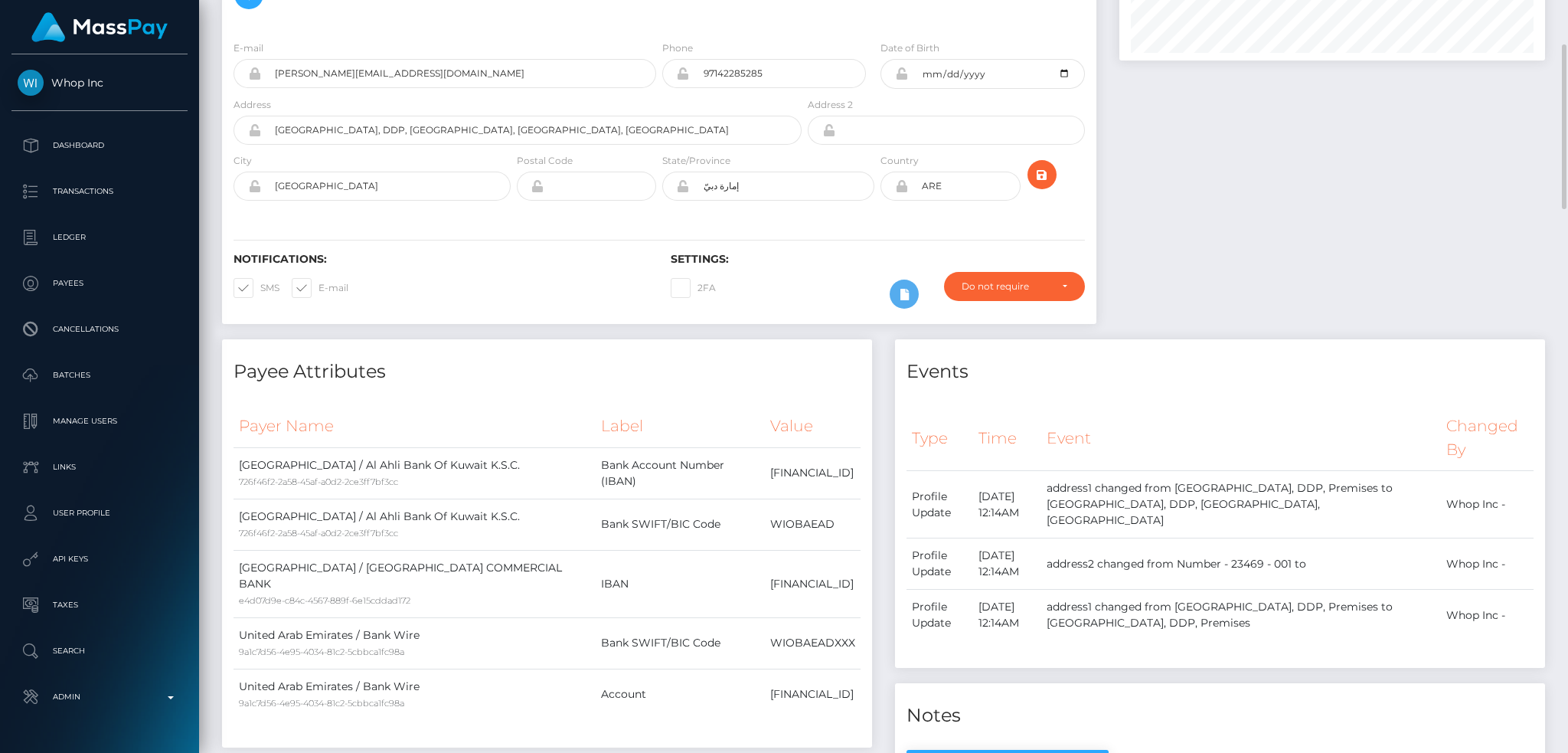
scroll to position [0, 0]
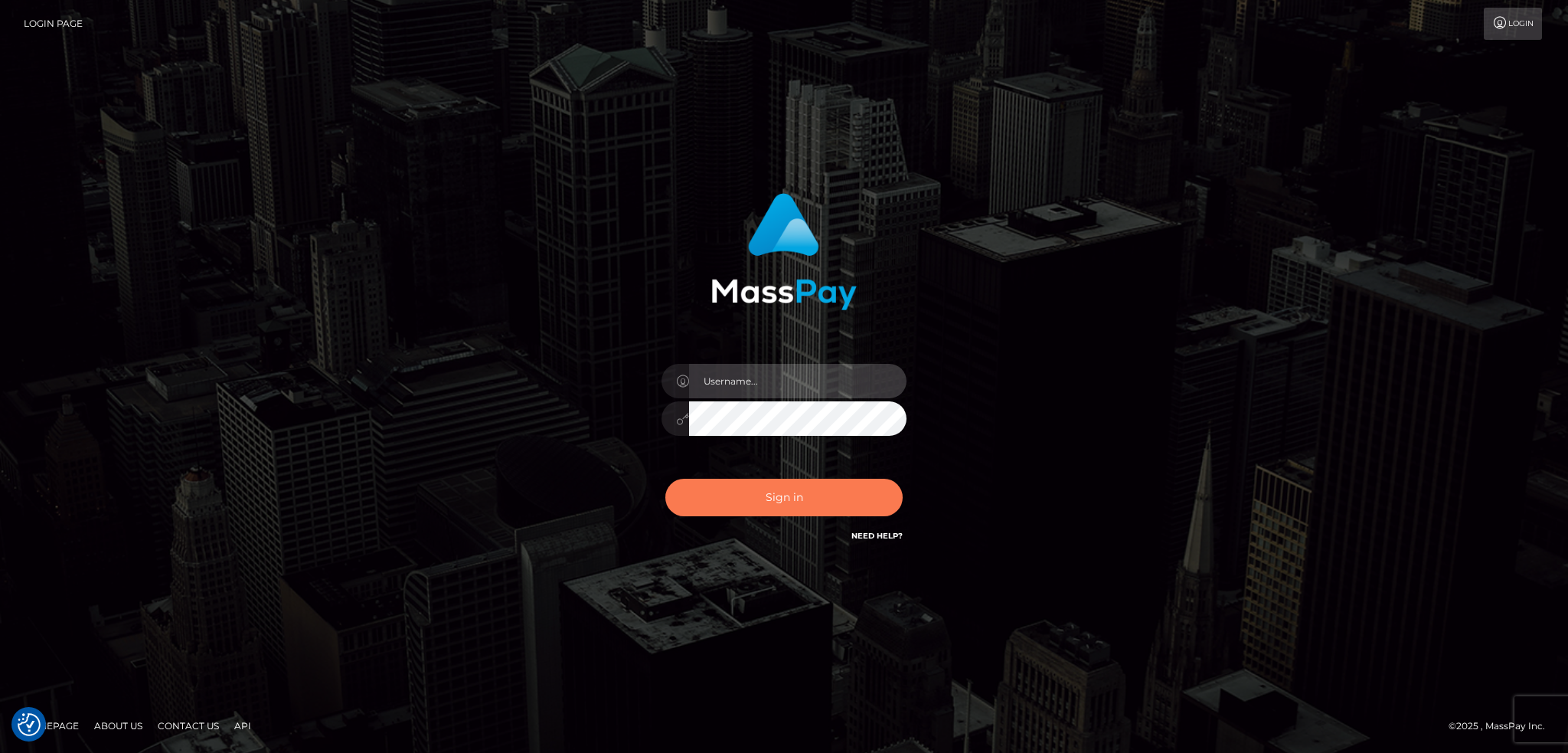
type input "alexstef"
click at [740, 484] on button "Sign in" at bounding box center [784, 497] width 238 height 37
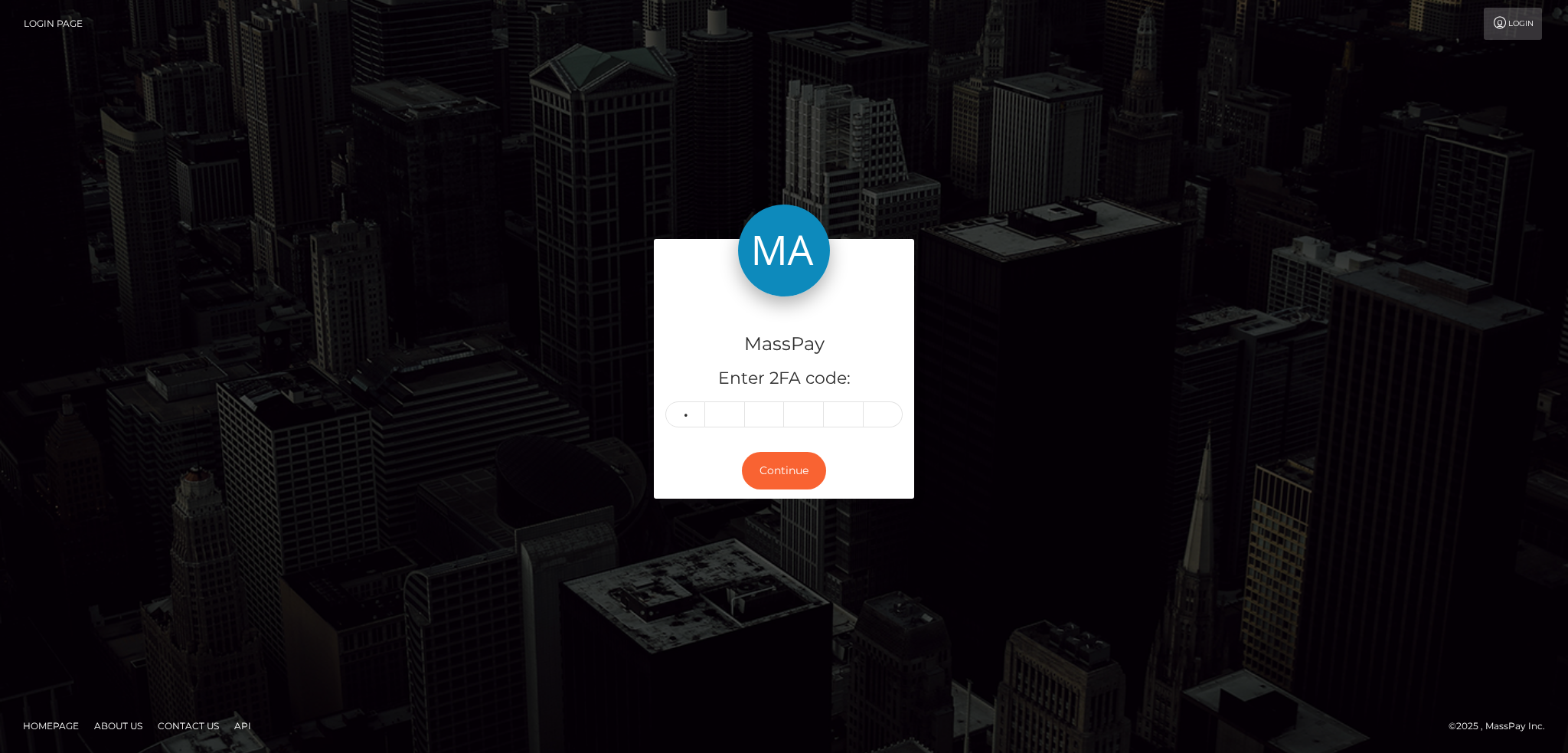
type input "2"
type input "4"
type input "3"
type input "2"
type input "3"
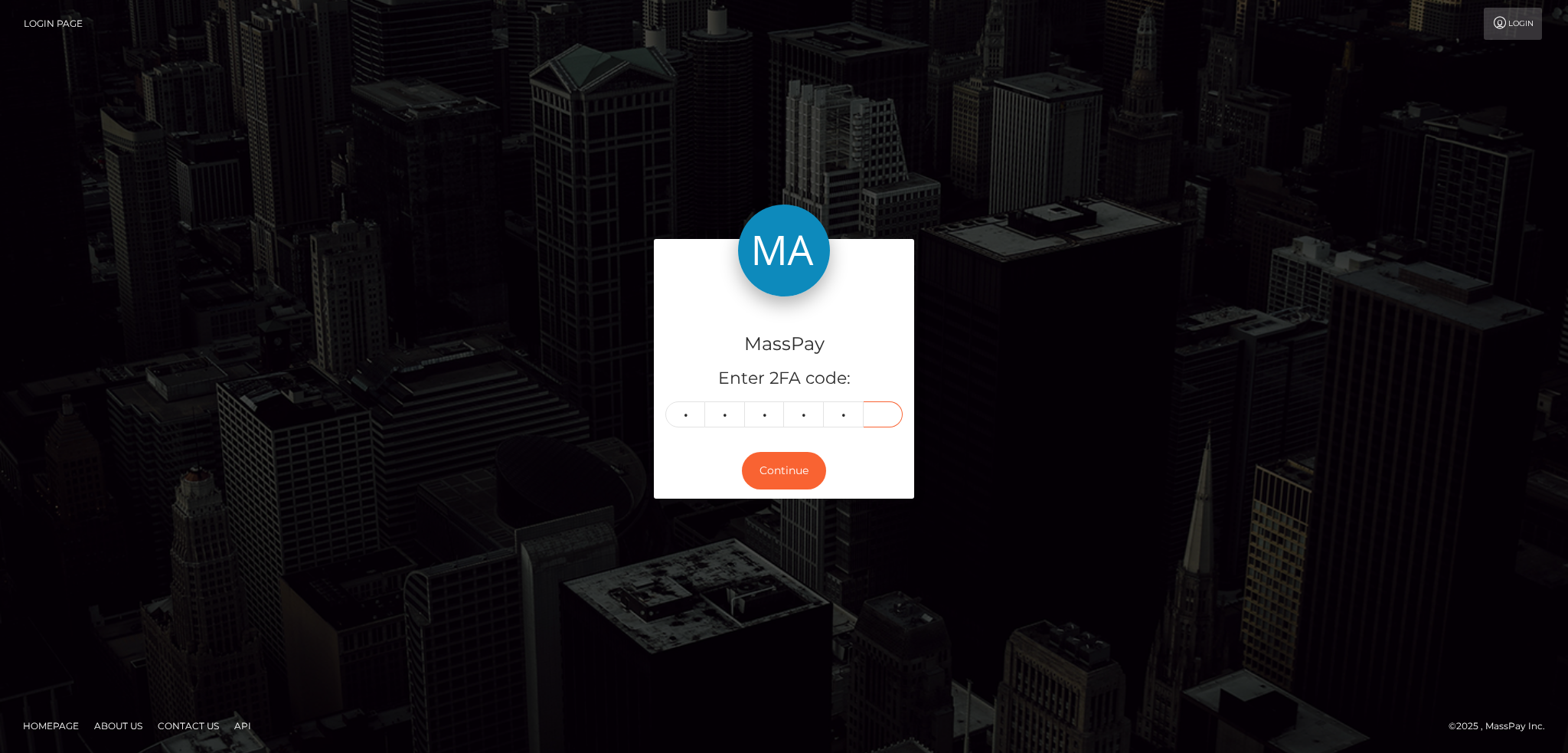
type input "7"
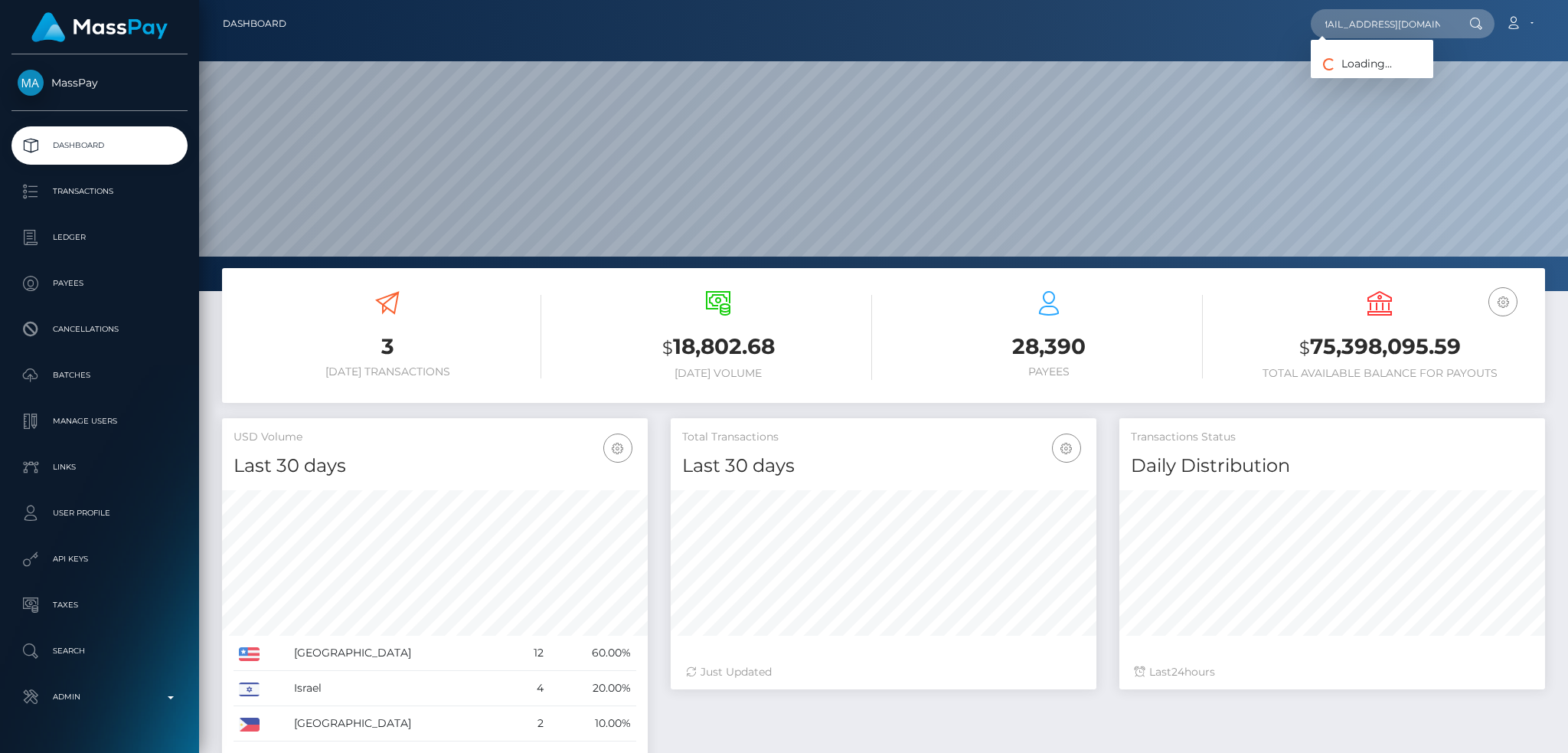
scroll to position [272, 425]
type input "annapax2025@outlook.com"
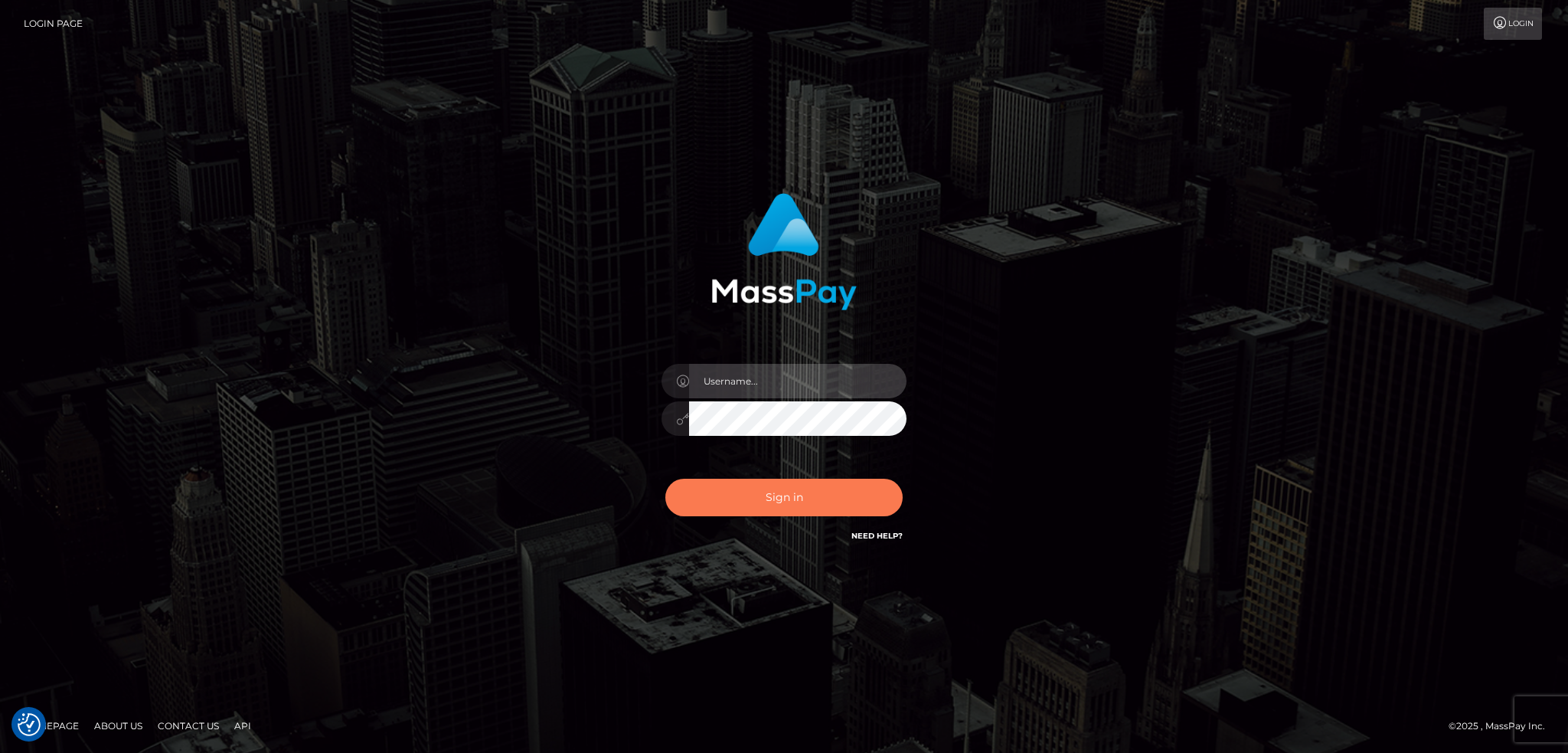
type input "alexstef"
click at [799, 497] on button "Sign in" at bounding box center [784, 497] width 238 height 37
type input "alexstef"
click at [741, 492] on button "Sign in" at bounding box center [784, 497] width 238 height 37
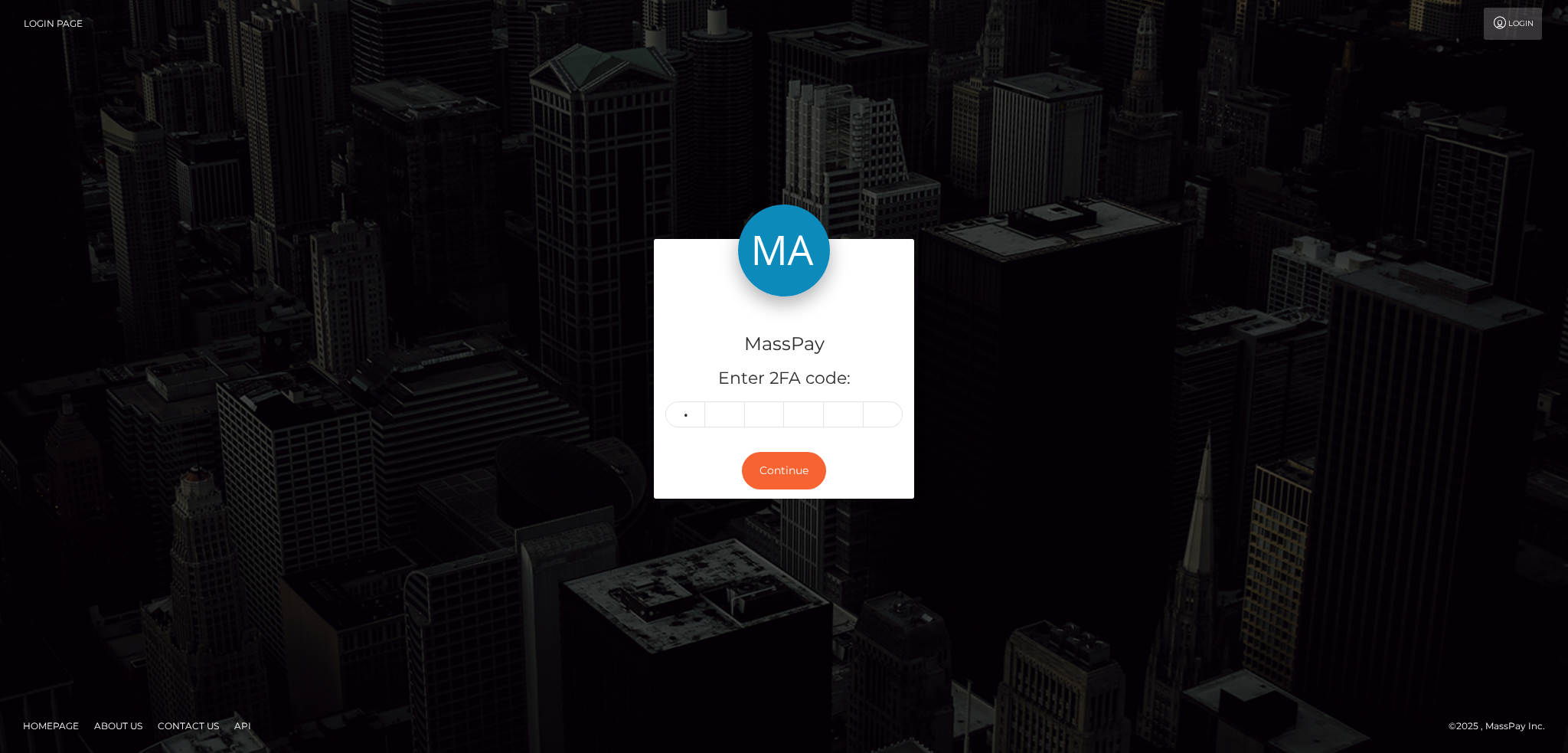
type input "9"
type input "0"
type input "2"
type input "3"
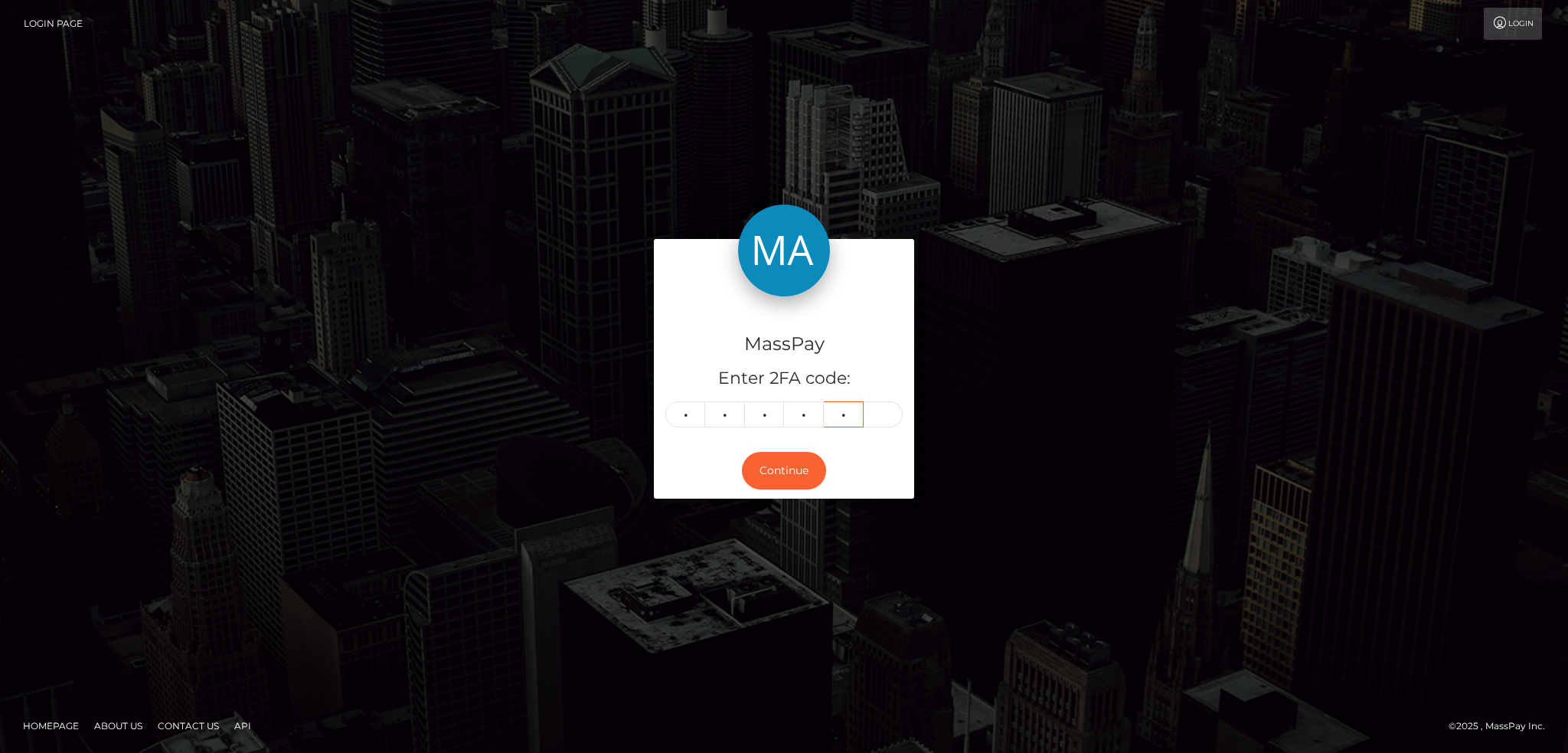
type input "4"
type input "5"
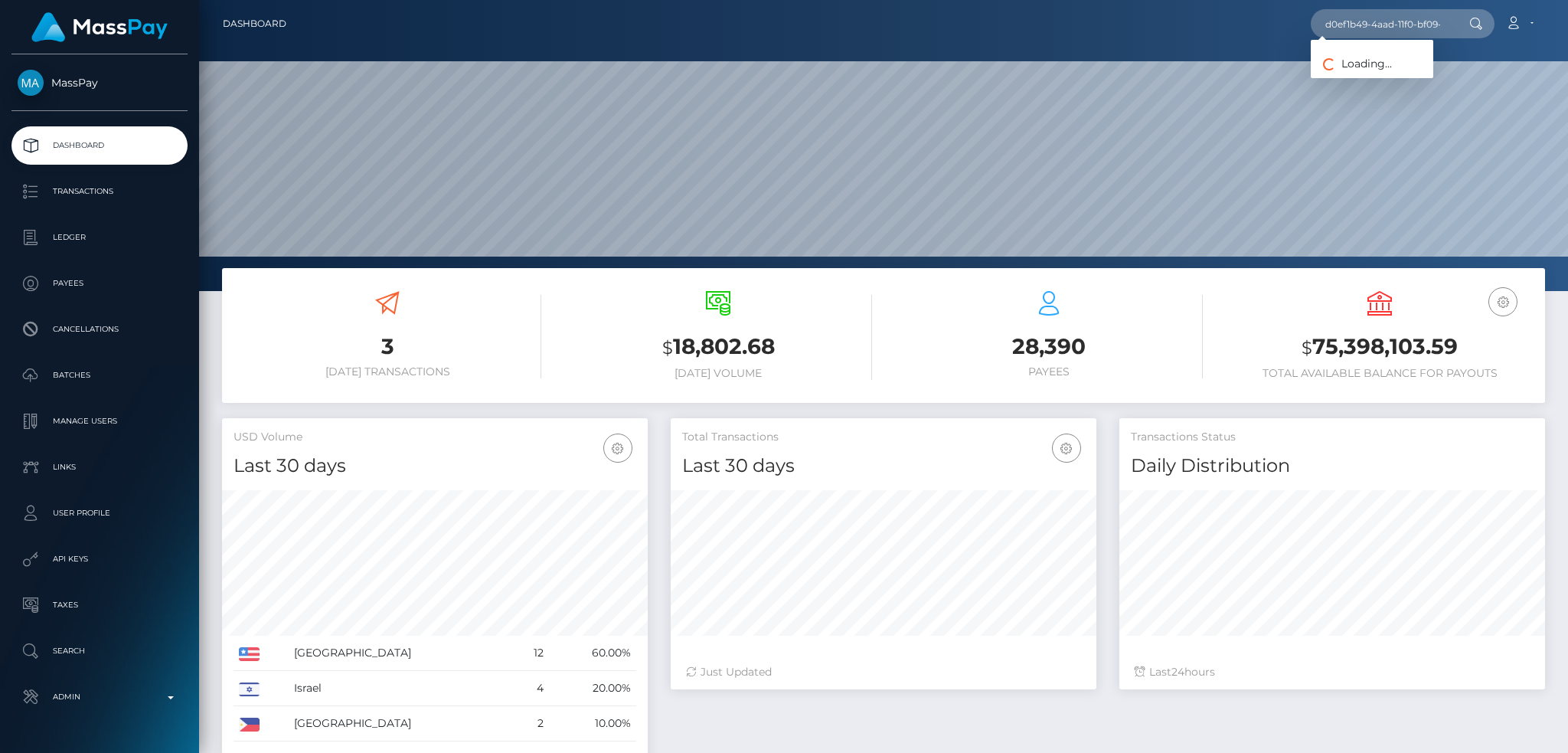
scroll to position [272, 425]
type input "d0ef1b49-4aad-11f0-bf09-062f66d36555"
click at [1364, 80] on link "Cara Ellis" at bounding box center [1371, 80] width 123 height 28
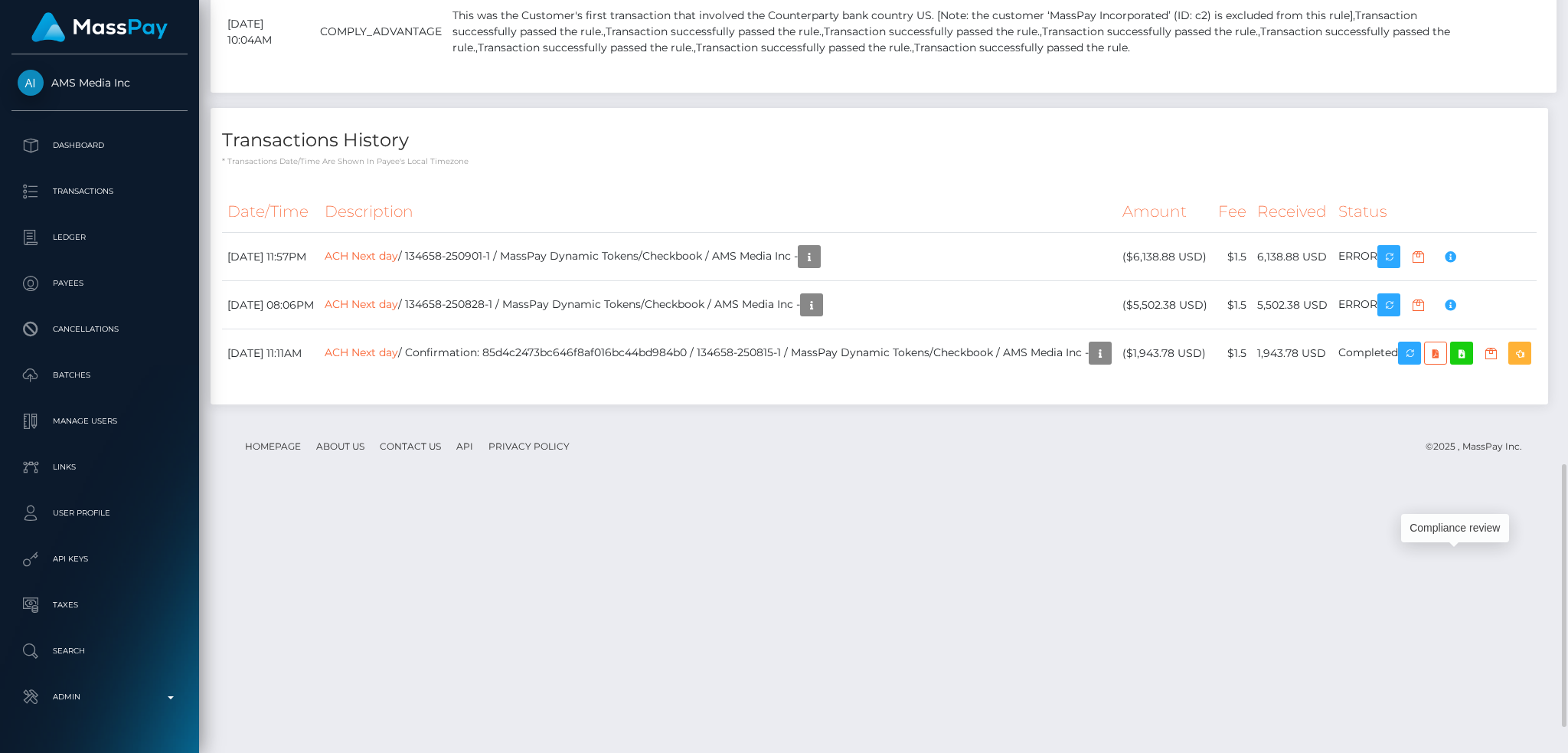
scroll to position [184, 425]
drag, startPoint x: 263, startPoint y: 322, endPoint x: 300, endPoint y: 337, distance: 39.9
click at [300, 66] on td "August 28, 2025 10:04AM" at bounding box center [268, 32] width 93 height 67
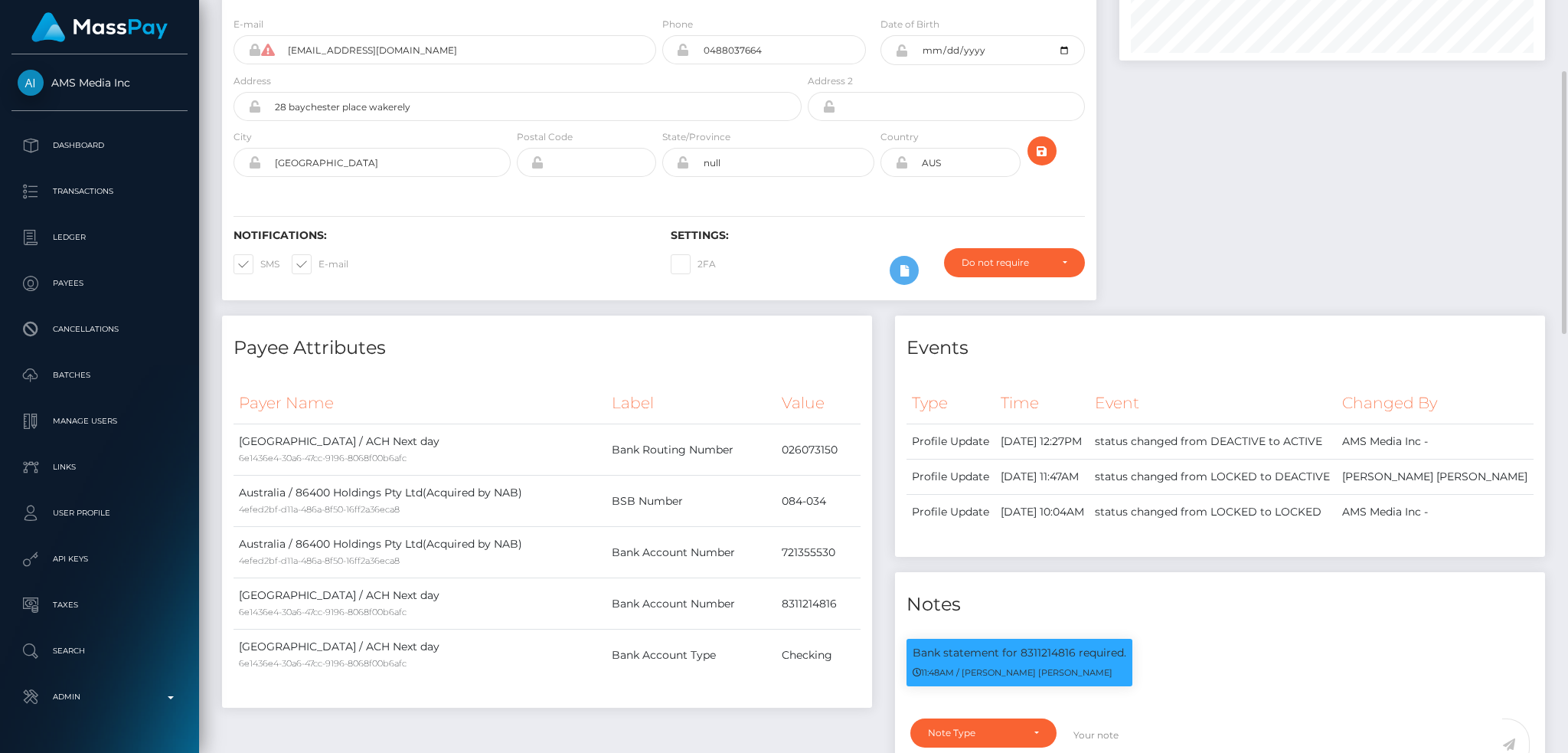
scroll to position [0, 0]
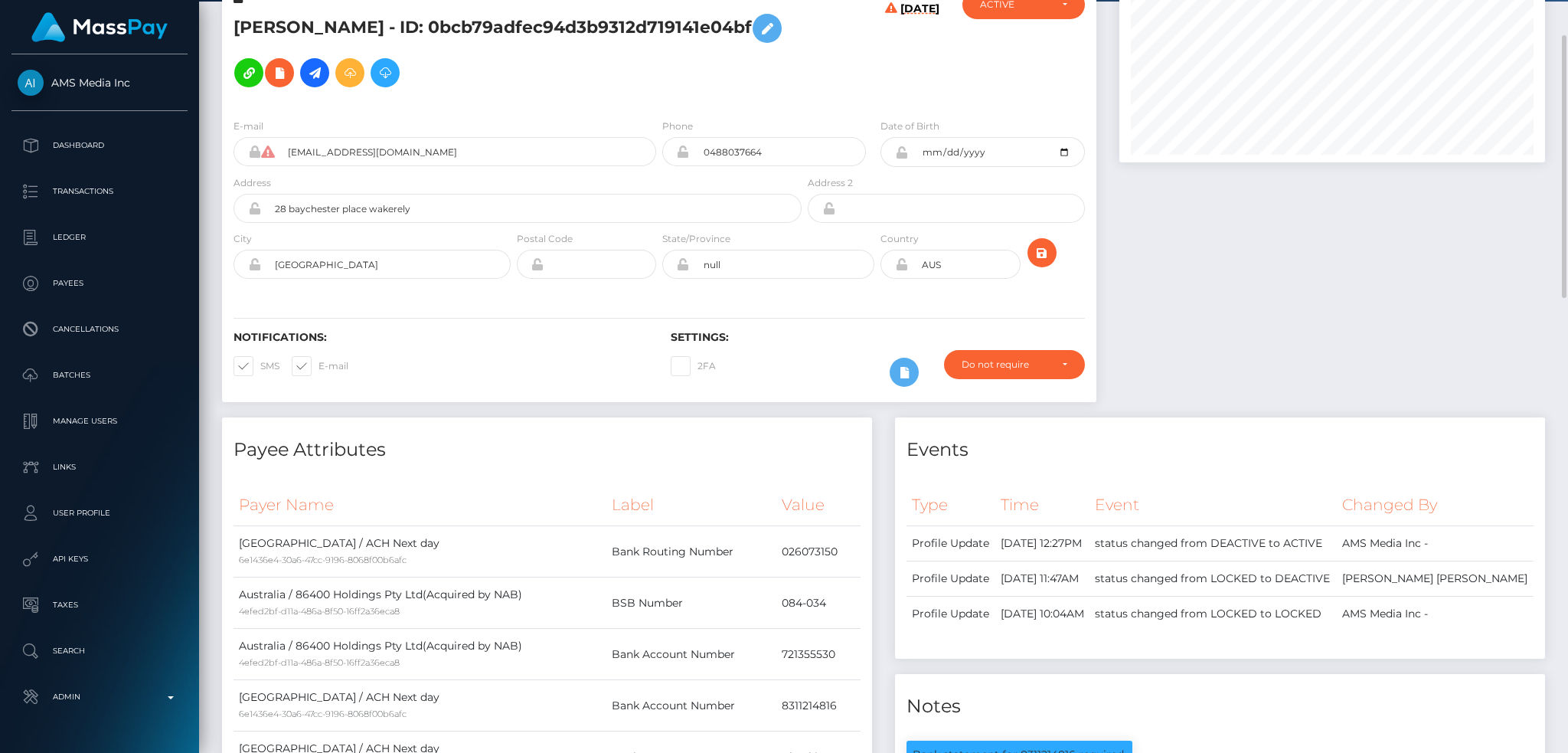
click at [576, 19] on h5 "Cara Ellis - ID: 0bcb79adfec94d3b9312d719141e04bf" at bounding box center [513, 51] width 560 height 89
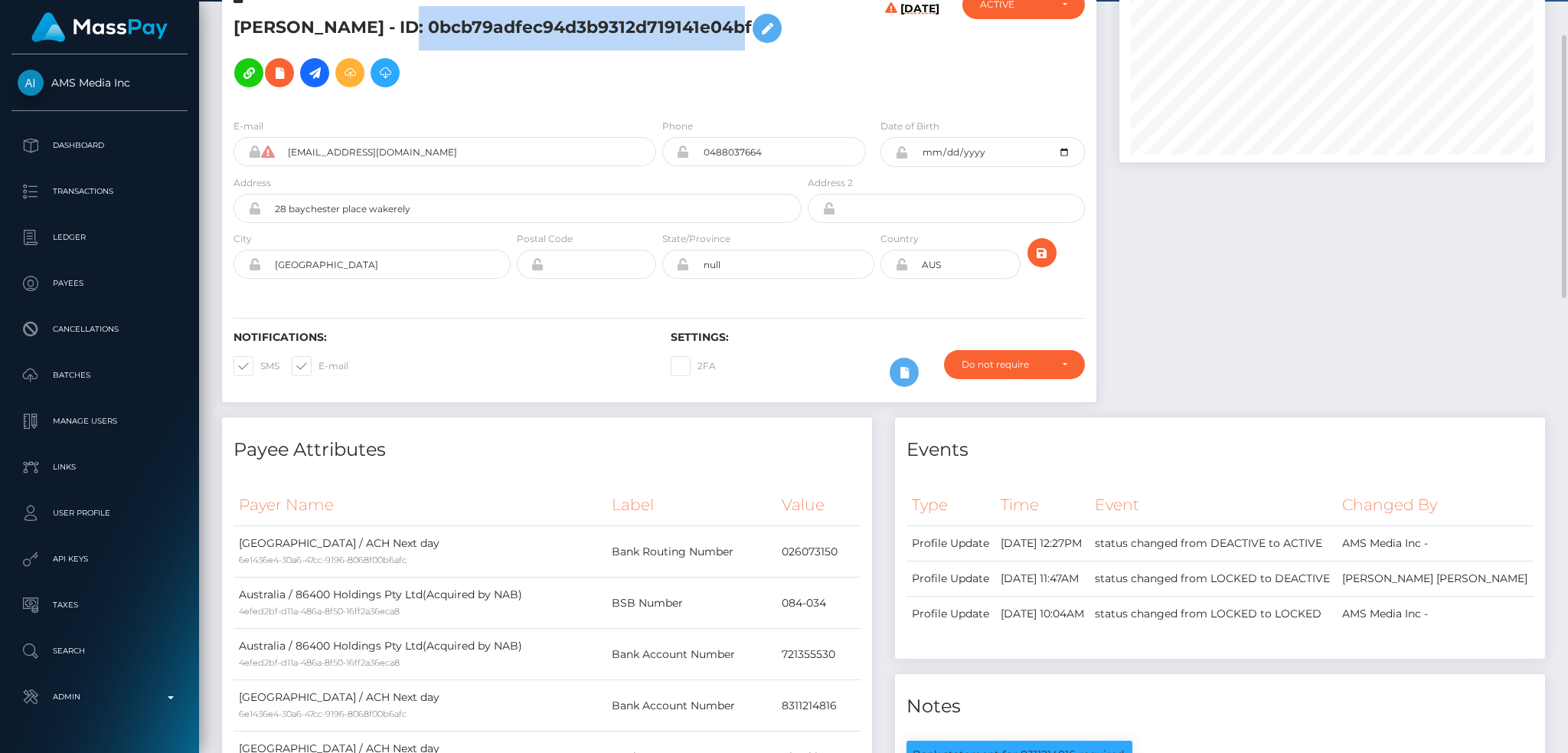
click at [576, 19] on h5 "Cara Ellis - ID: 0bcb79adfec94d3b9312d719141e04bf" at bounding box center [513, 51] width 560 height 89
copy h5 "Cara Ellis - ID: 0bcb79adfec94d3b9312d719141e04bf"
click at [486, 27] on h5 "Cara Ellis - ID: 0bcb79adfec94d3b9312d719141e04bf" at bounding box center [513, 51] width 560 height 89
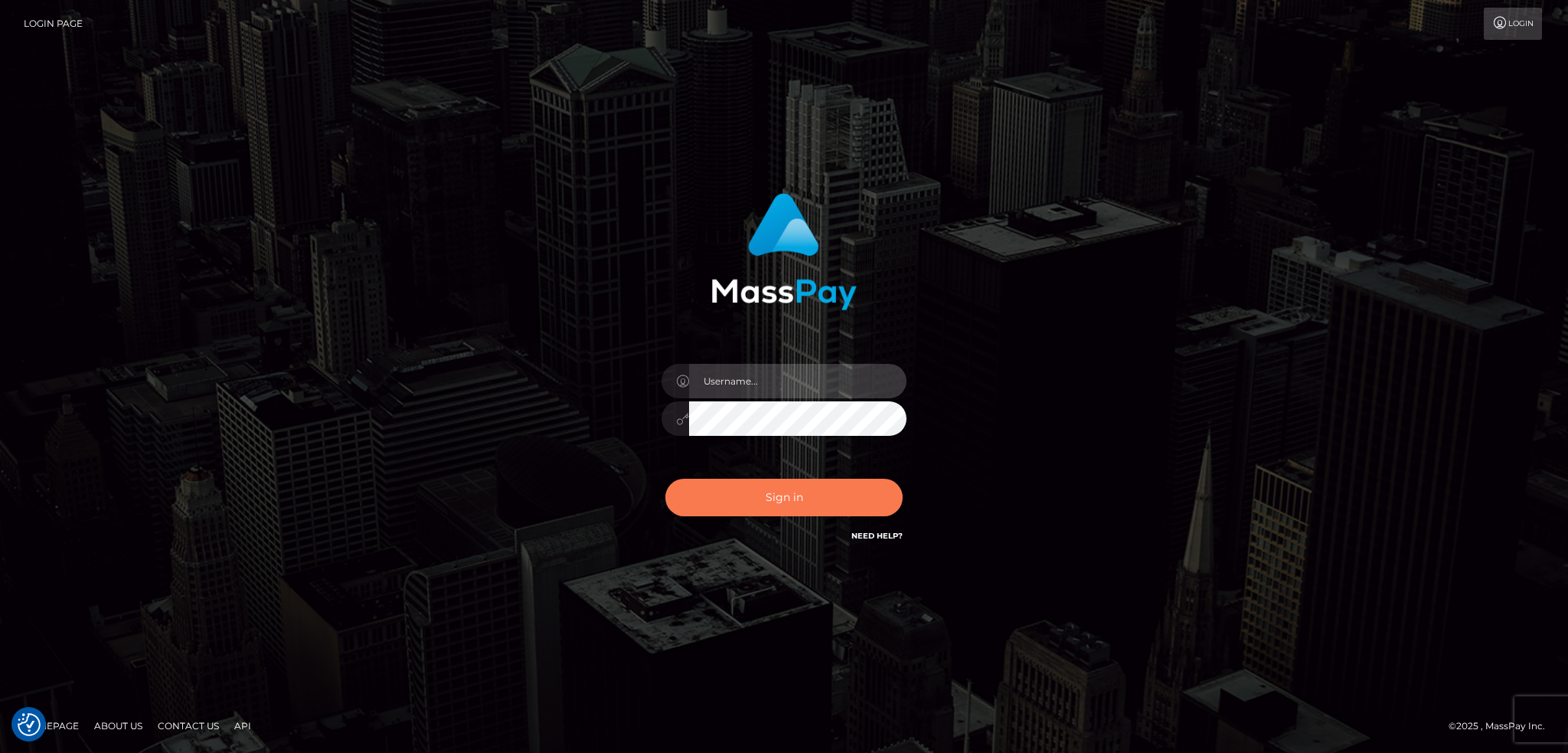
type input "alexstef"
click at [780, 487] on button "Sign in" at bounding box center [784, 497] width 238 height 37
type input "alexstef"
click at [752, 499] on button "Sign in" at bounding box center [784, 497] width 238 height 37
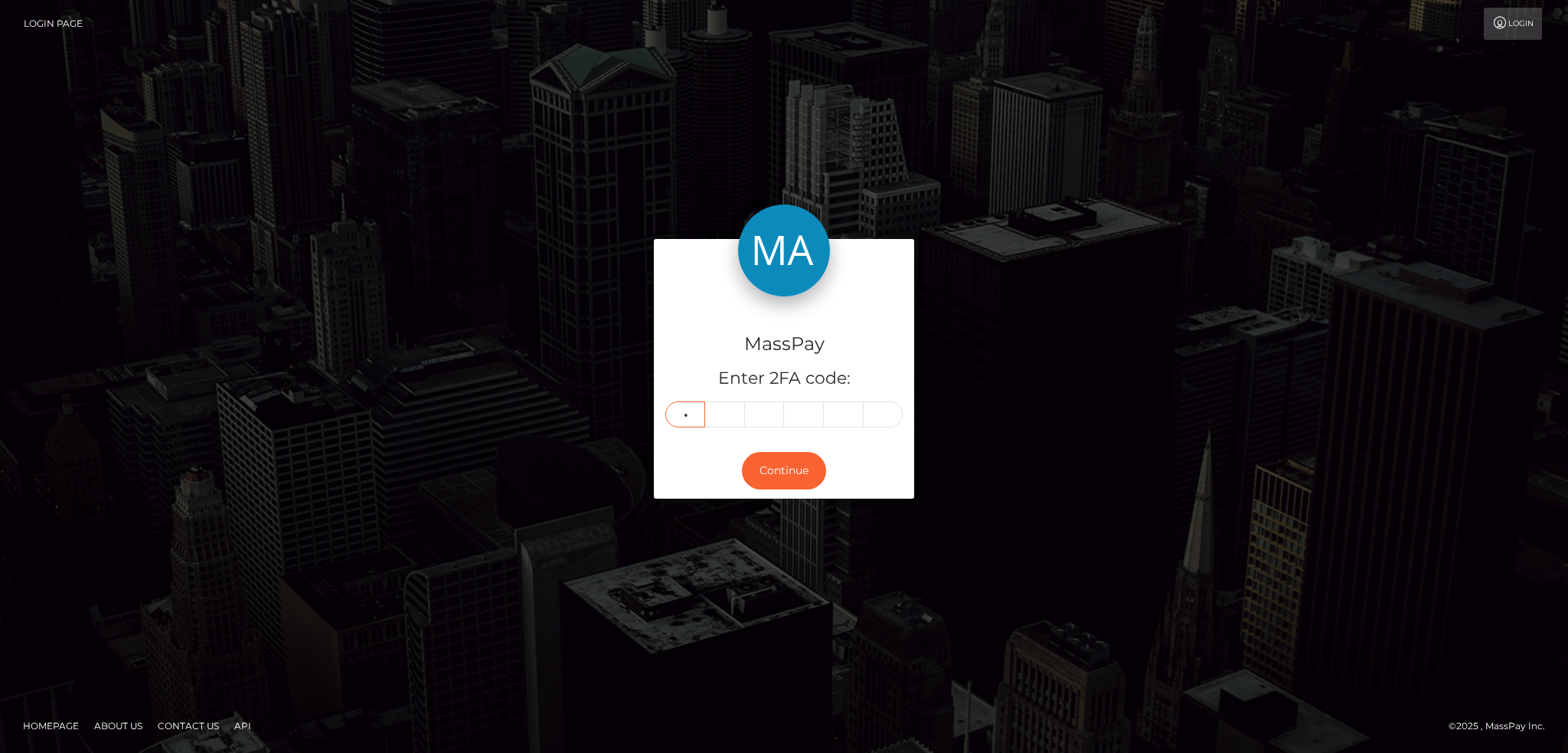
type input "5"
type input "9"
type input "7"
type input "4"
type input "1"
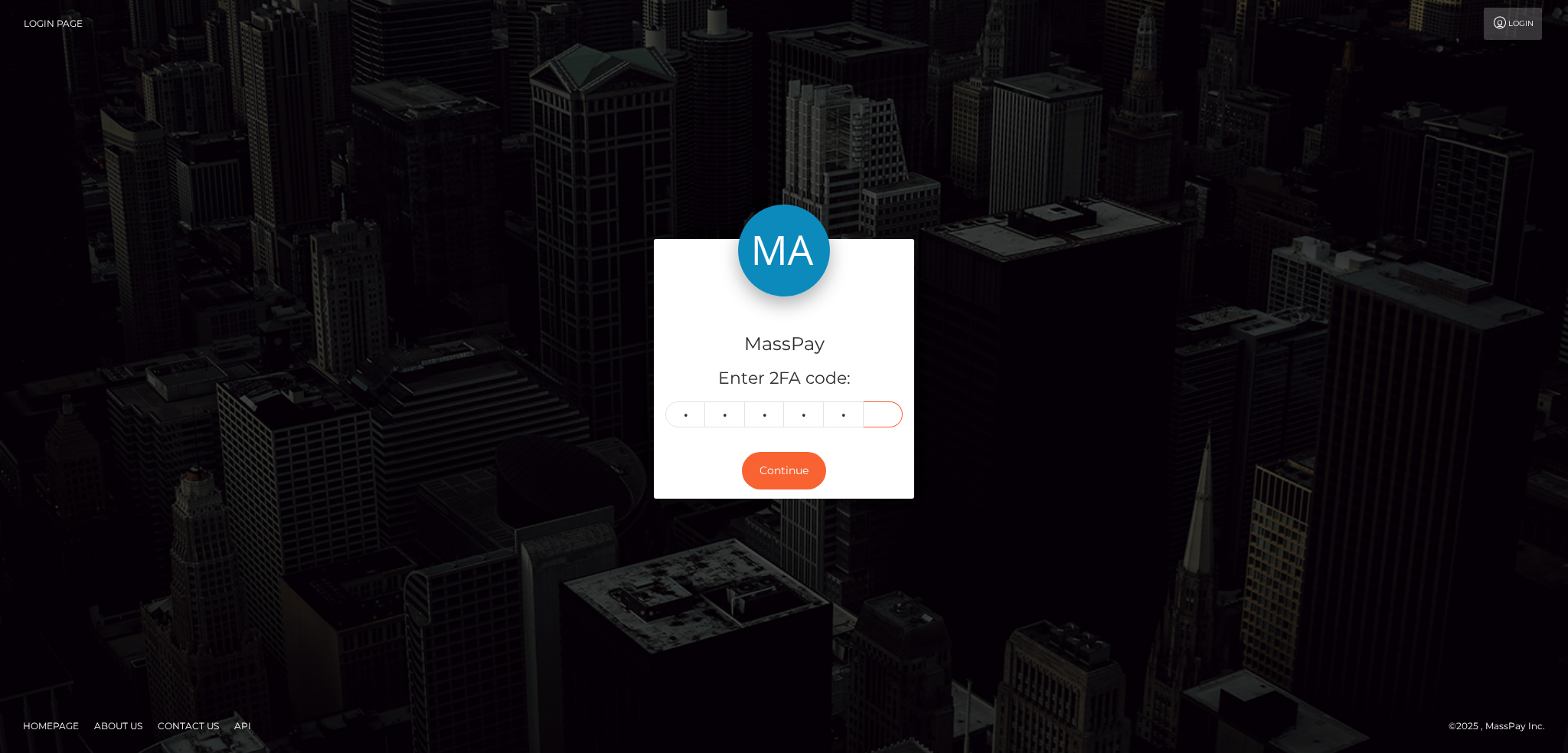
type input "0"
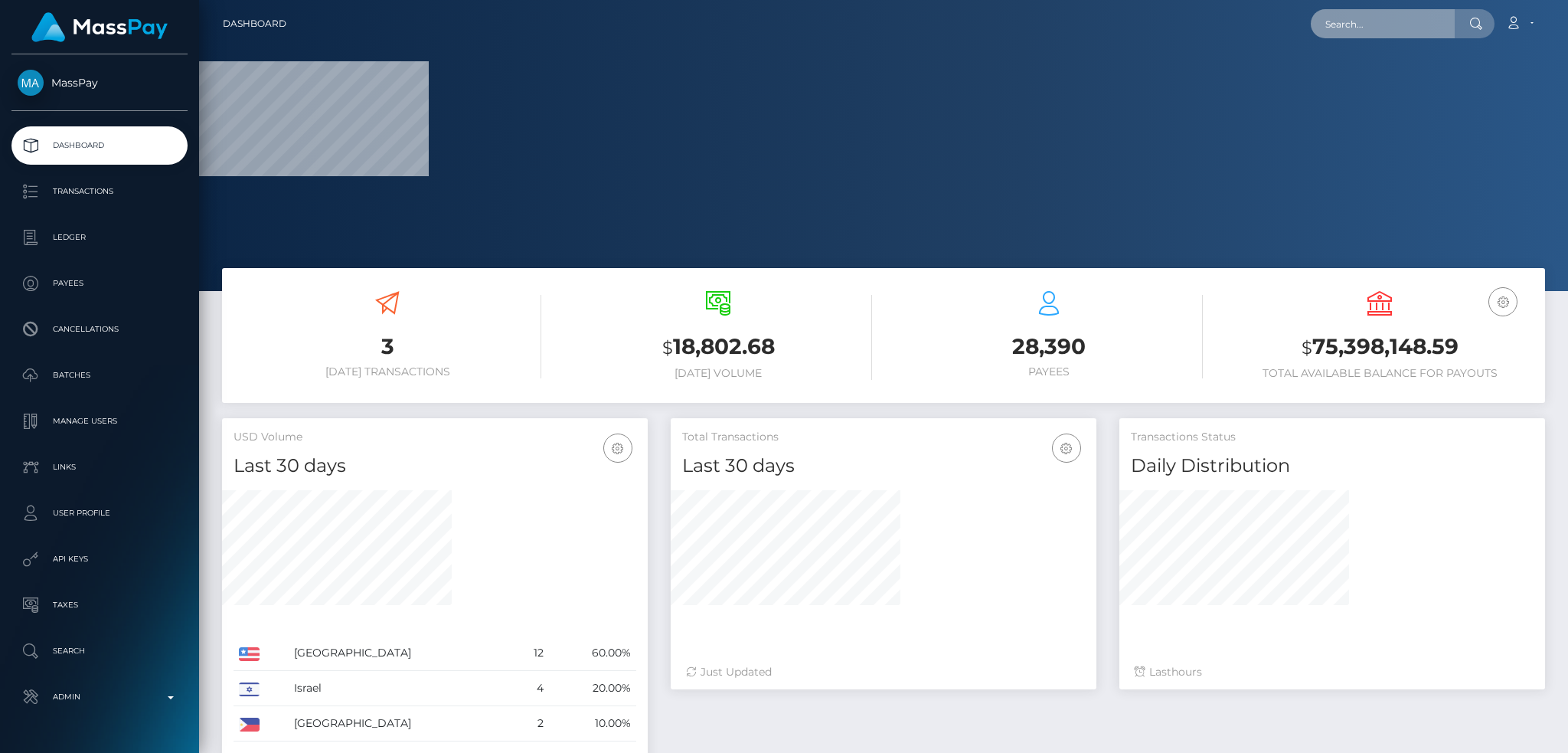
click at [1351, 27] on input "text" at bounding box center [1383, 23] width 144 height 29
paste input "0bcb79adfec94d3b9312d719141e04bf"
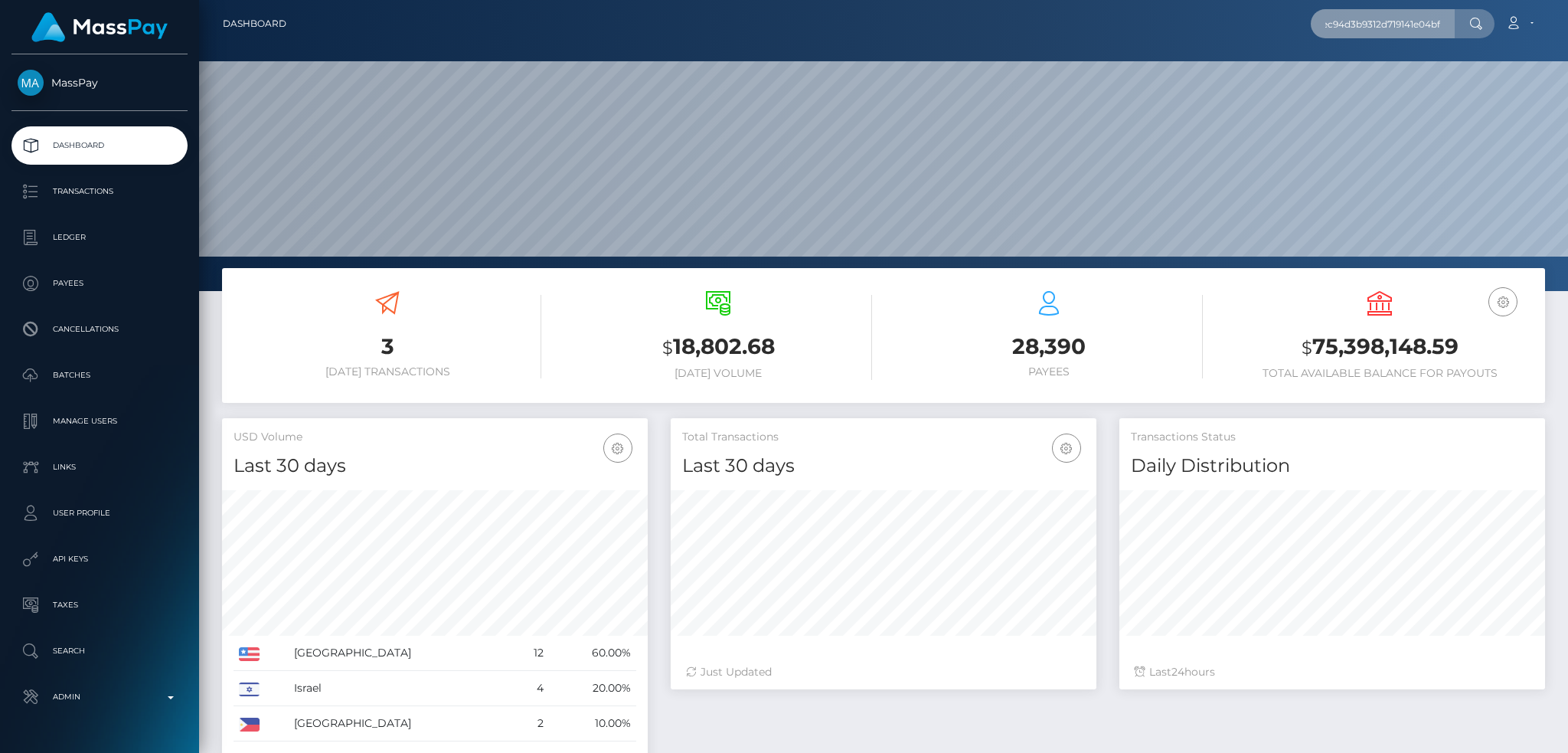
scroll to position [272, 425]
type input "0bcb79adfec94d3b9312d719141e04bf"
click at [1355, 63] on span "Payees: Cara Ellis" at bounding box center [1371, 69] width 123 height 48
click at [1376, 29] on input "0bcb79adfec94d3b9312d719141e04bf" at bounding box center [1383, 23] width 144 height 29
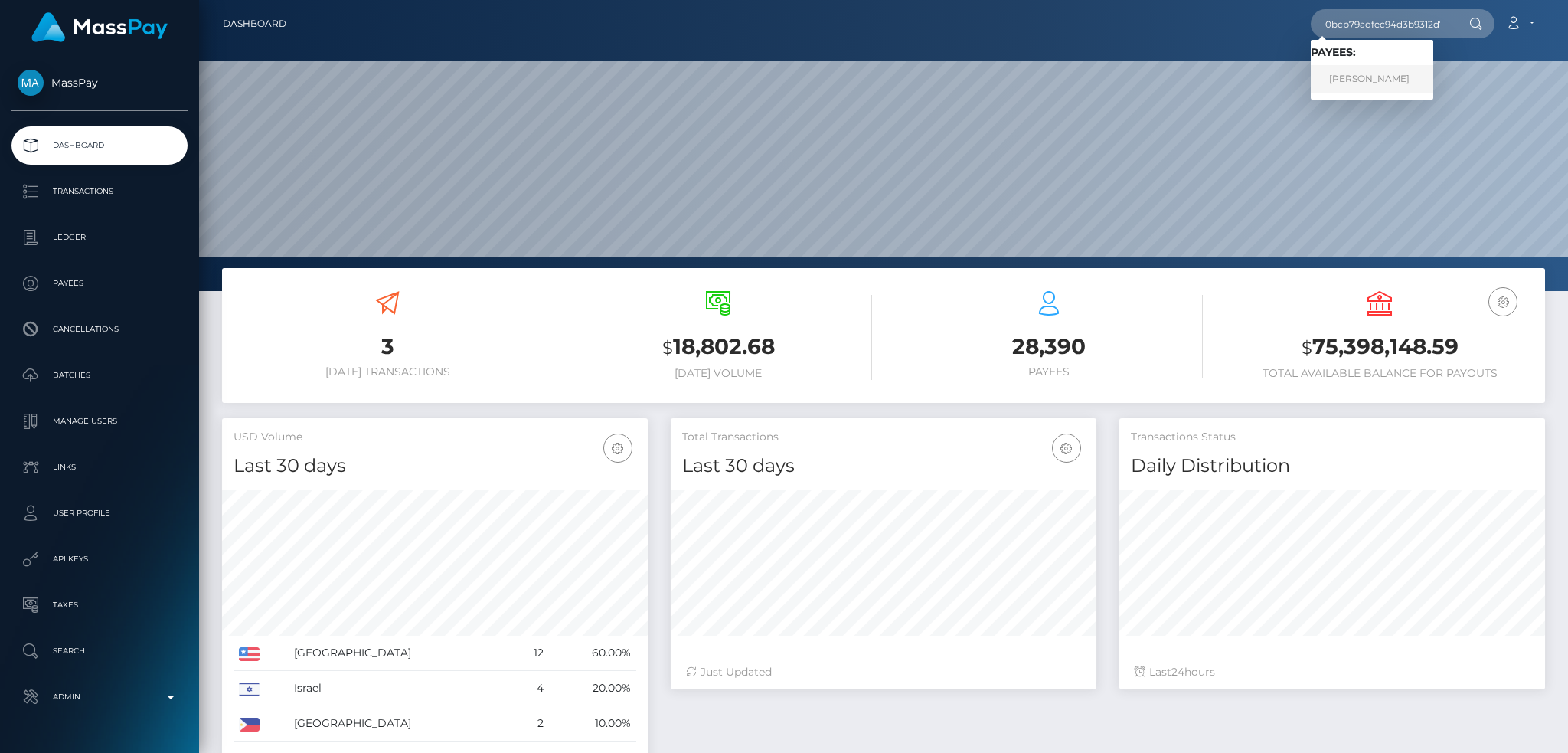
click at [1356, 76] on link "Cara Ellis" at bounding box center [1371, 80] width 123 height 28
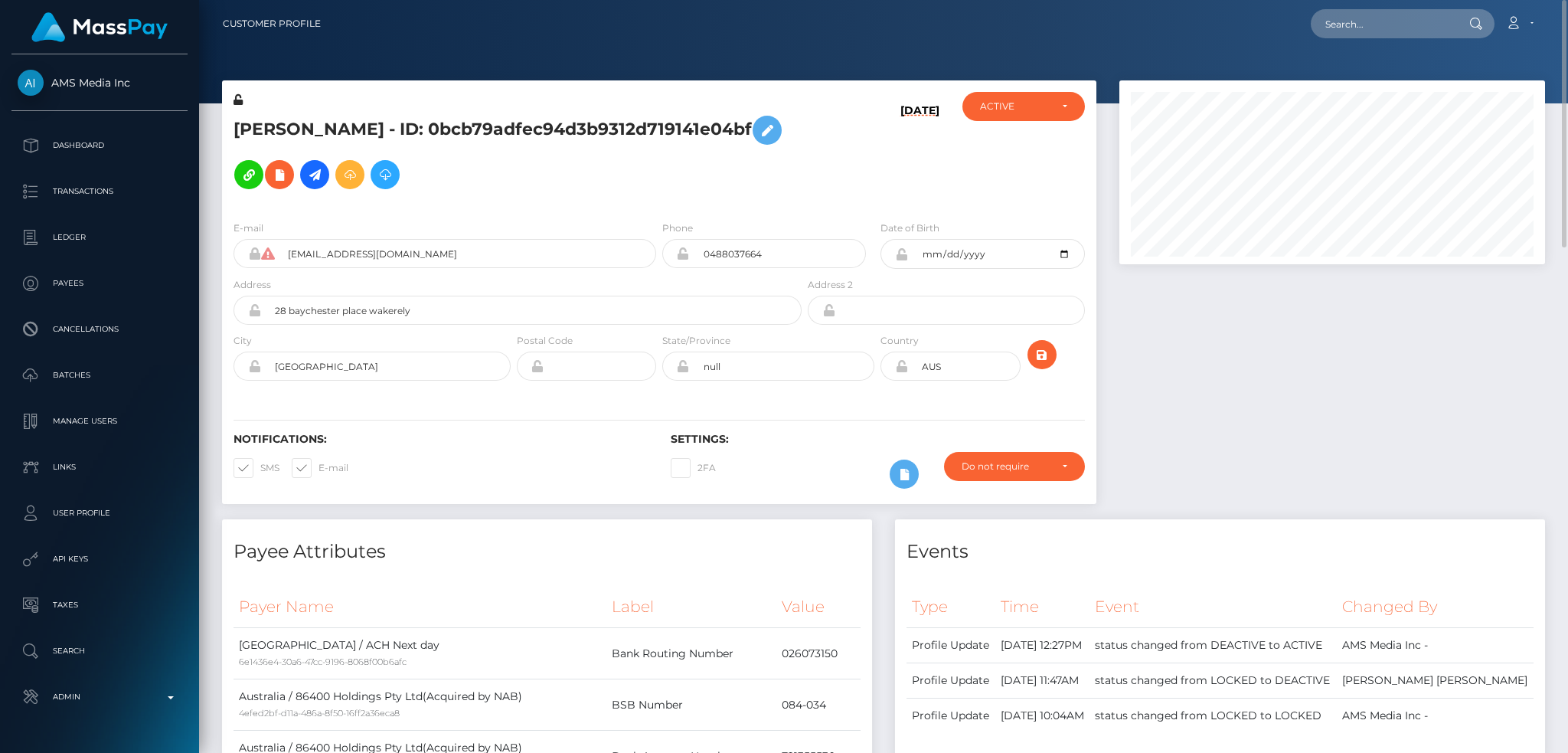
click at [1389, 5] on nav "Customer Profile Loading... Loading... Account" at bounding box center [884, 23] width 1369 height 48
click at [1387, 18] on input "text" at bounding box center [1383, 23] width 144 height 29
paste input "[EMAIL_ADDRESS][DOMAIN_NAME]"
type input "[EMAIL_ADDRESS][DOMAIN_NAME]"
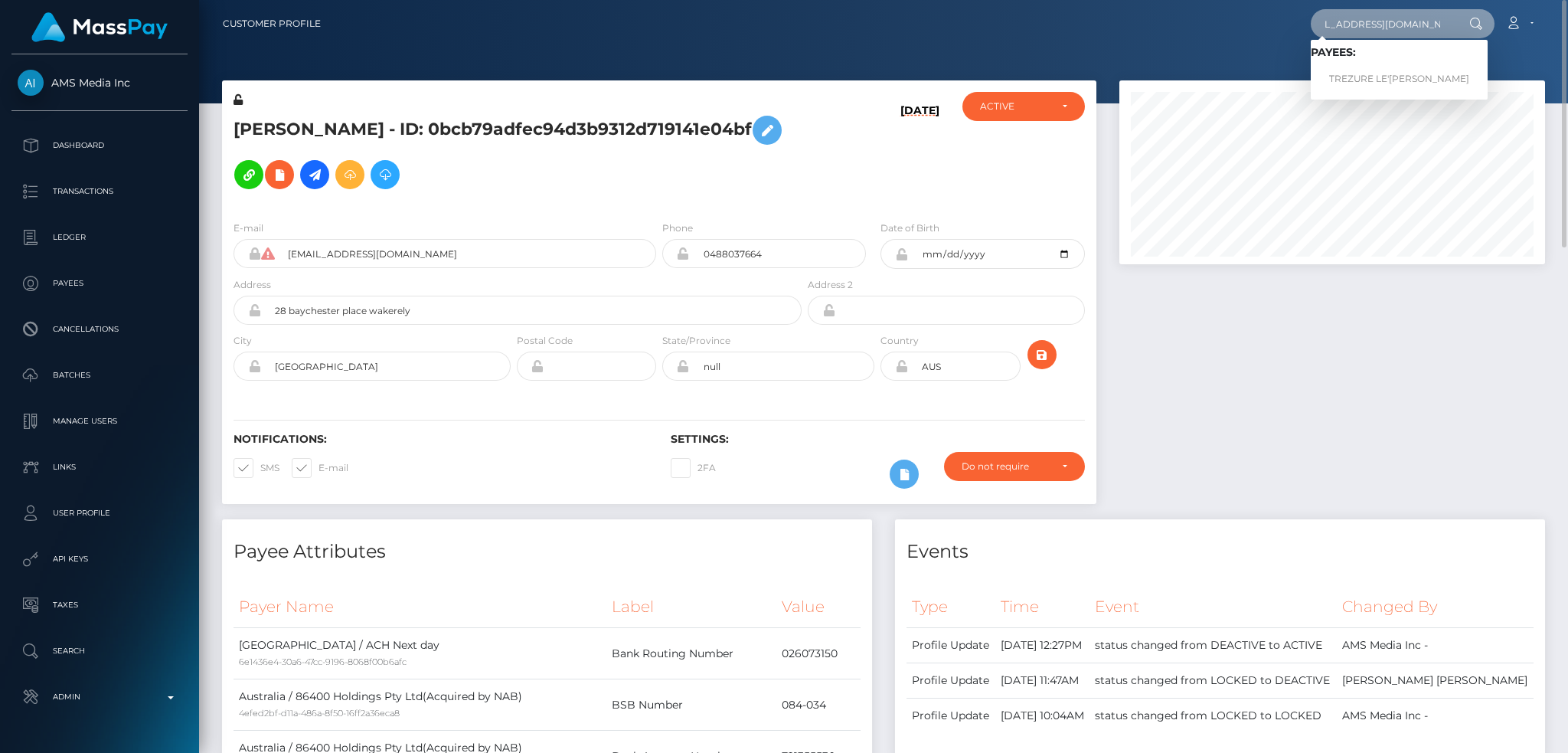
scroll to position [0, 0]
click at [1356, 71] on link "TREZURE LE'XANDRIA GRAVES" at bounding box center [1399, 80] width 177 height 28
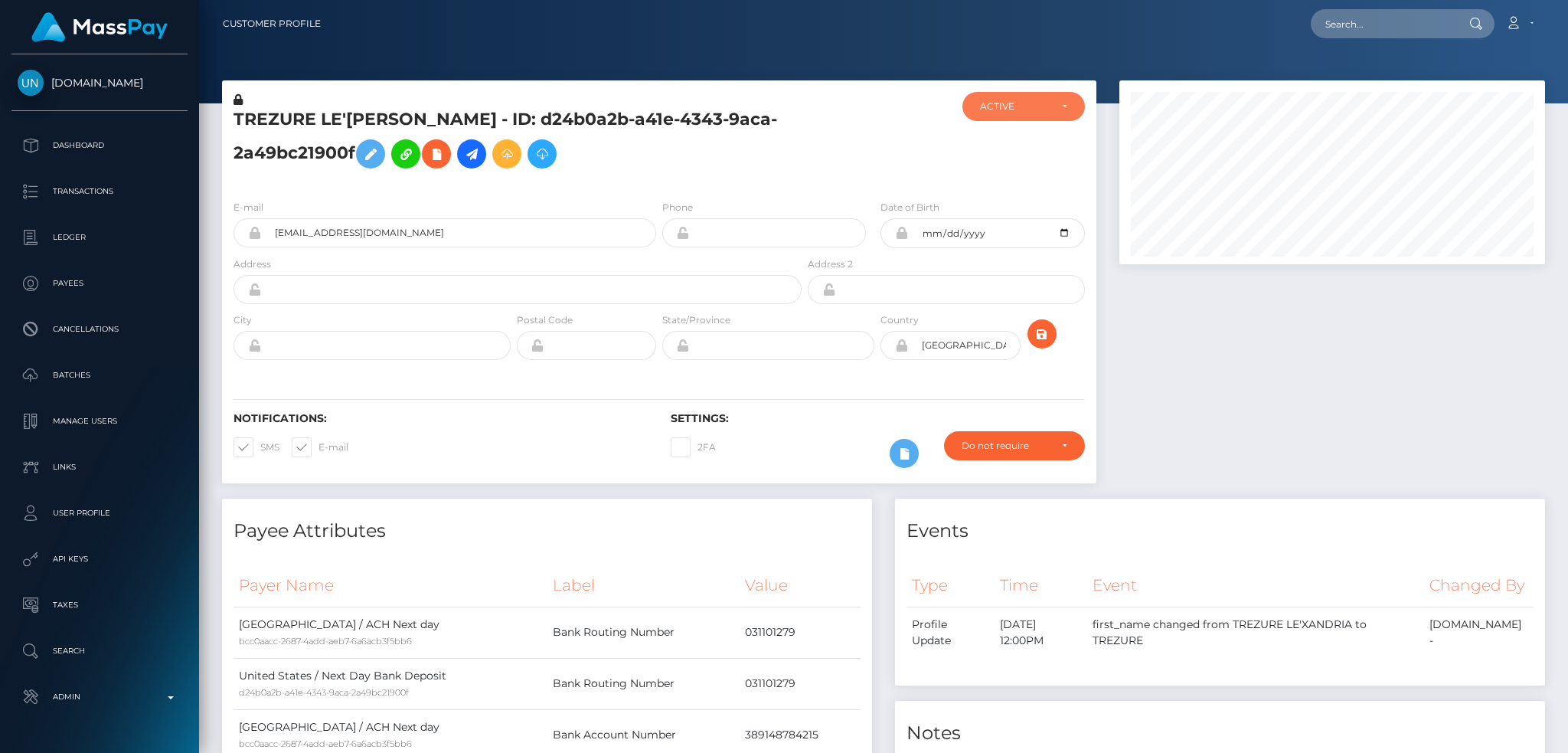
scroll to position [765762, 765154]
click at [1039, 111] on div "ACTIVE" at bounding box center [1015, 106] width 69 height 12
click at [1005, 174] on span "DEACTIVE" at bounding box center [1005, 180] width 49 height 14
select select "DEACTIVE"
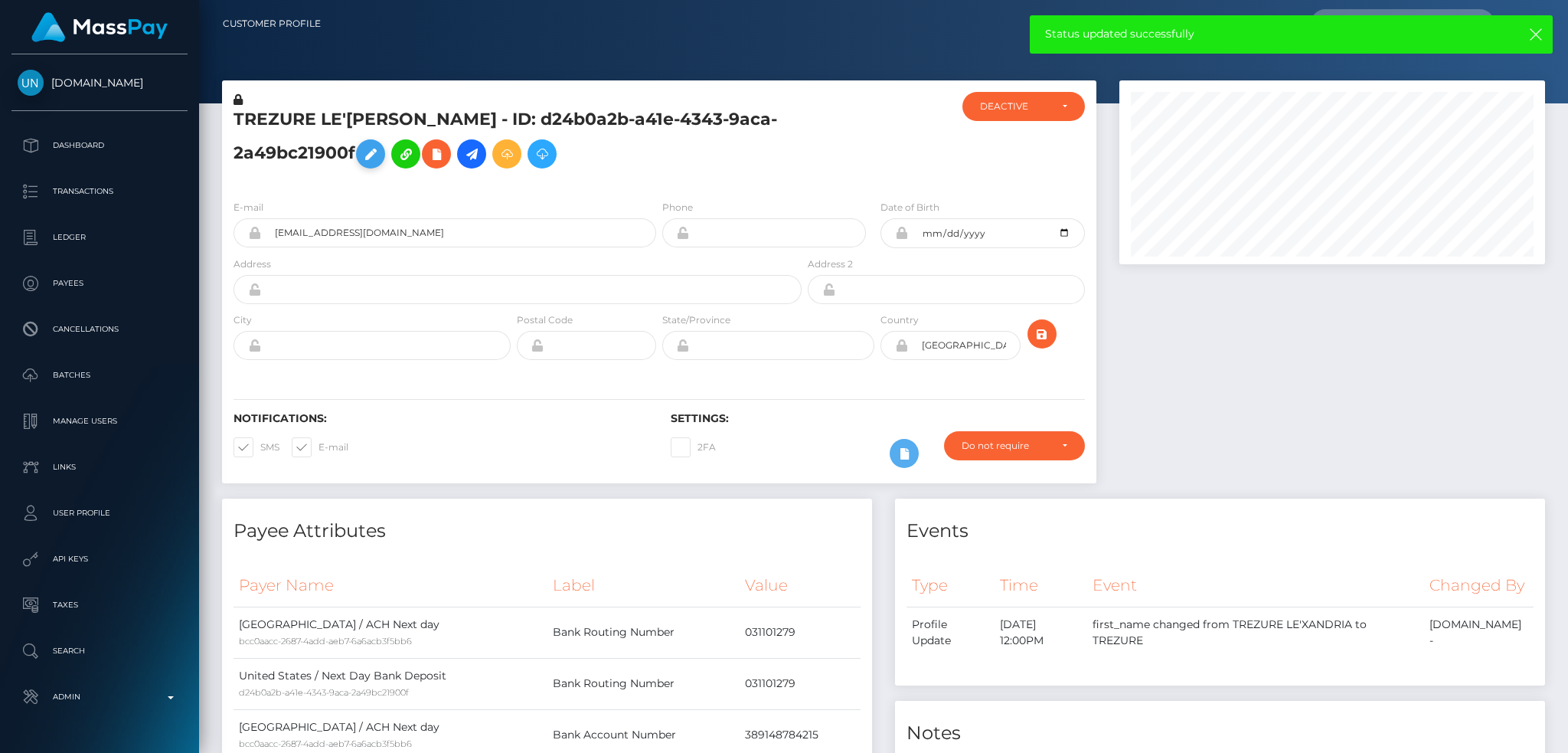
click at [368, 146] on icon at bounding box center [371, 155] width 19 height 19
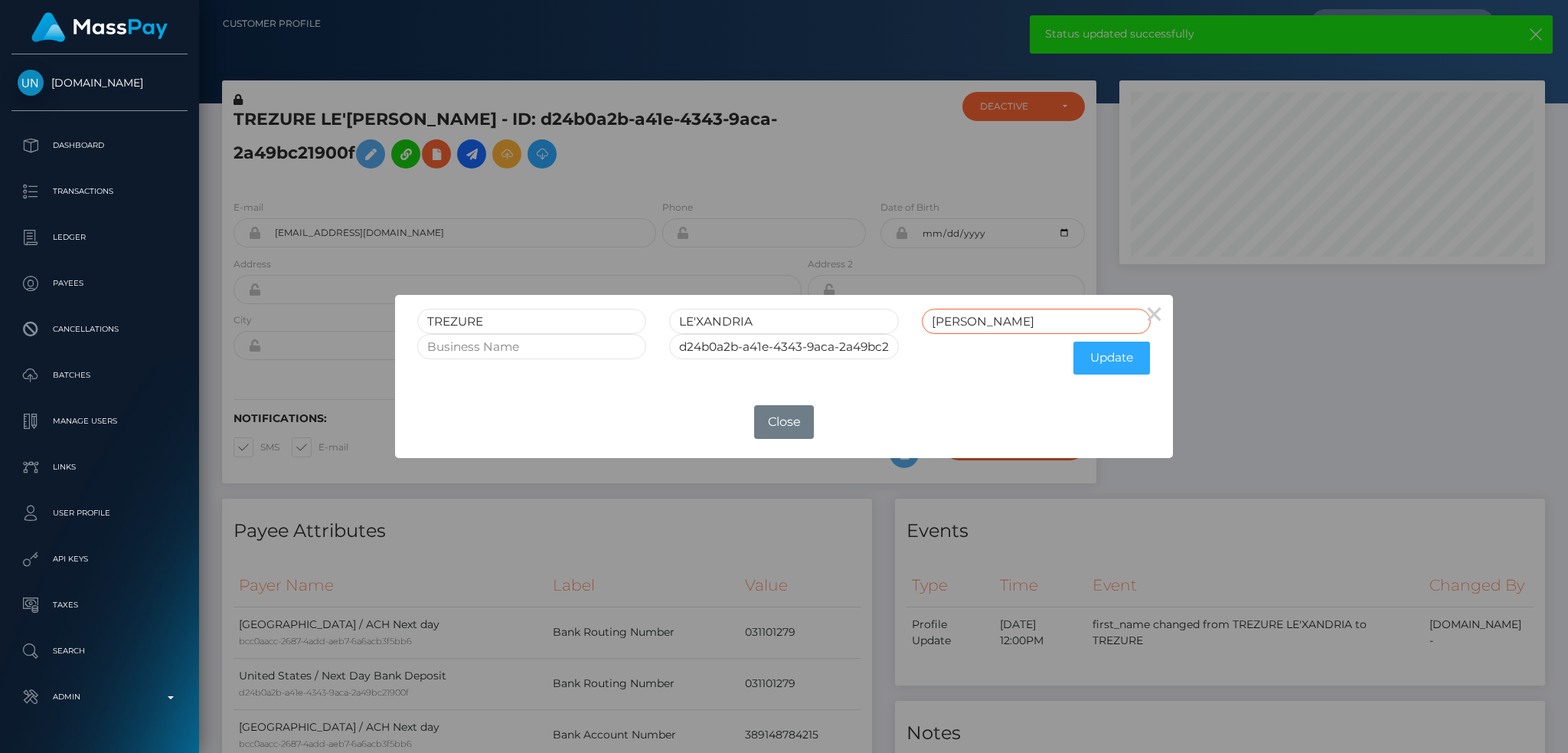
click at [995, 321] on input "GRAVES" at bounding box center [1036, 321] width 229 height 25
type input "GRAVESRET"
click at [797, 350] on input "d24b0a2b-a41e-4343-9aca-2a49bc21900f" at bounding box center [784, 347] width 229 height 25
type input "d24b0a2b-a41e-4343-9aca-2a49bc21900fRET"
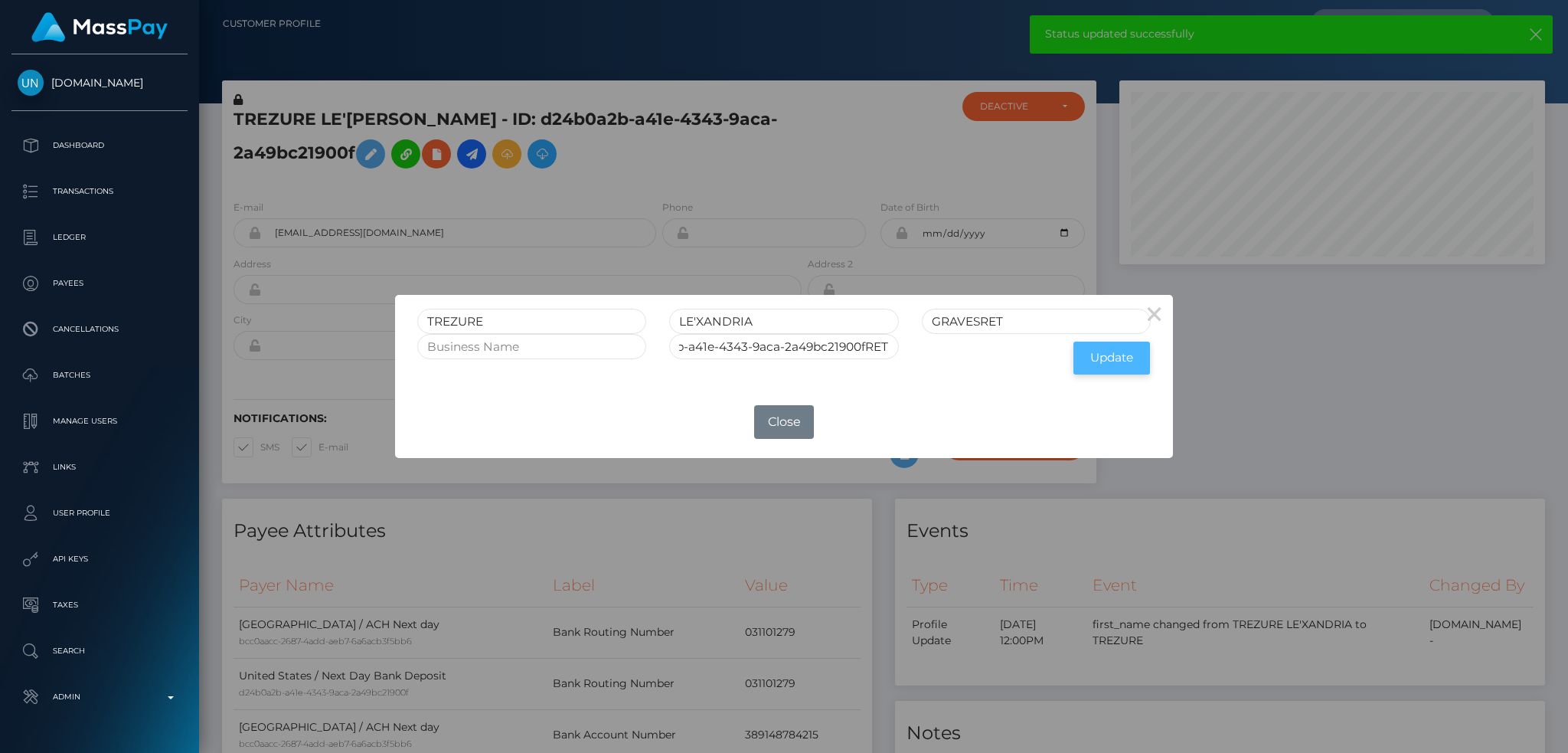
click at [1117, 355] on button "Update" at bounding box center [1112, 358] width 77 height 33
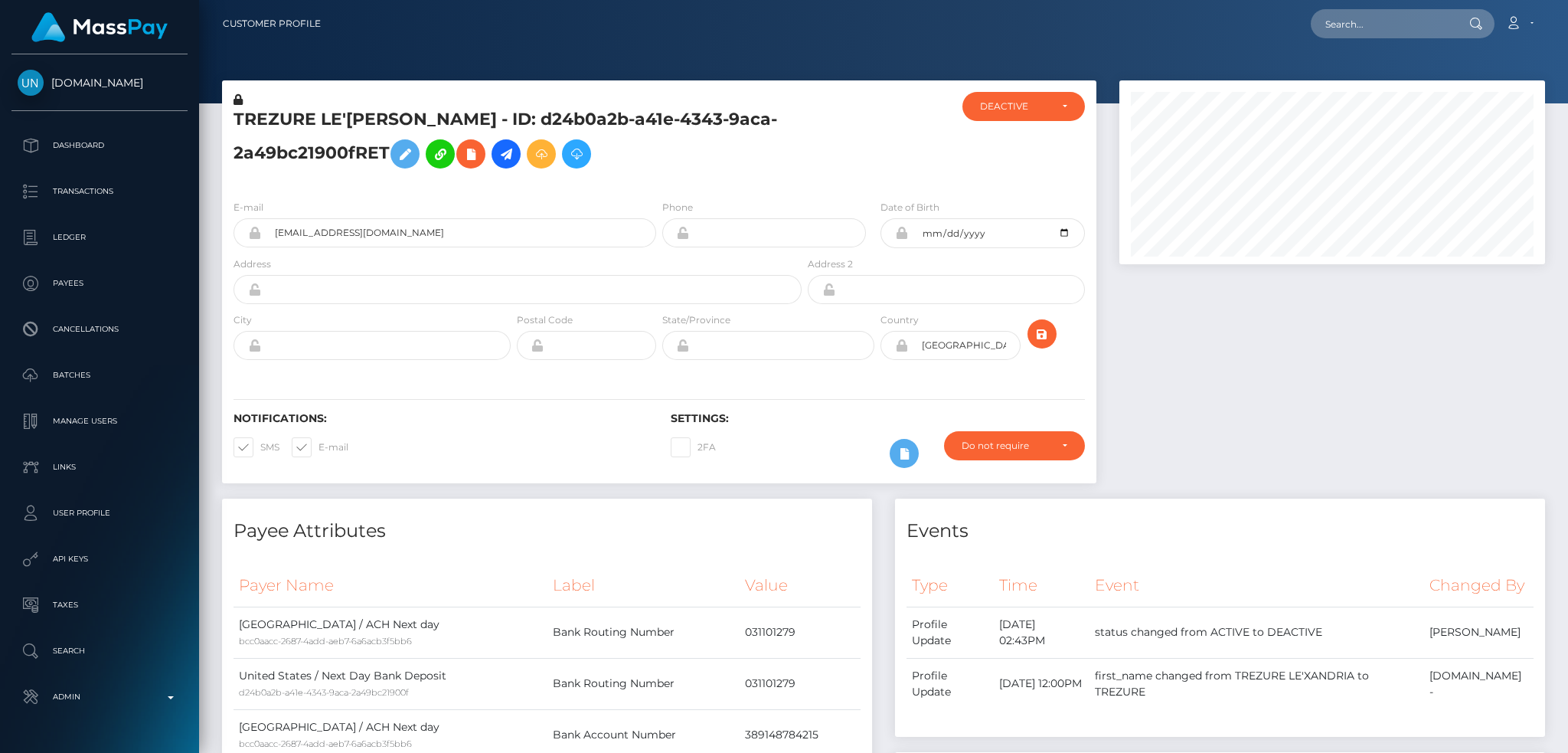
scroll to position [184, 425]
click at [318, 449] on span at bounding box center [318, 447] width 0 height 11
click at [318, 448] on input "E-mail" at bounding box center [323, 442] width 10 height 10
checkbox input "false"
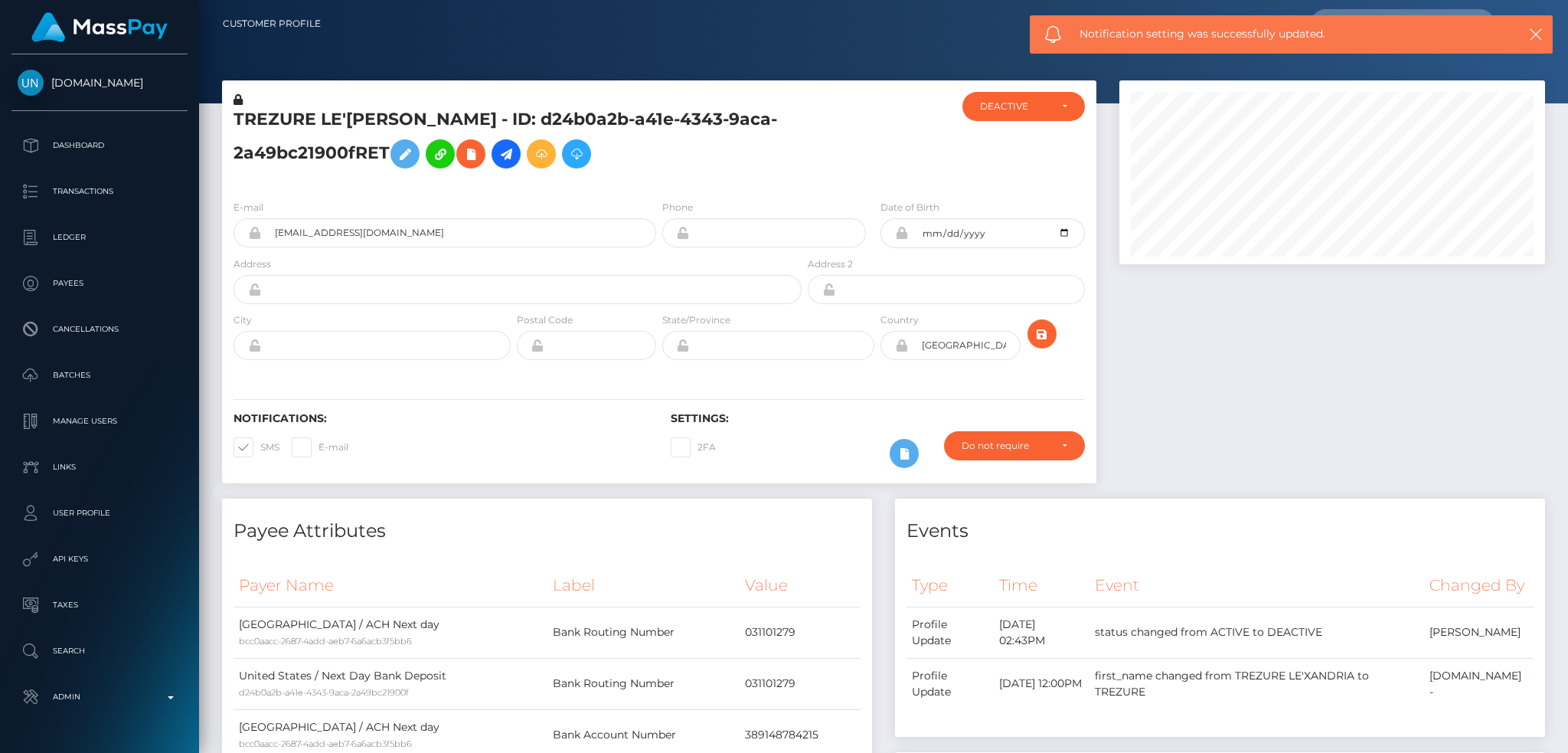
click at [260, 450] on span at bounding box center [260, 447] width 0 height 11
click at [260, 448] on input "SMS" at bounding box center [265, 442] width 10 height 10
checkbox input "false"
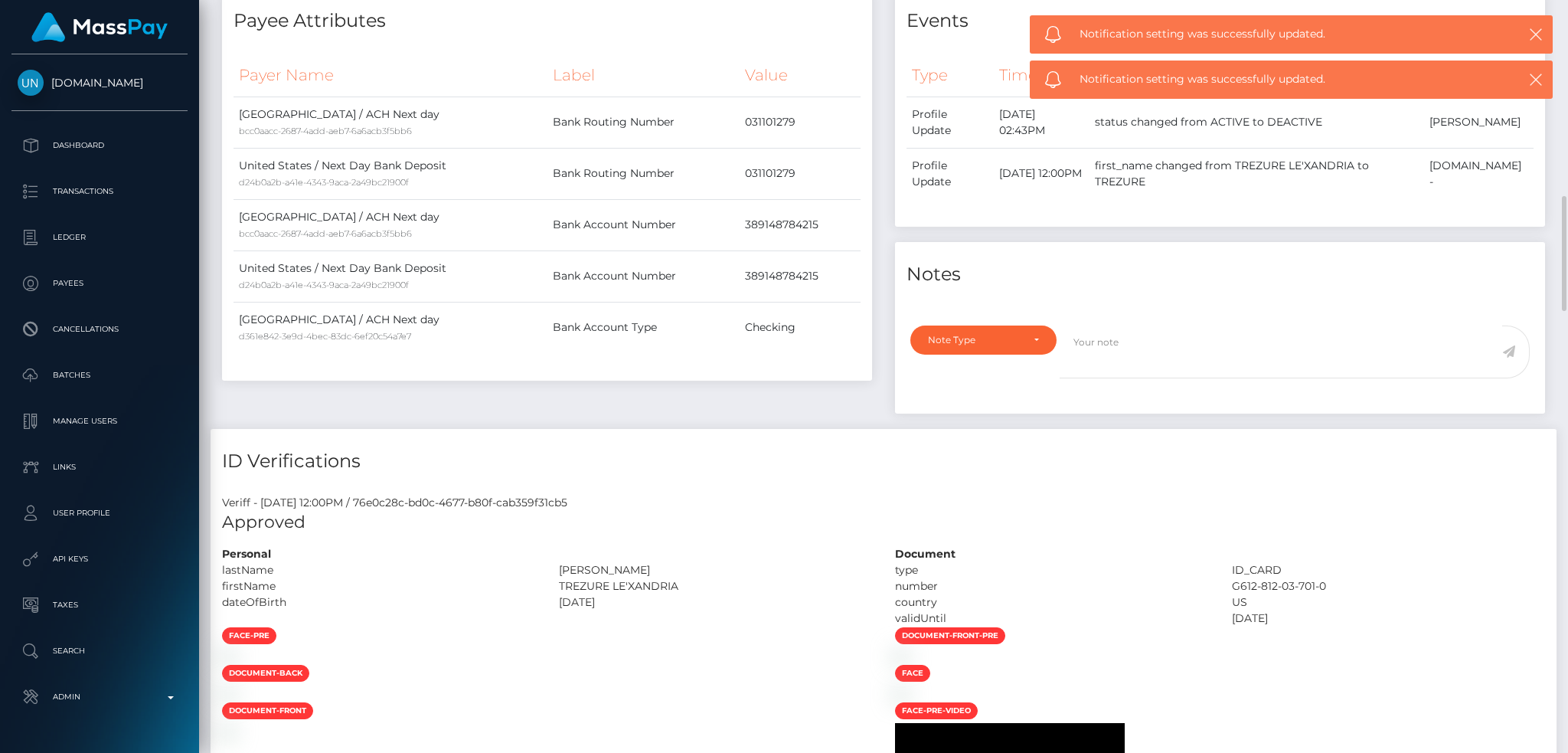
scroll to position [613, 0]
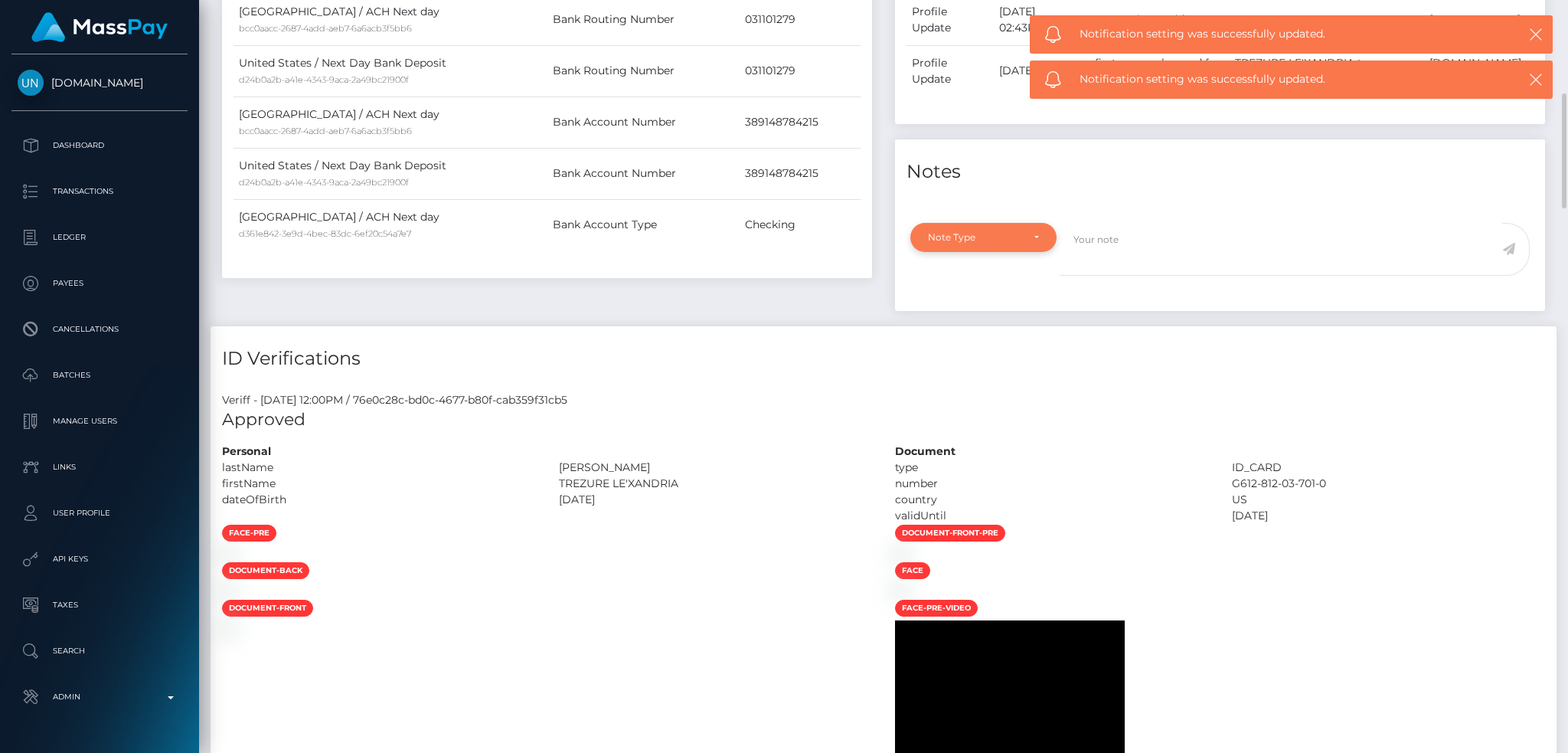
click at [996, 244] on div "Note Type" at bounding box center [975, 237] width 94 height 12
click at [973, 389] on link "General" at bounding box center [983, 375] width 146 height 28
select select "GENERAL"
click at [1139, 256] on textarea at bounding box center [1281, 249] width 443 height 52
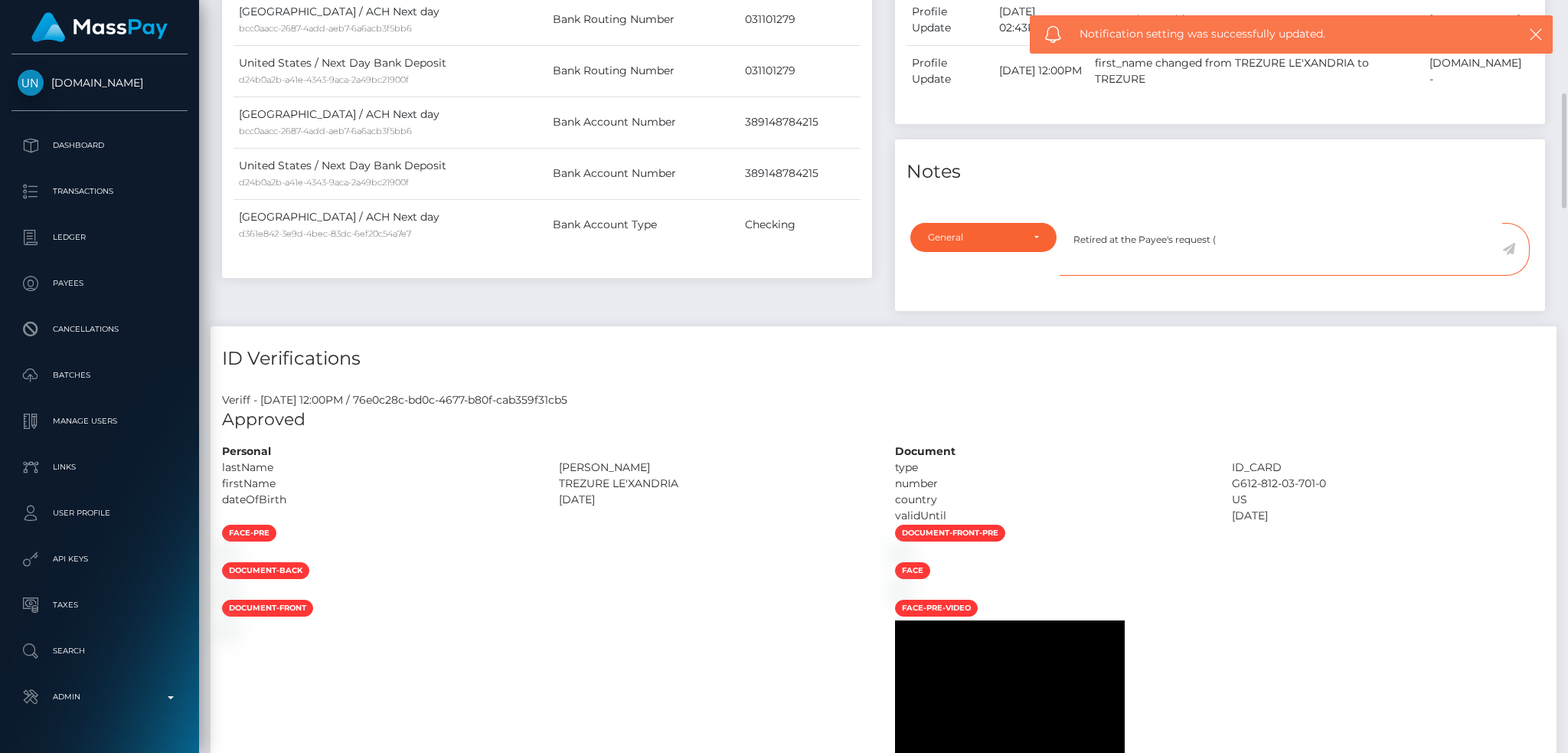
paste textarea "mshoneydewblue@gmail.com"
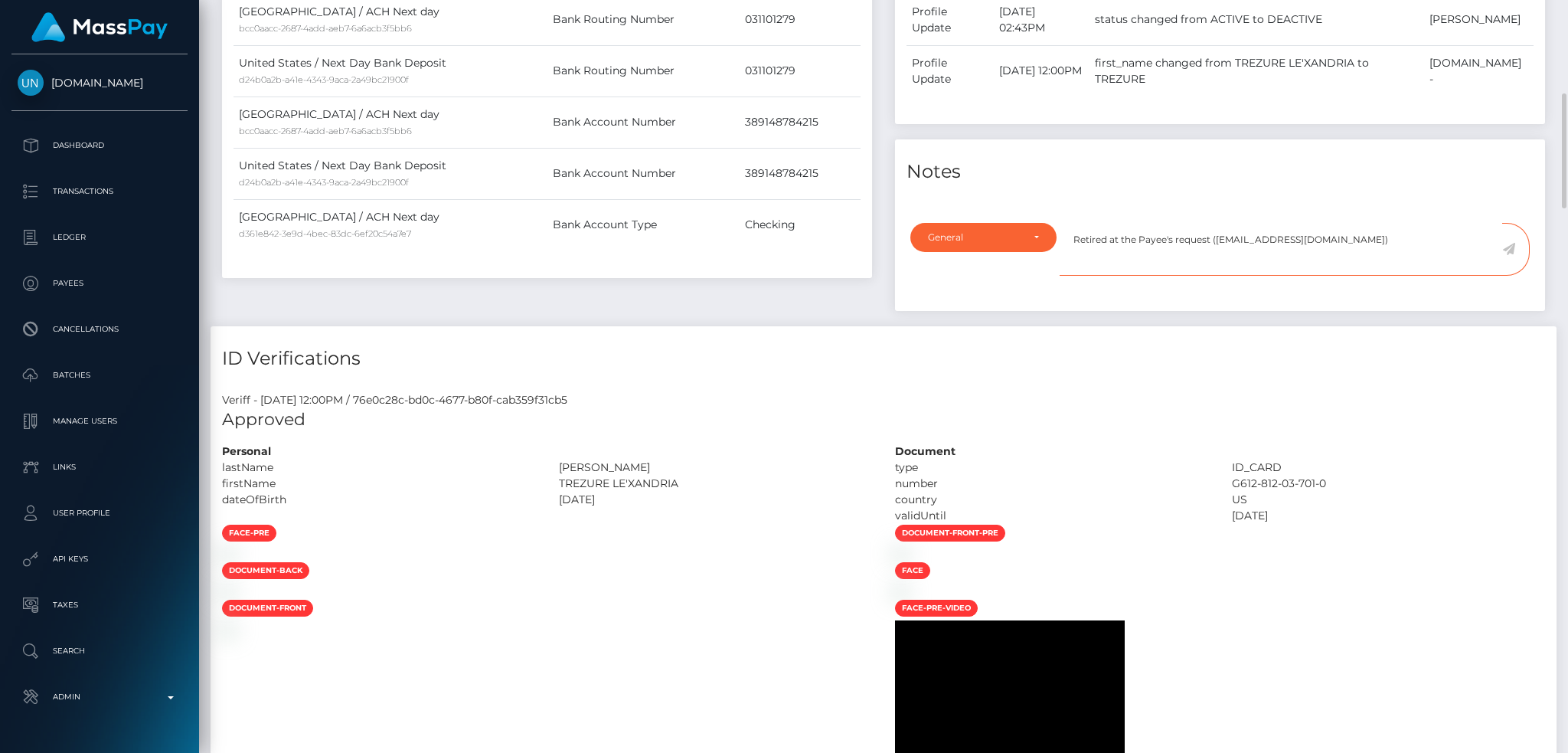
drag, startPoint x: 1214, startPoint y: 263, endPoint x: 1356, endPoint y: 264, distance: 142.0
click at [1356, 264] on textarea "Retired at the Payee's request (mshoneydewblue@gmail.com)" at bounding box center [1281, 249] width 443 height 52
paste textarea "Ticket #125975"
type textarea "Retired at the Payee's request (Ticket #125975)"
click at [1510, 255] on icon at bounding box center [1509, 248] width 13 height 12
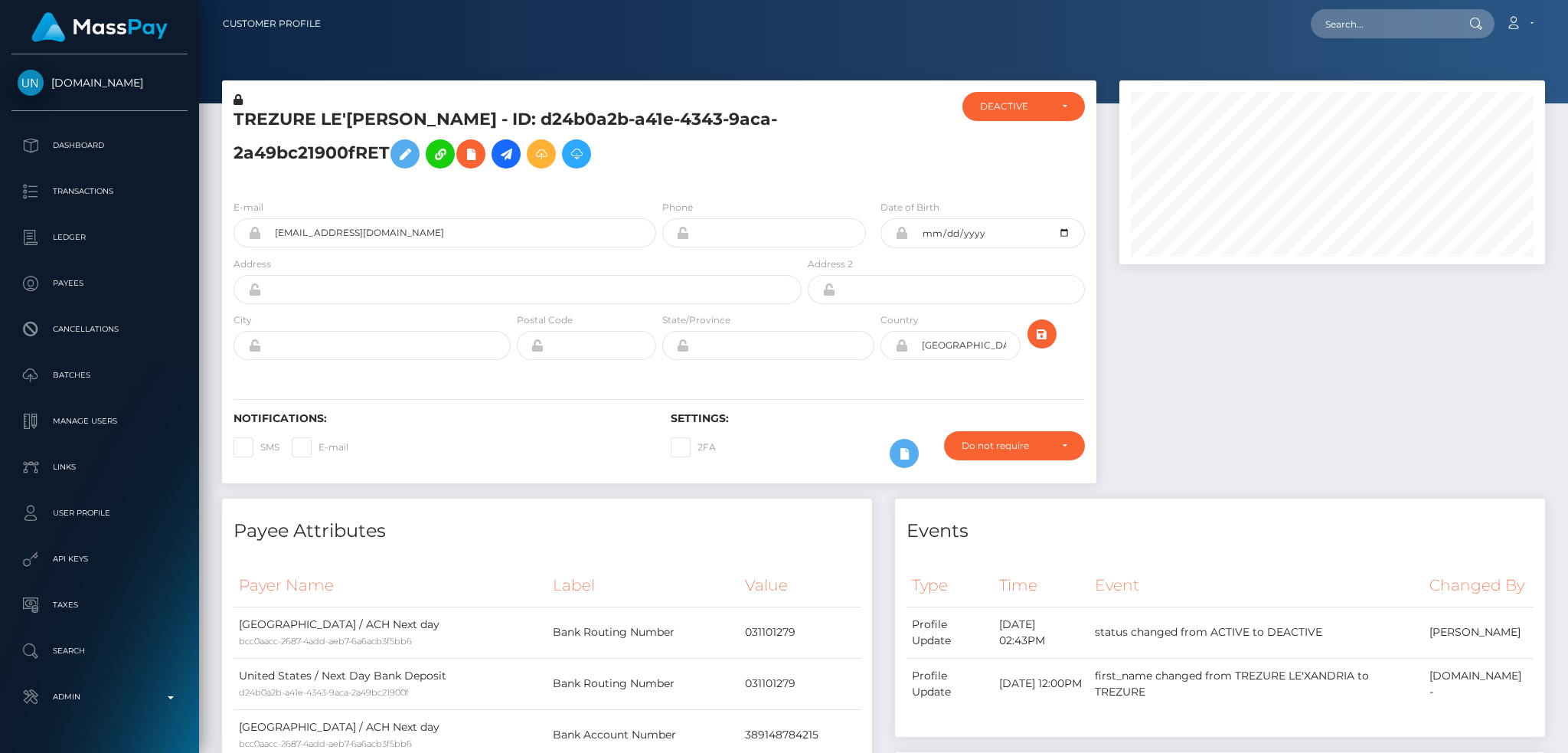
scroll to position [184, 425]
click at [1398, 23] on input "text" at bounding box center [1383, 23] width 144 height 29
paste input "c24f6cf31a6a4017b9bde5b49b7e2b2e"
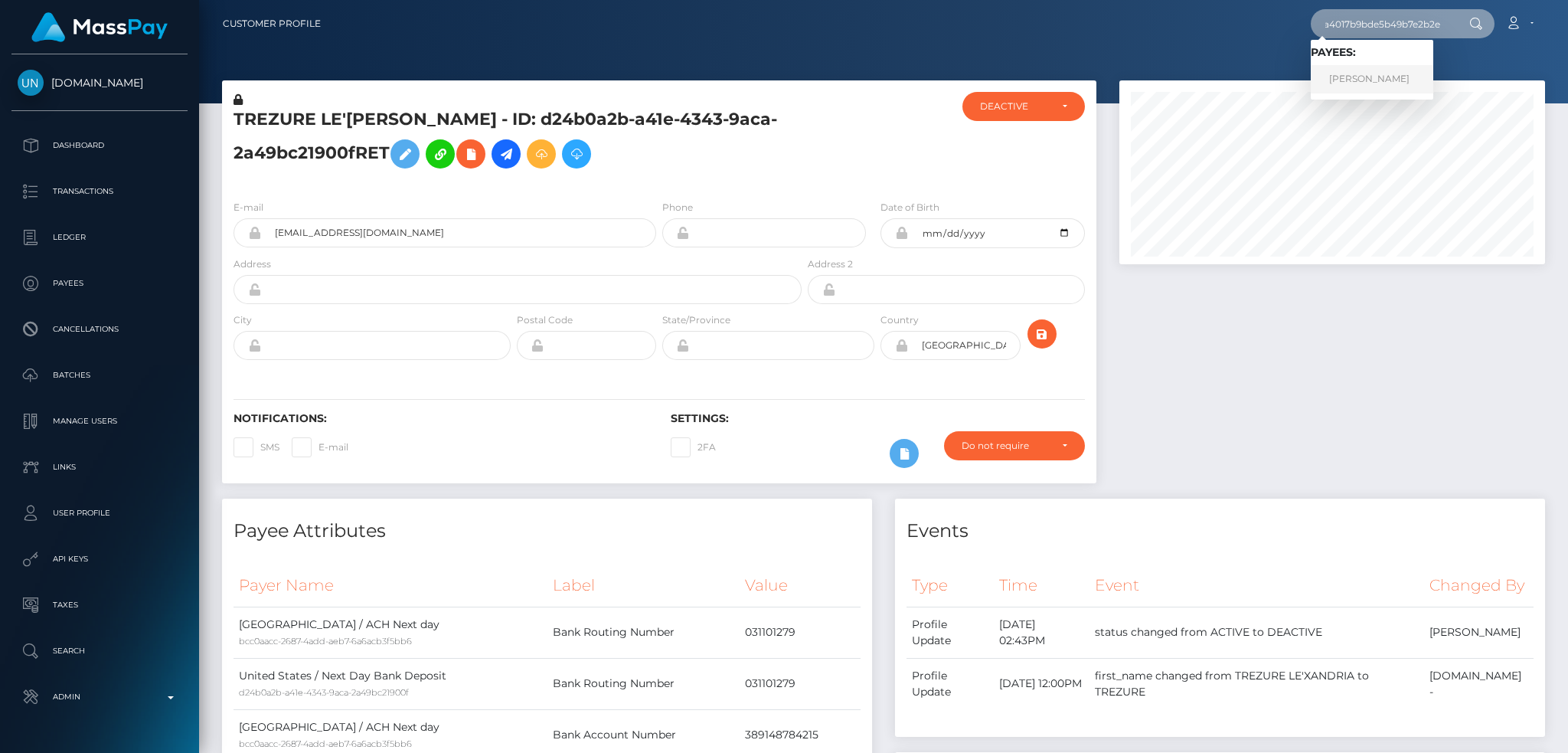
type input "c24f6cf31a6a4017b9bde5b49b7e2b2e"
click at [1373, 73] on link "Kelly Evans" at bounding box center [1371, 80] width 123 height 28
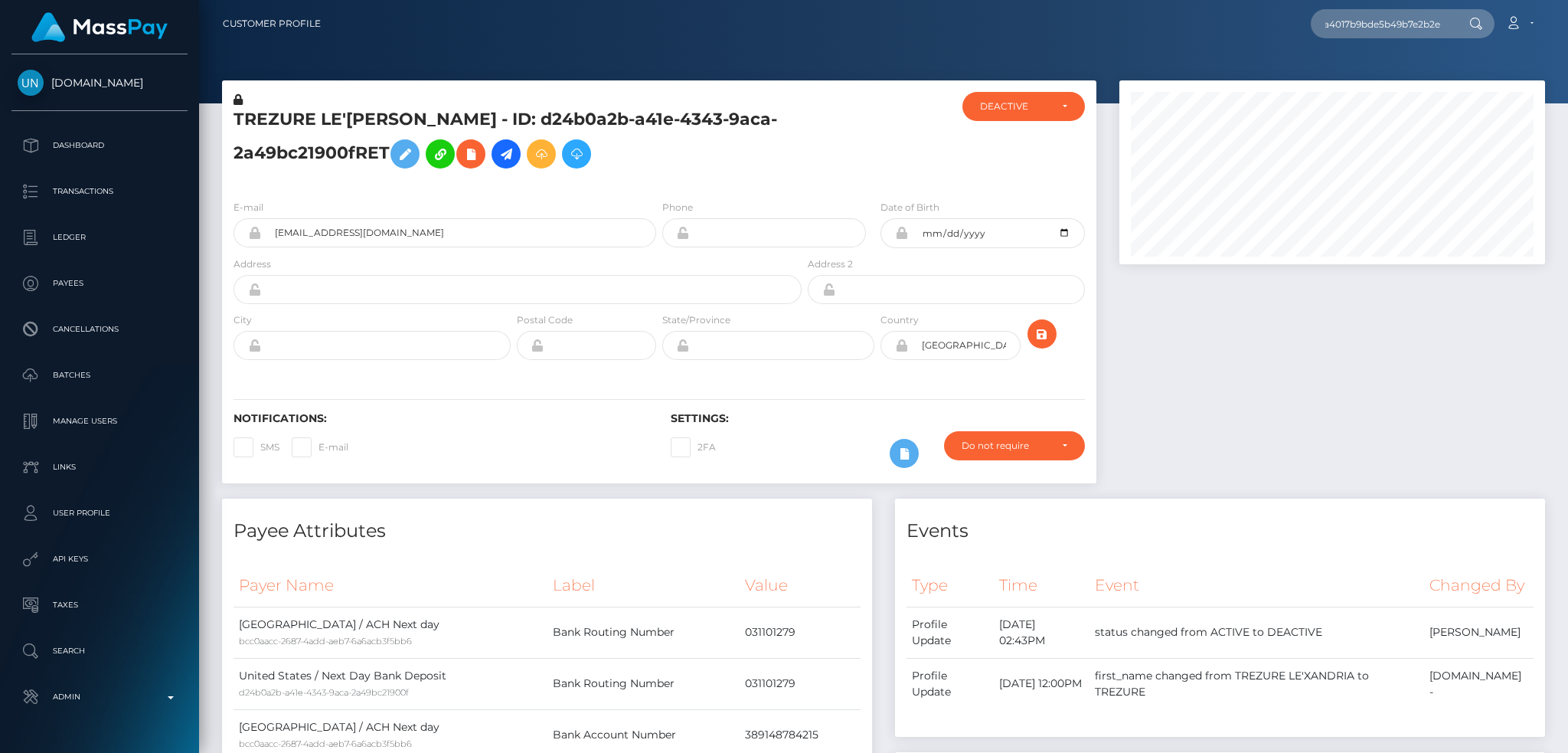
scroll to position [0, 0]
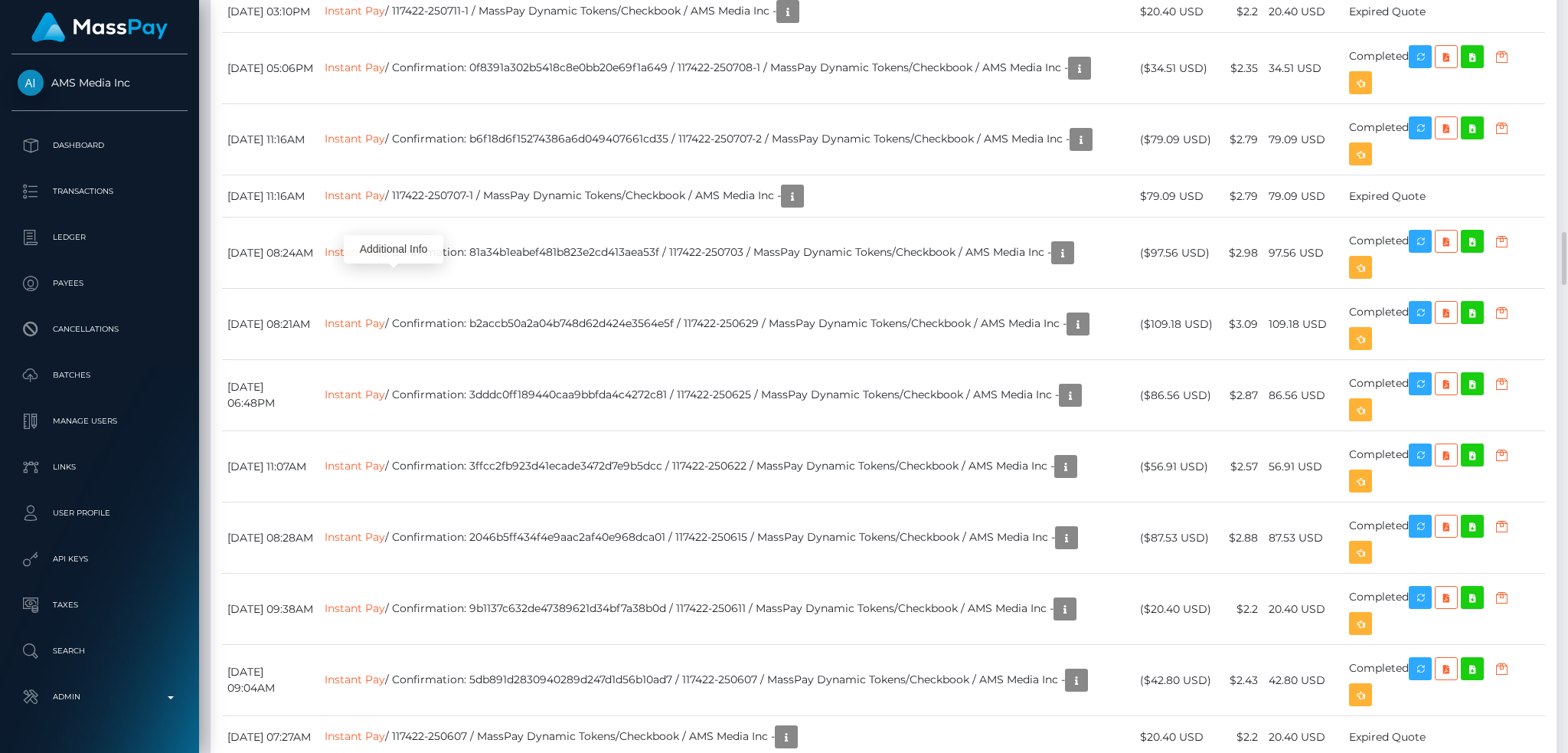
scroll to position [184, 425]
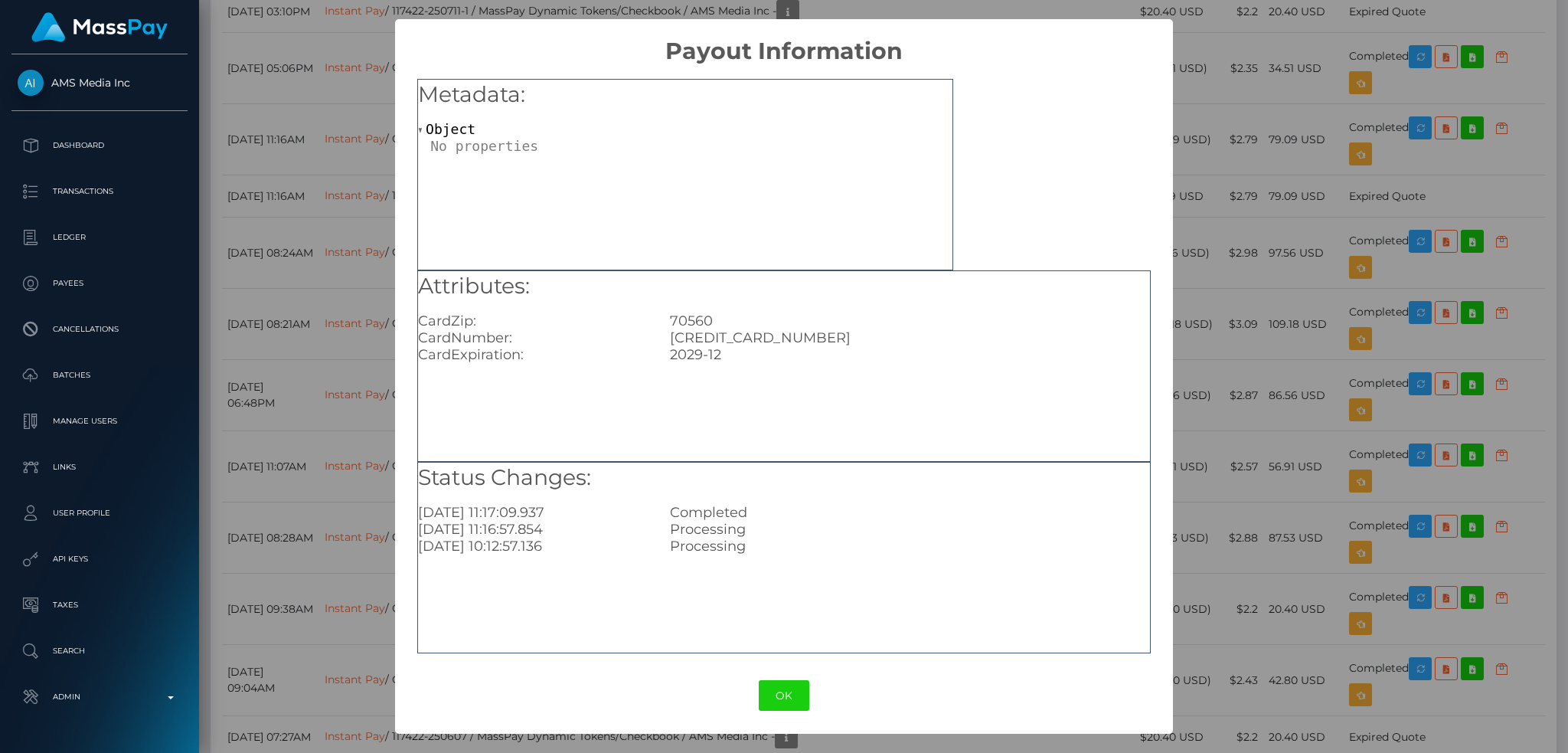
click at [1194, 212] on div "× Payout Information Metadata: Object Attributes: CardZip: 70560 CardNumber: [C…" at bounding box center [784, 376] width 1568 height 753
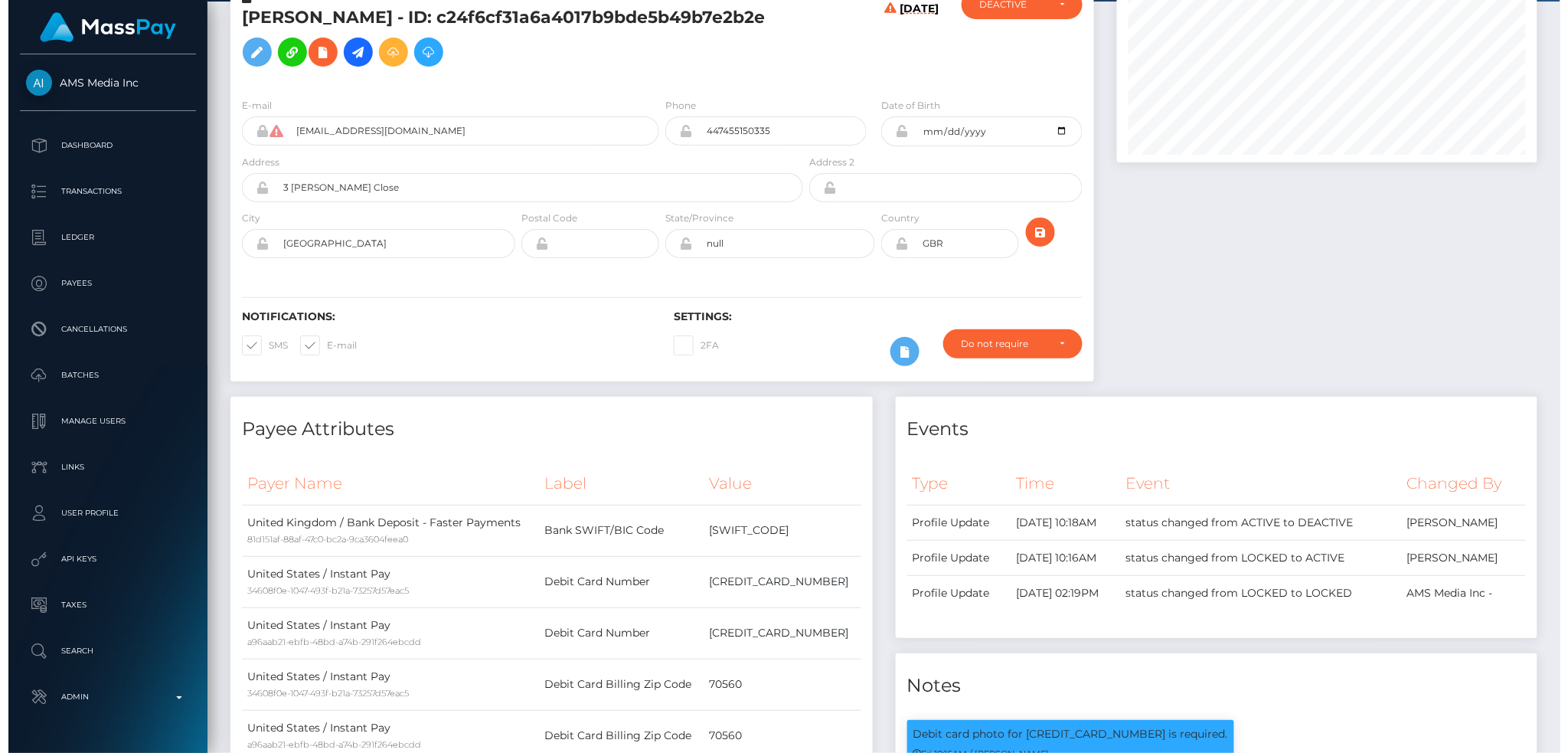
scroll to position [0, 0]
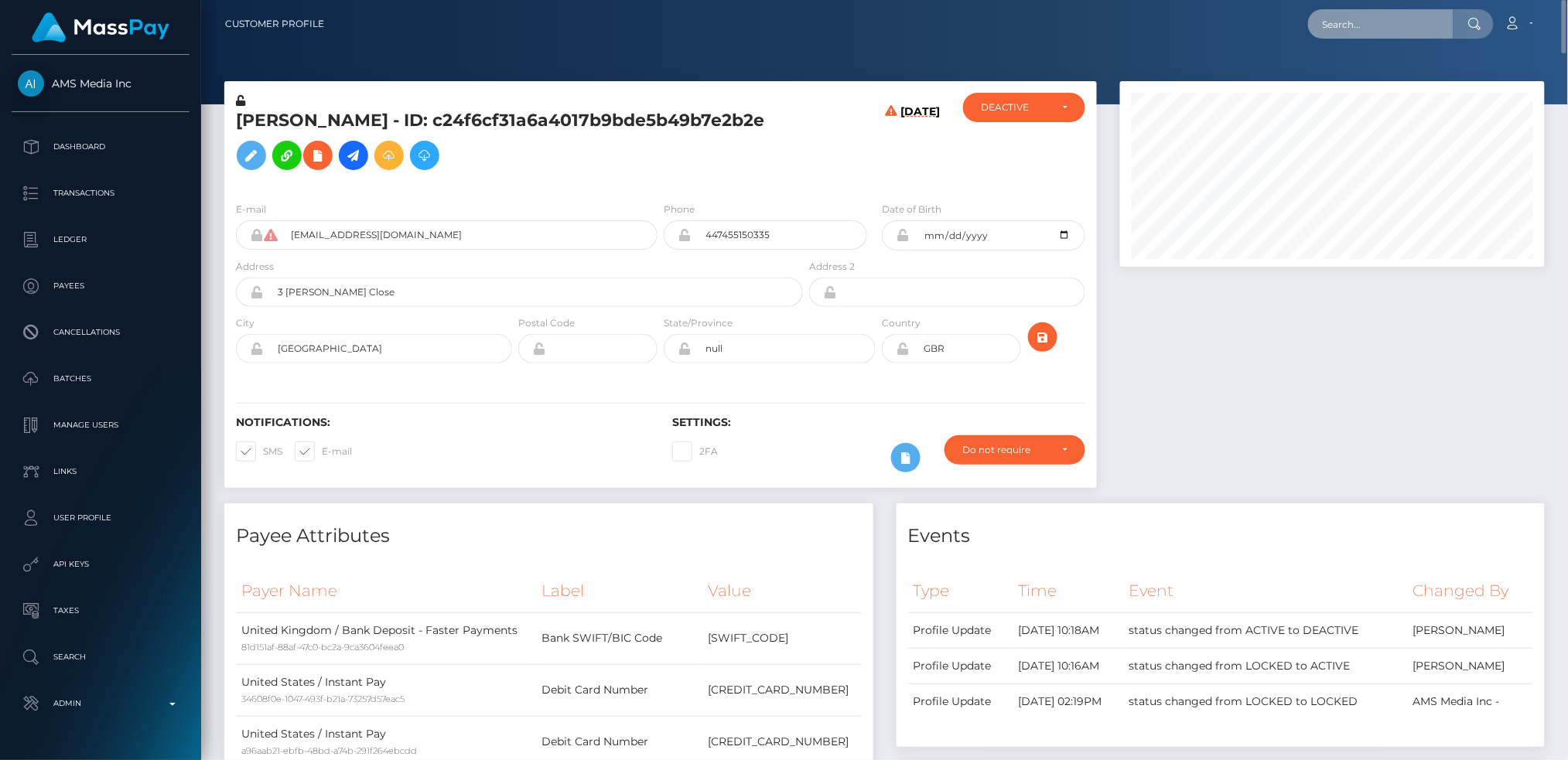
drag, startPoint x: 1382, startPoint y: 32, endPoint x: 1366, endPoint y: 36, distance: 16.5
click at [1382, 32] on input "text" at bounding box center [1381, 24] width 146 height 29
paste input "pout_U40LrRX3Lidh6"
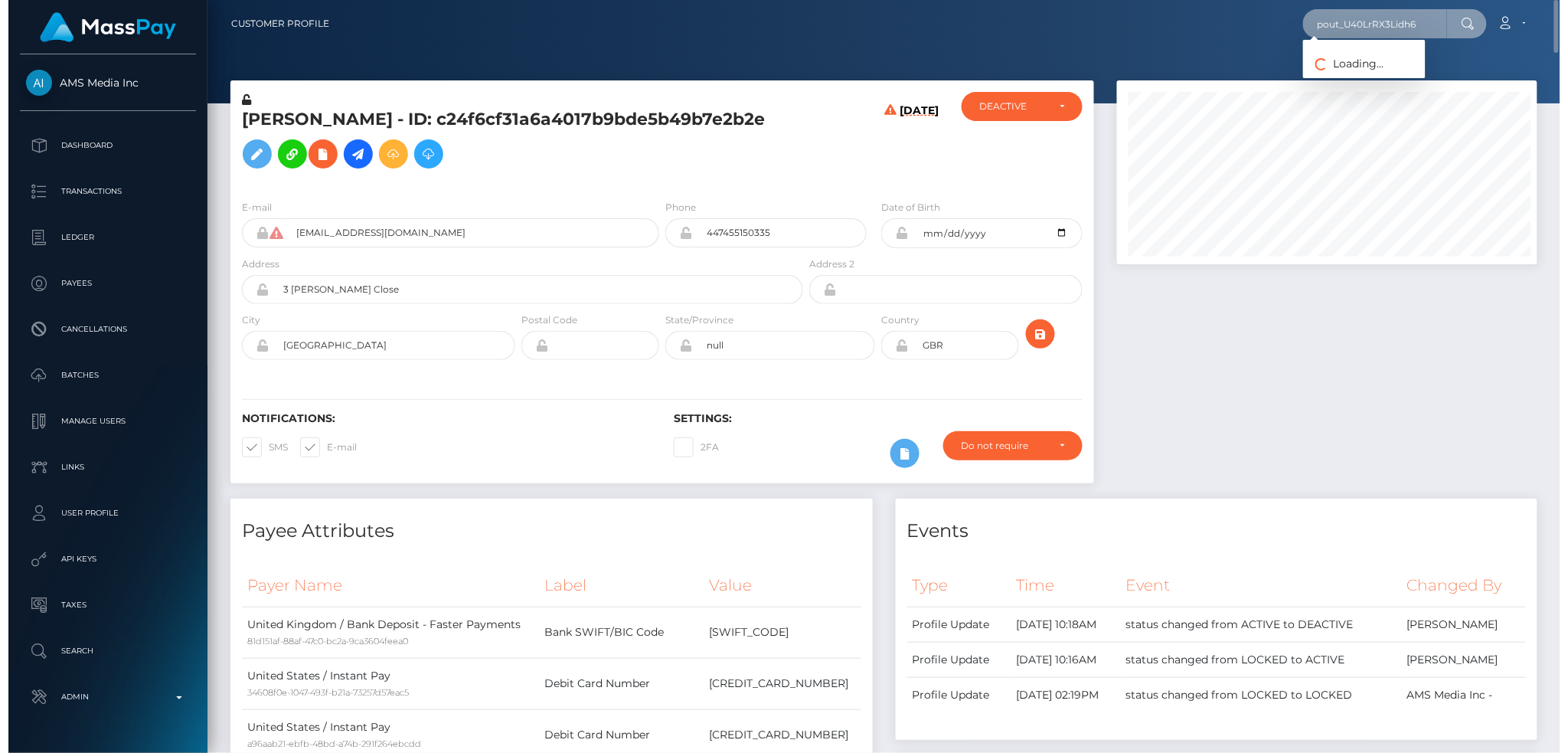
scroll to position [184, 425]
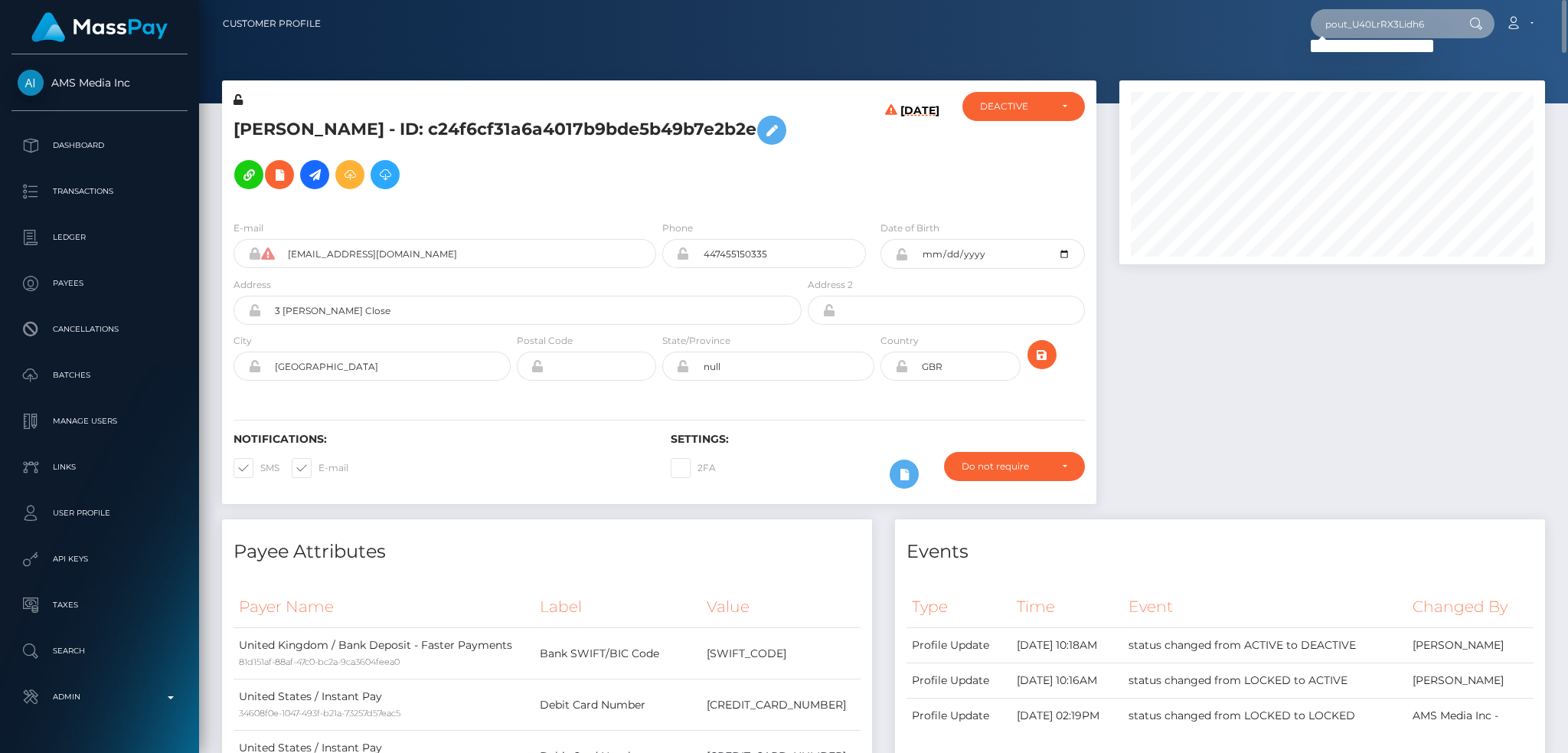
click at [1340, 19] on input "pout_U40LrRX3Lidh6" at bounding box center [1383, 23] width 144 height 29
paste input "0fbf2e29-673f-11f0-b1fb-02a8c2768cb9"
type input "0fbf2e29-673f-11f0-b1fb-02a8c2768cb9"
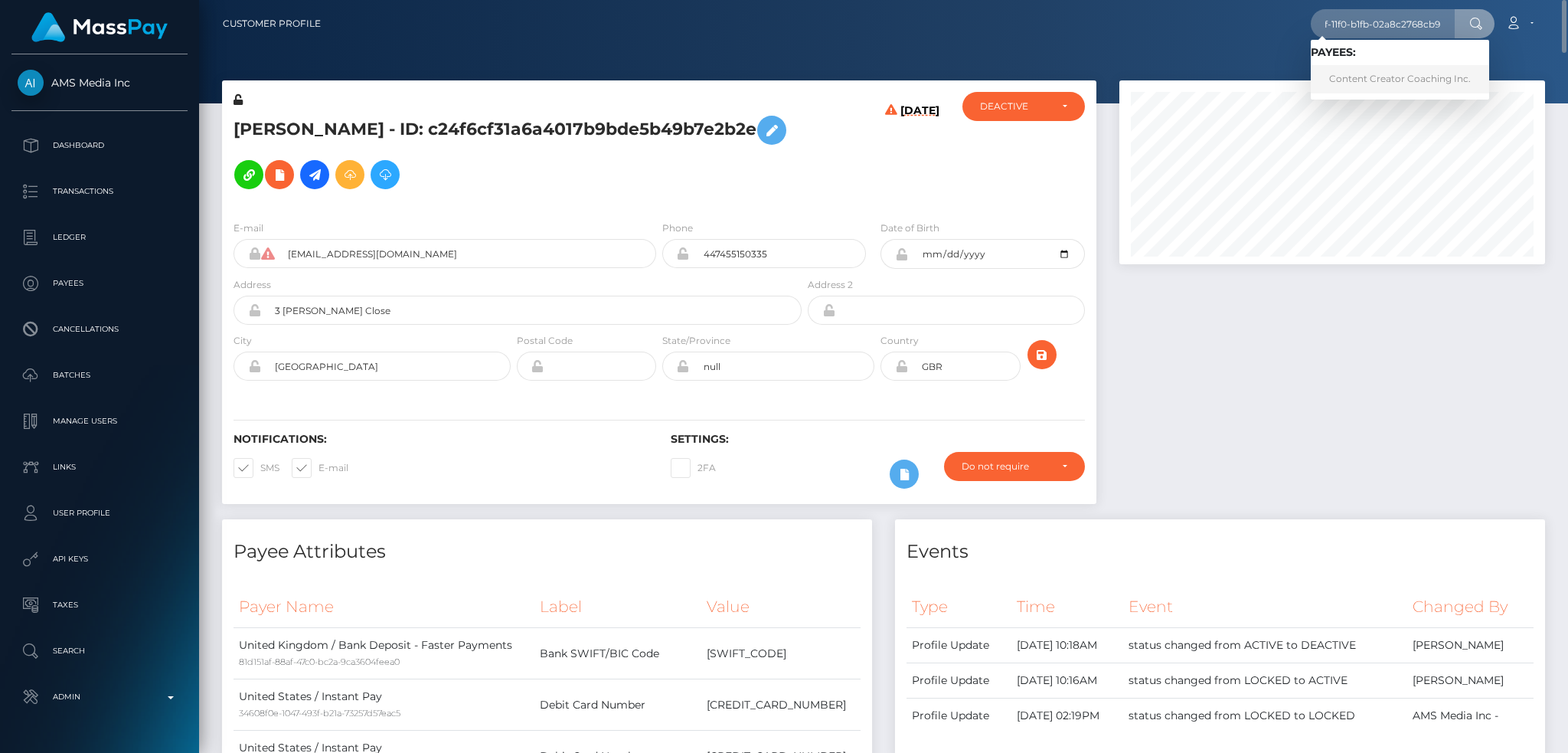
click at [1376, 83] on link "Content Creator Coaching Inc." at bounding box center [1399, 80] width 179 height 28
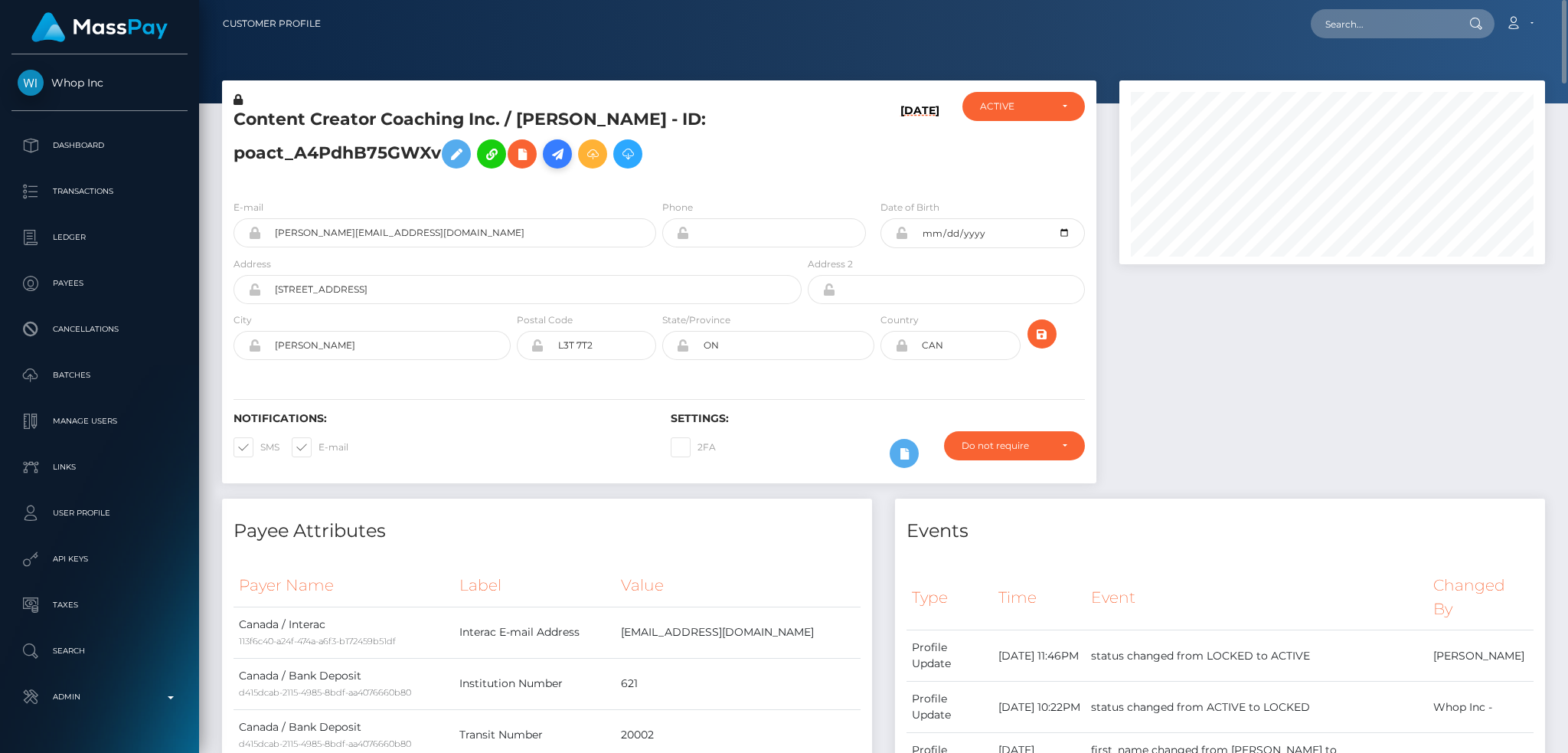
click at [557, 156] on icon at bounding box center [558, 155] width 19 height 19
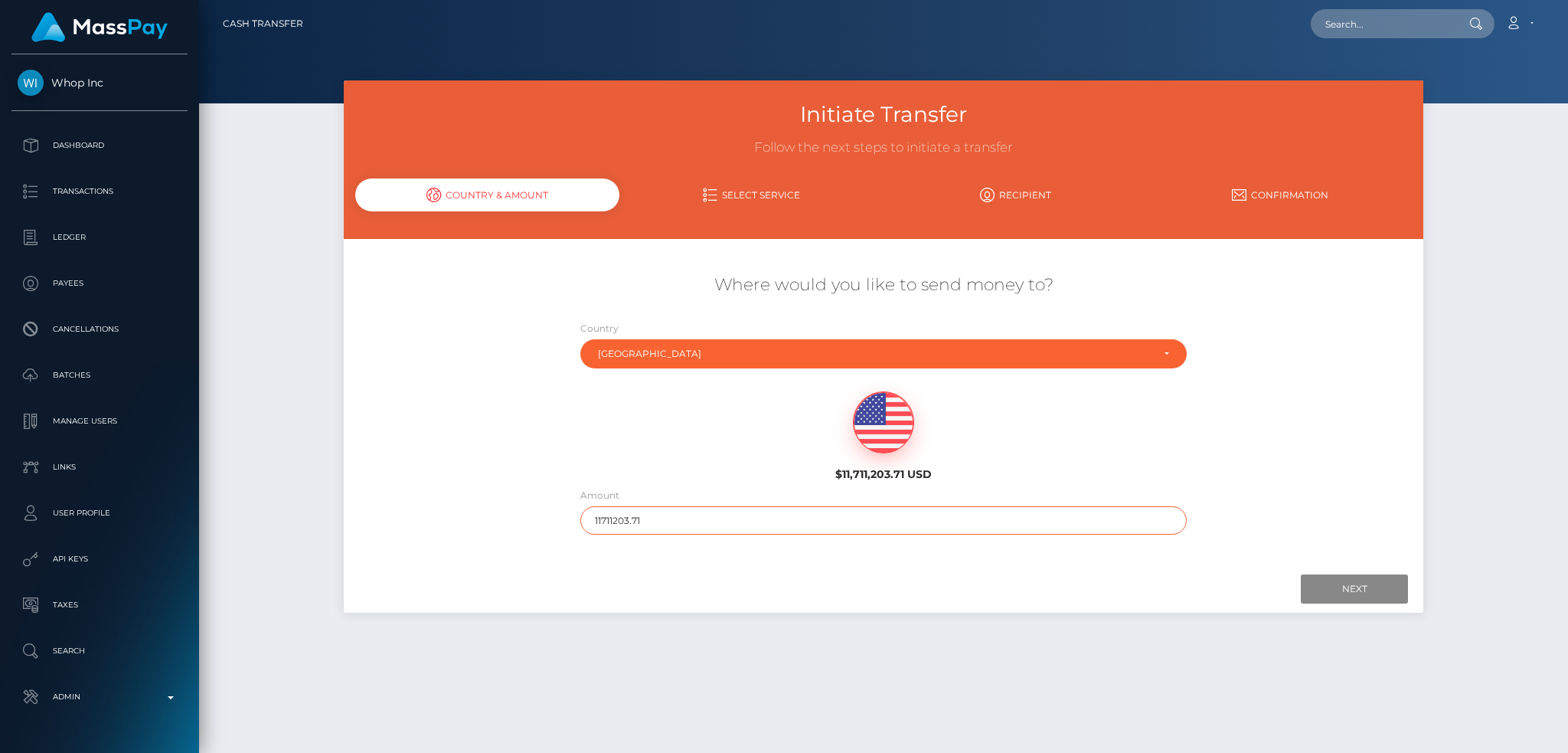
drag, startPoint x: 656, startPoint y: 521, endPoint x: 516, endPoint y: 524, distance: 140.0
click at [516, 524] on div "Where would you like to send money to? Country Abkhazia Afghanistan Albania Alg…" at bounding box center [883, 404] width 1079 height 276
type input "200"
click at [1323, 588] on input "Next" at bounding box center [1354, 588] width 107 height 29
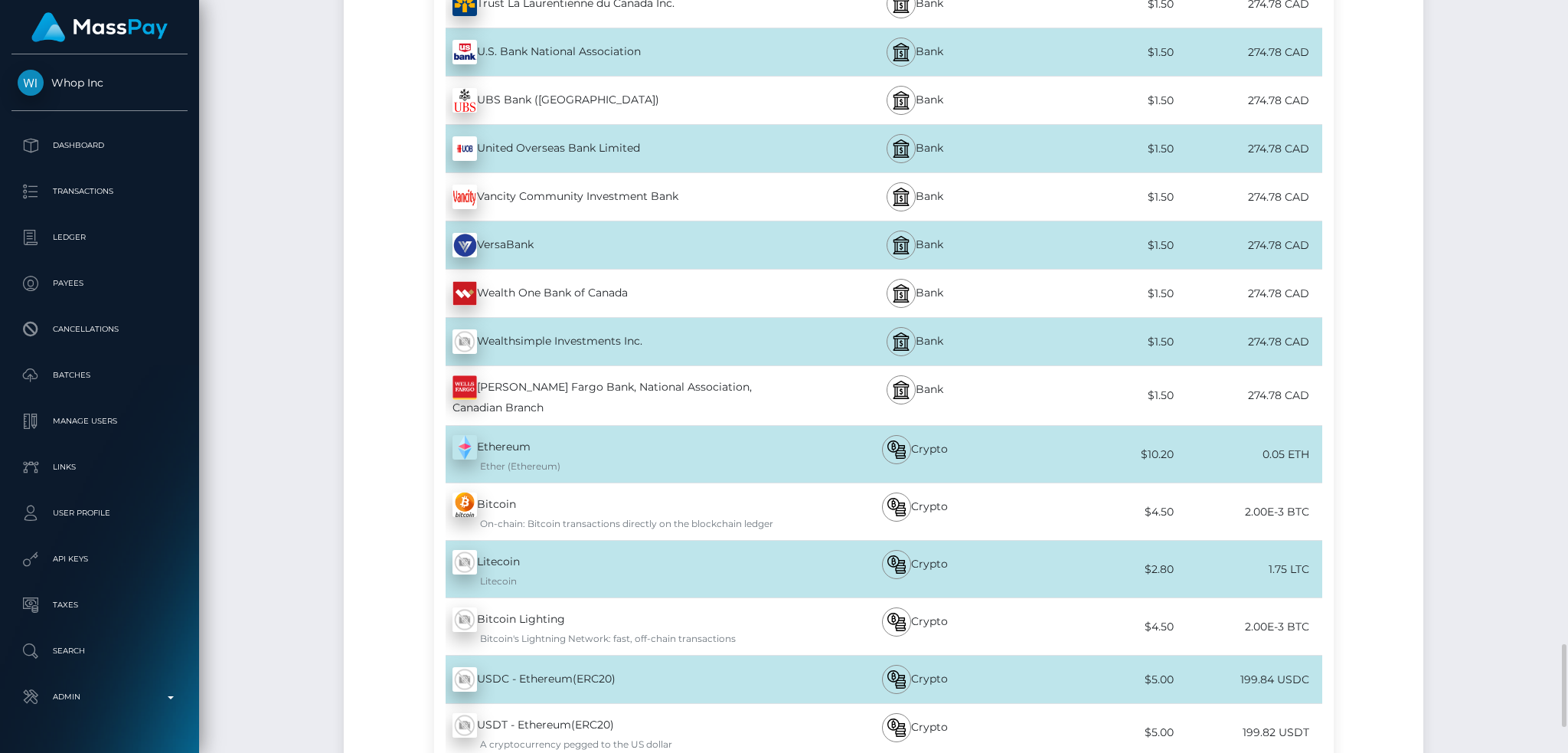
scroll to position [6063, 0]
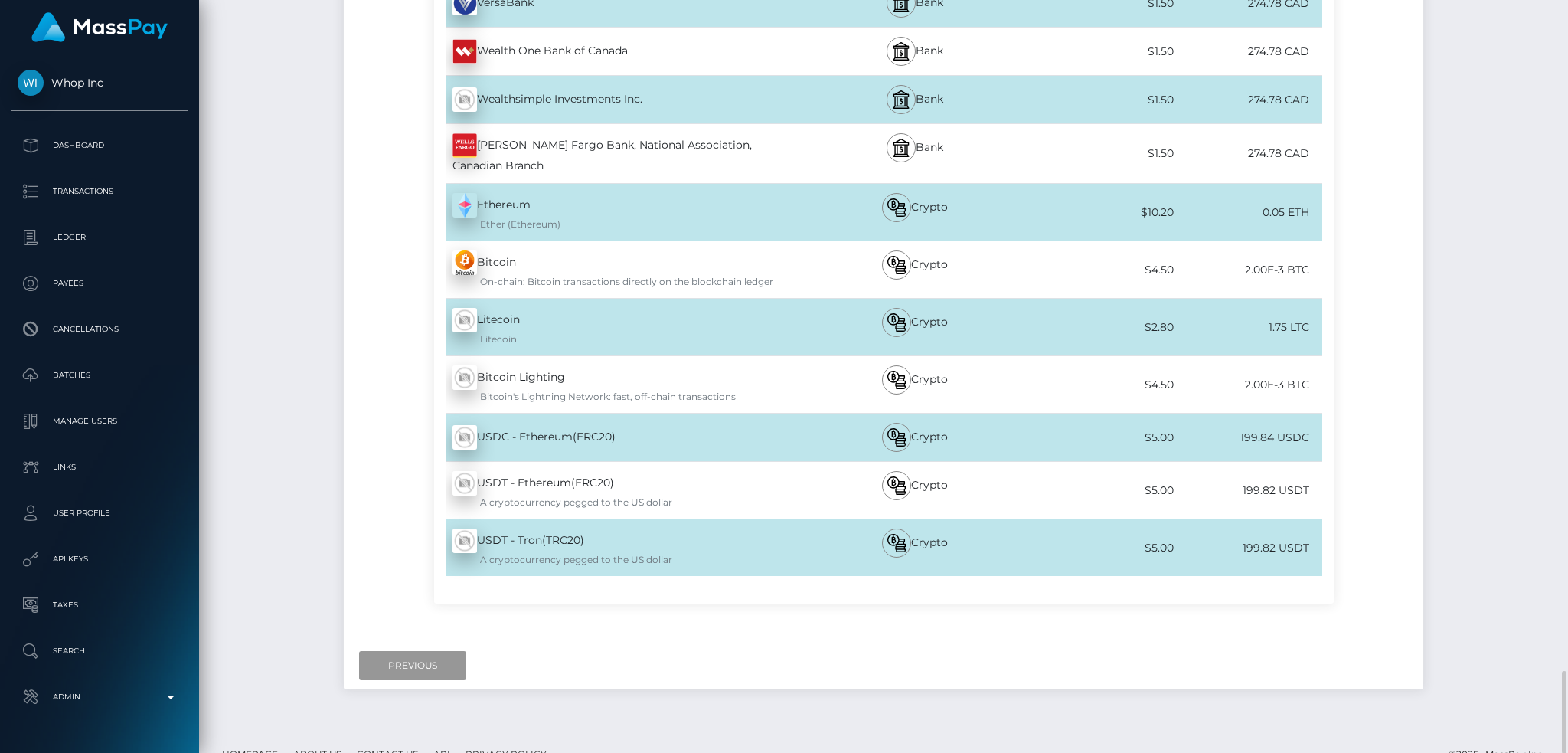
click at [401, 651] on input "Previous" at bounding box center [413, 665] width 107 height 29
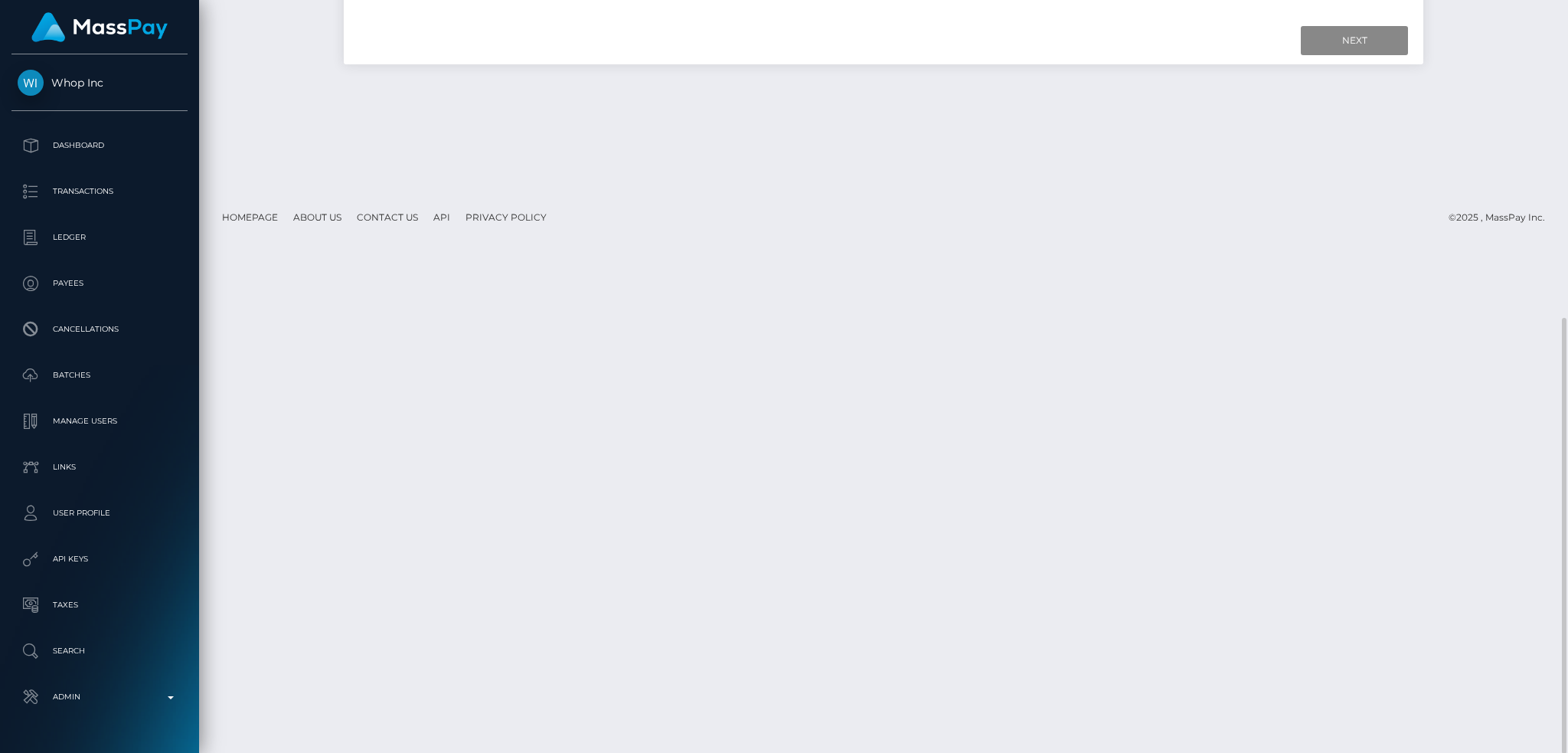
scroll to position [0, 0]
